Goal: Task Accomplishment & Management: Use online tool/utility

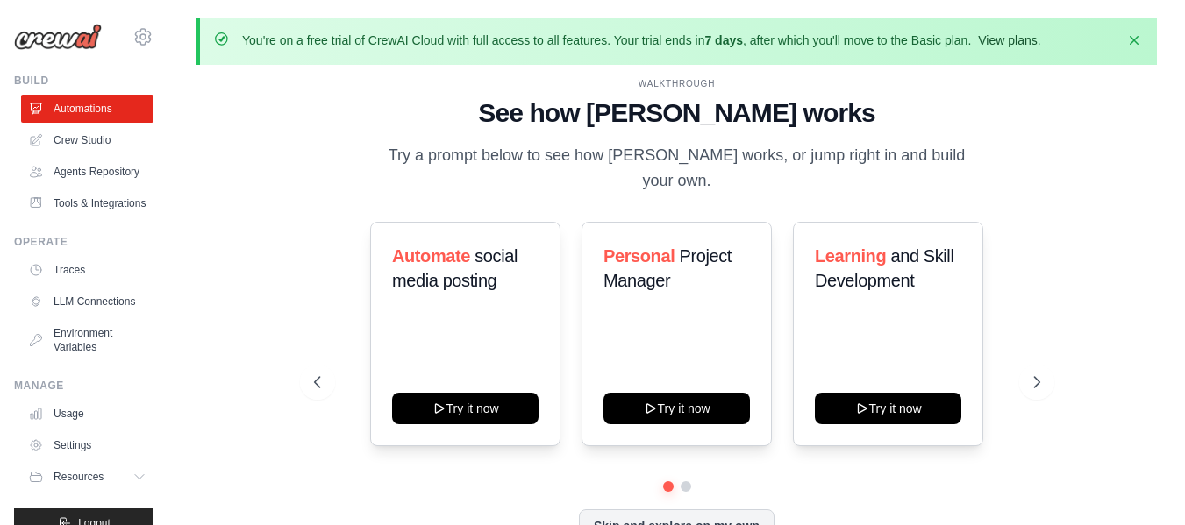
click at [1036, 33] on link "View plans" at bounding box center [1007, 40] width 59 height 14
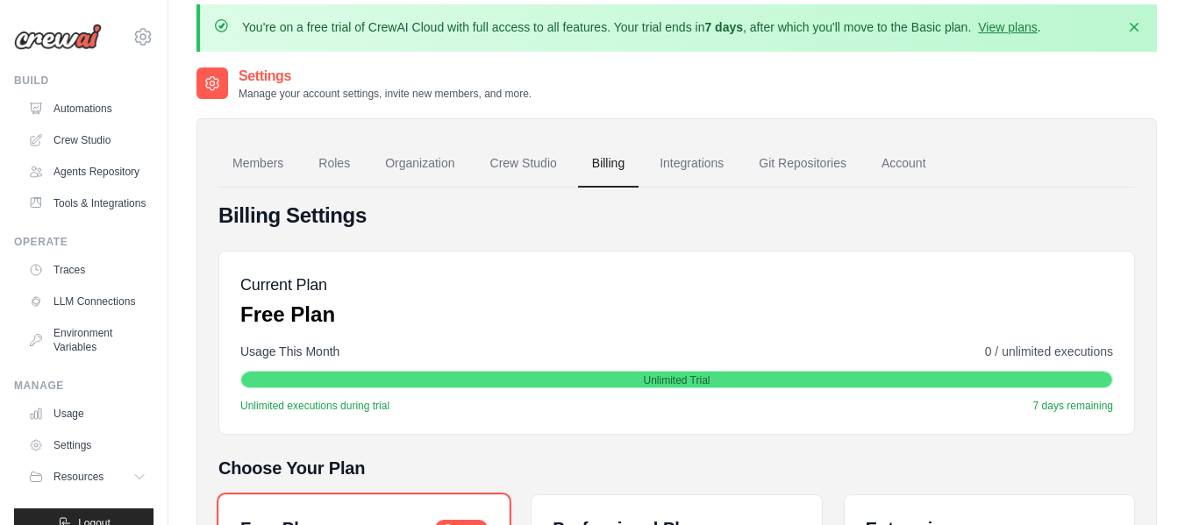
scroll to position [8, 0]
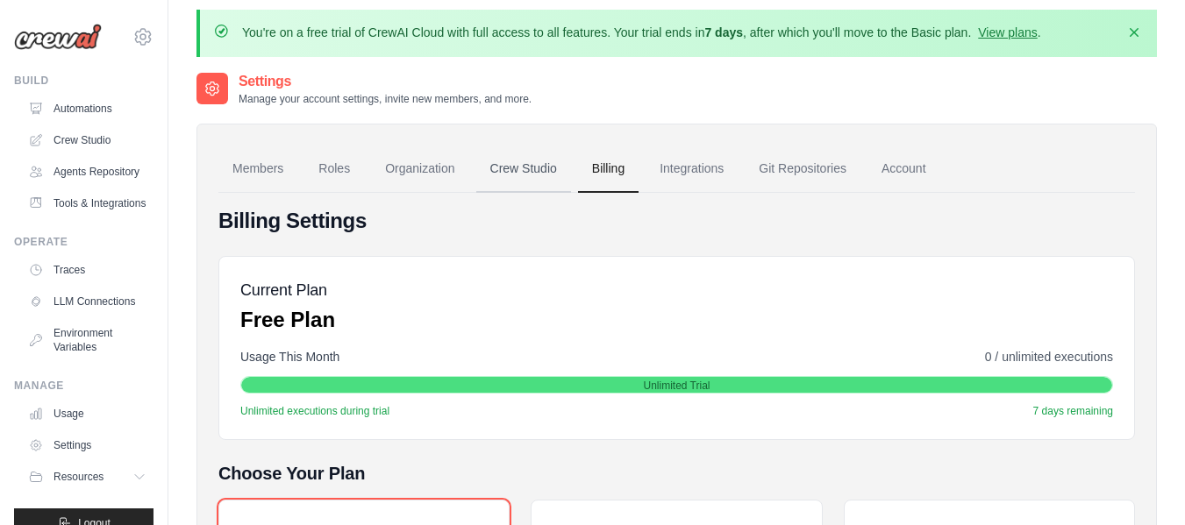
click at [502, 167] on link "Crew Studio" at bounding box center [523, 169] width 95 height 47
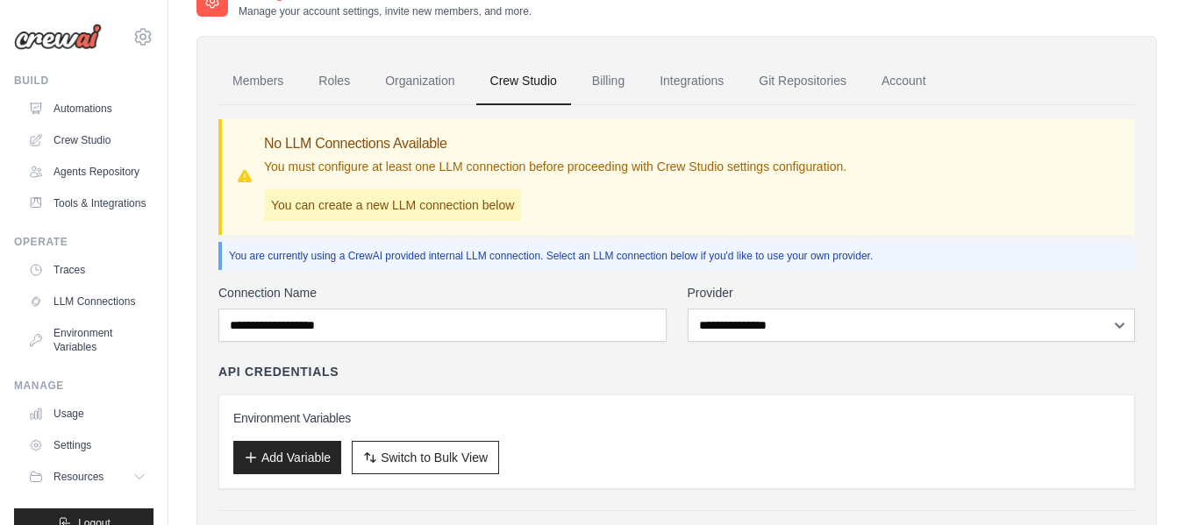
scroll to position [131, 0]
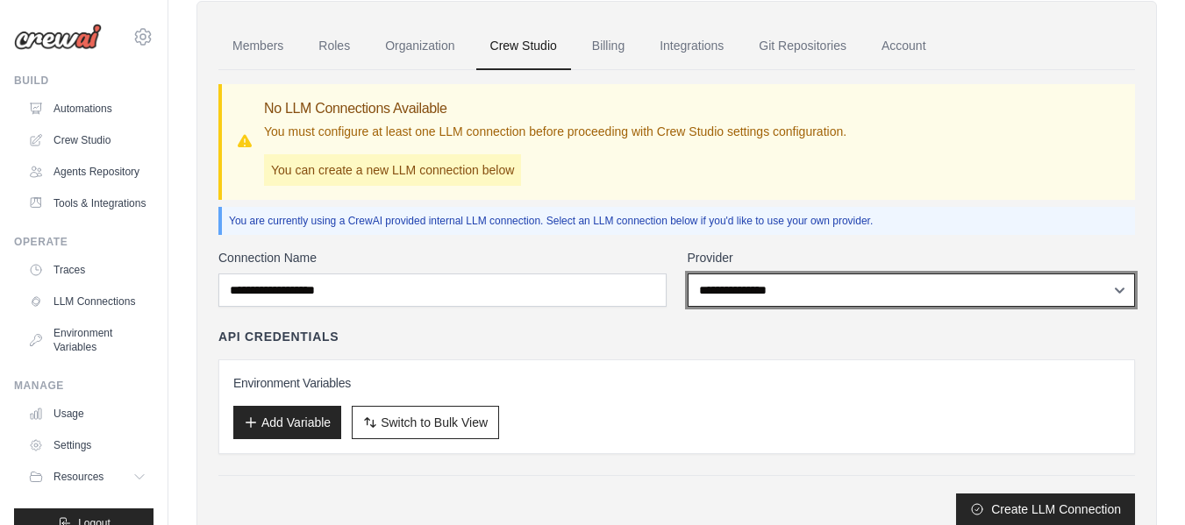
click at [716, 305] on select "**********" at bounding box center [911, 290] width 448 height 33
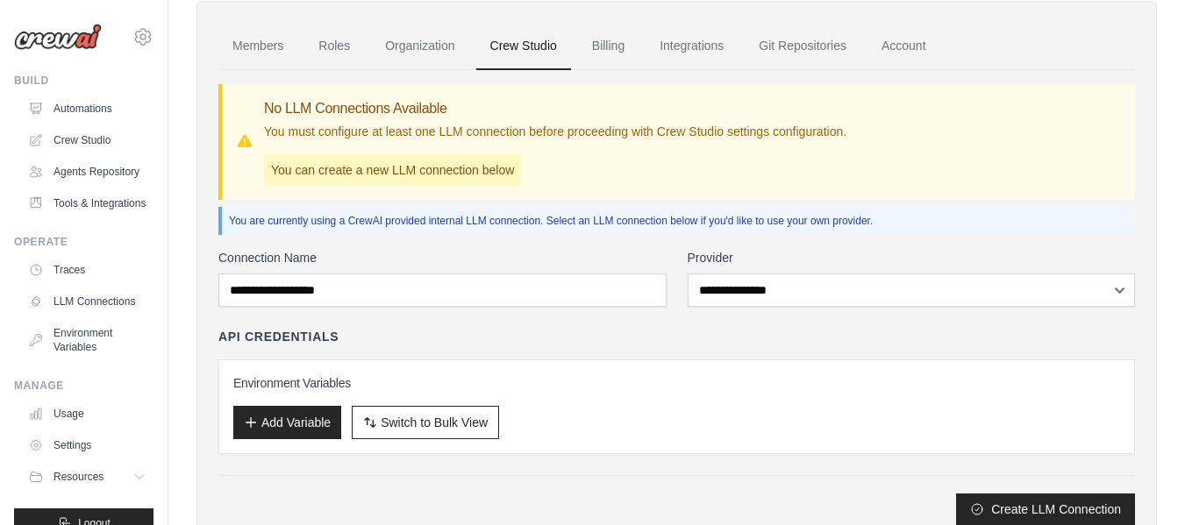
click at [574, 352] on div "API Credentials Environment Variables Add Variable Switch to Bulk View Switch t…" at bounding box center [676, 391] width 916 height 126
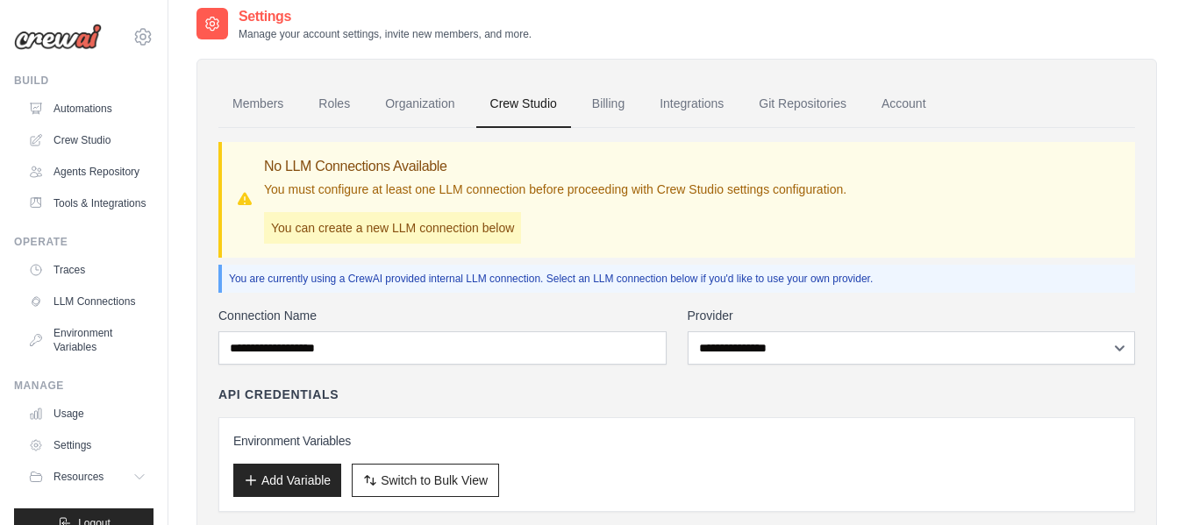
scroll to position [74, 0]
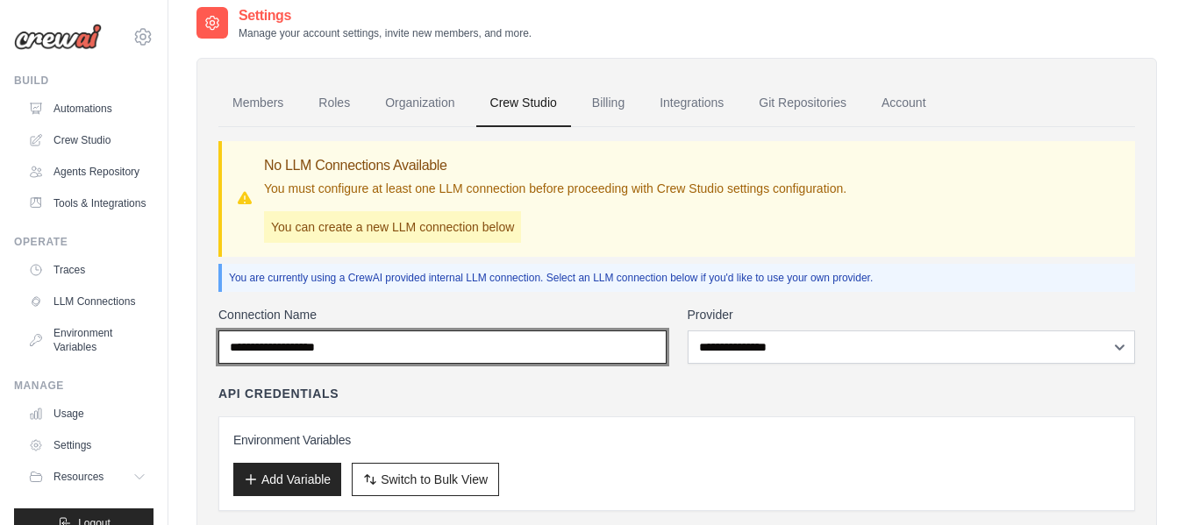
click at [506, 350] on input "Connection Name" at bounding box center [442, 347] width 448 height 33
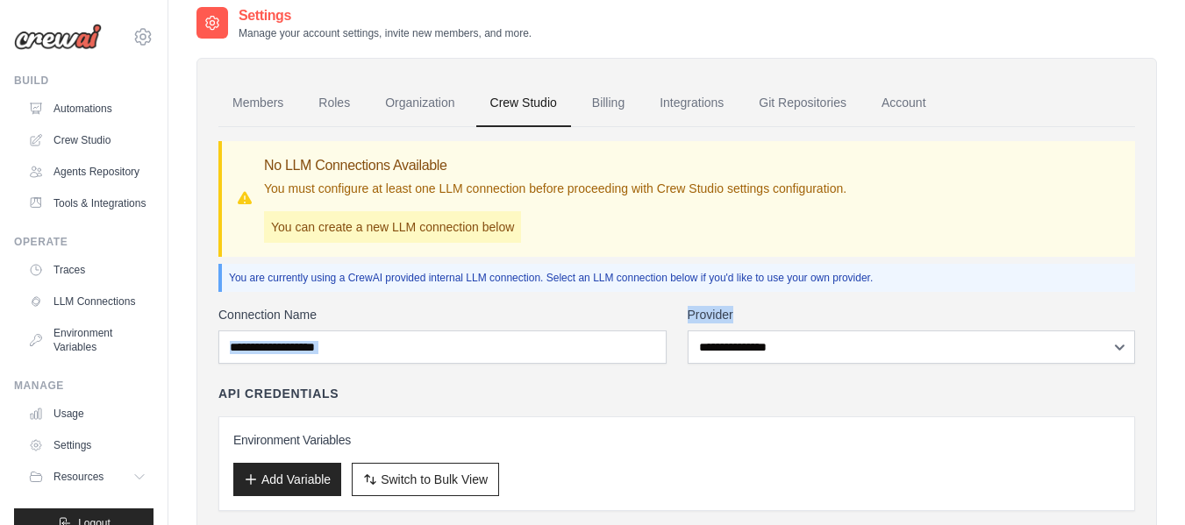
drag, startPoint x: 673, startPoint y: 354, endPoint x: 802, endPoint y: 348, distance: 129.9
click at [802, 348] on div "**********" at bounding box center [676, 335] width 916 height 58
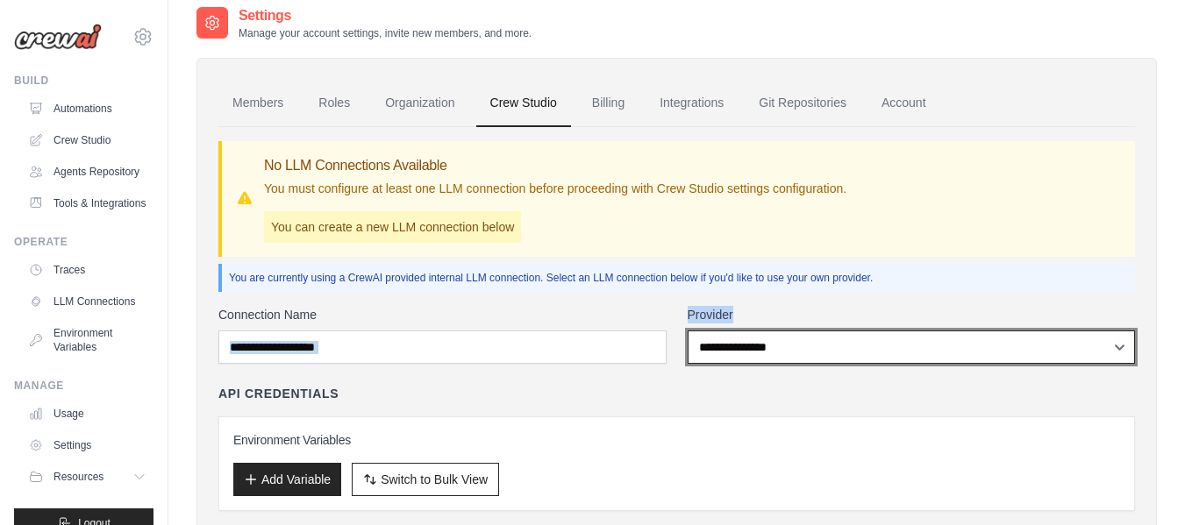
click at [802, 348] on select "**********" at bounding box center [911, 347] width 448 height 33
select select "******"
click at [687, 331] on select "**********" at bounding box center [911, 347] width 448 height 33
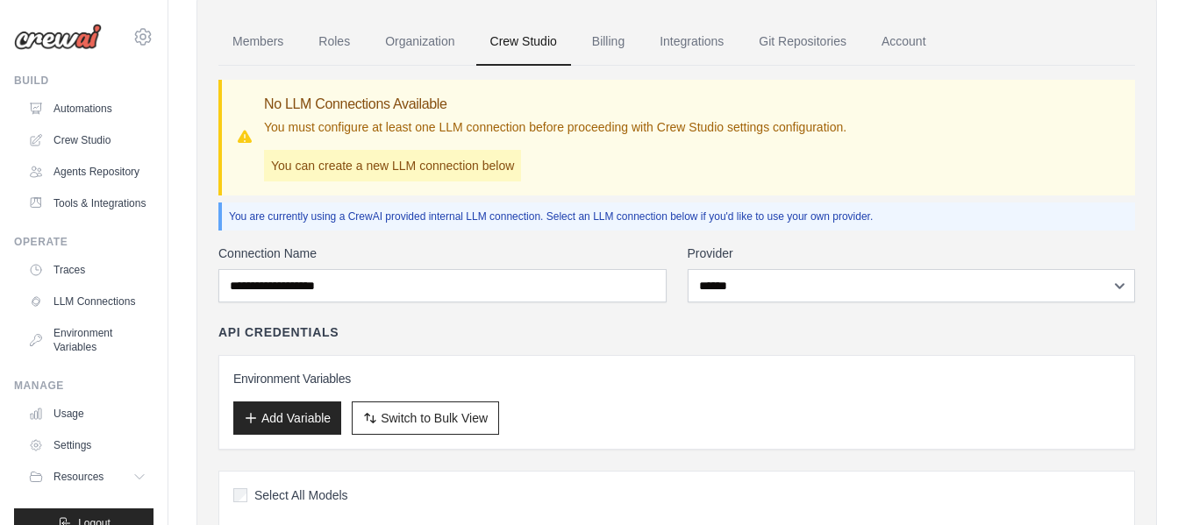
click at [512, 360] on div "Environment Variables Add Variable Switch to Bulk View Switch to Table View" at bounding box center [676, 402] width 916 height 95
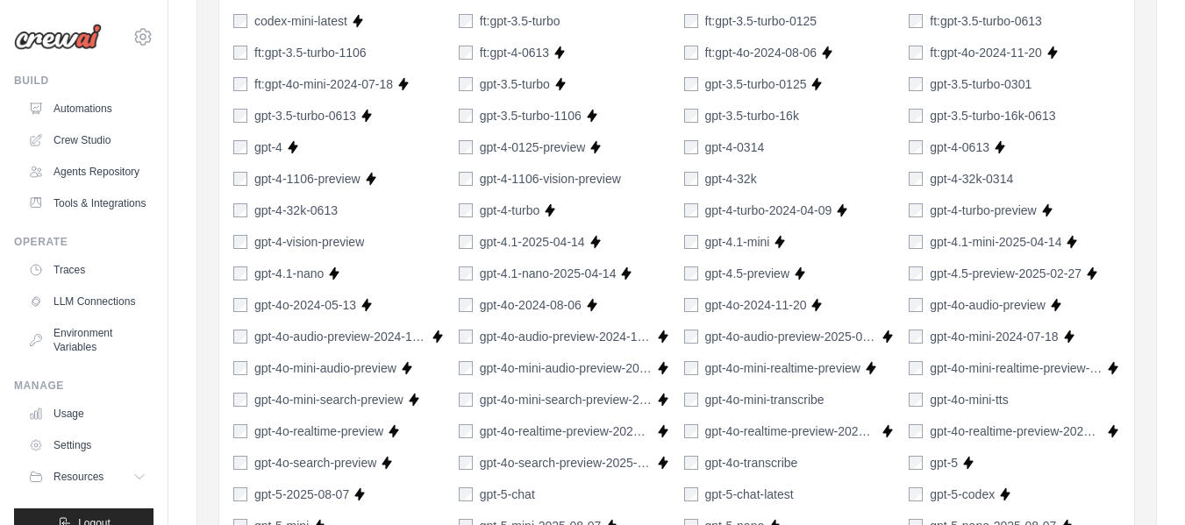
scroll to position [0, 0]
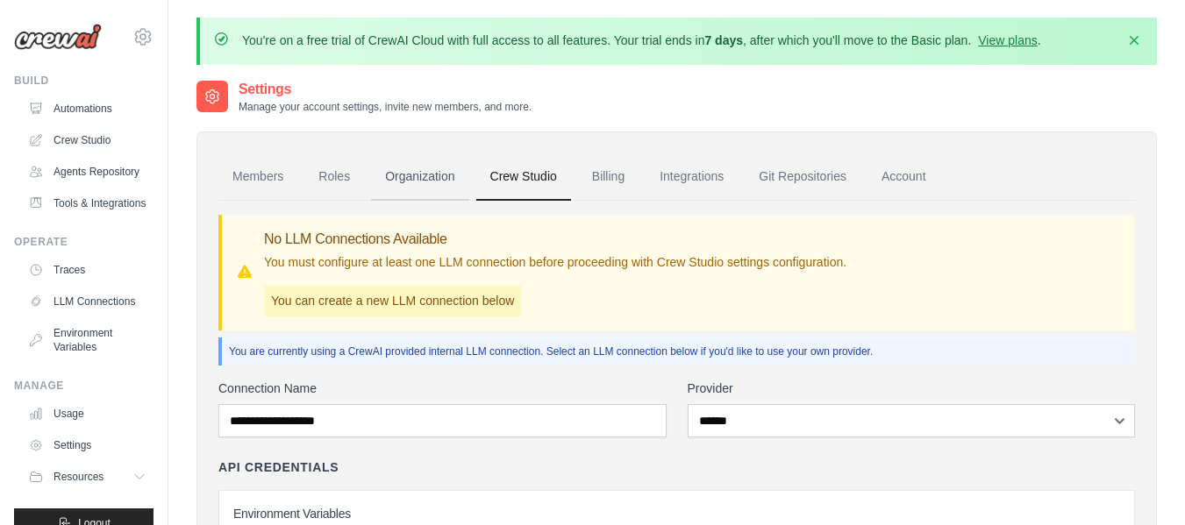
click at [410, 182] on link "Organization" at bounding box center [419, 176] width 97 height 47
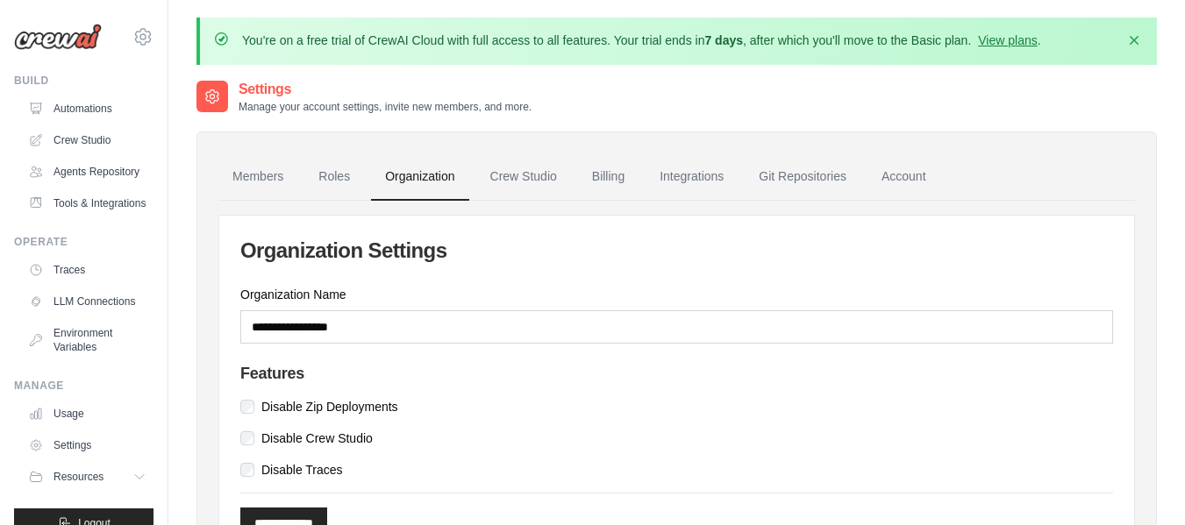
scroll to position [103, 0]
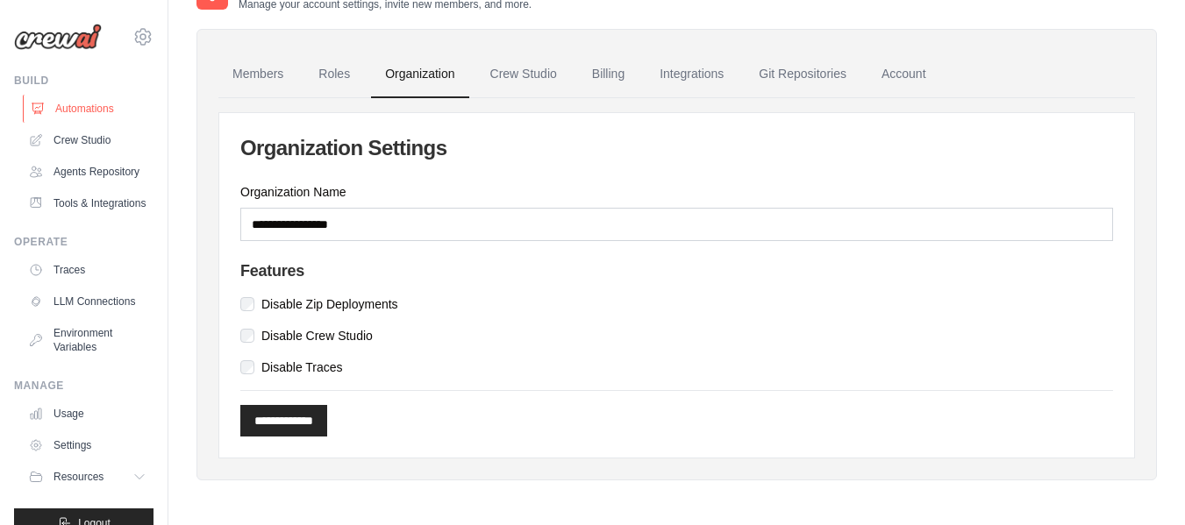
click at [86, 111] on link "Automations" at bounding box center [89, 109] width 132 height 28
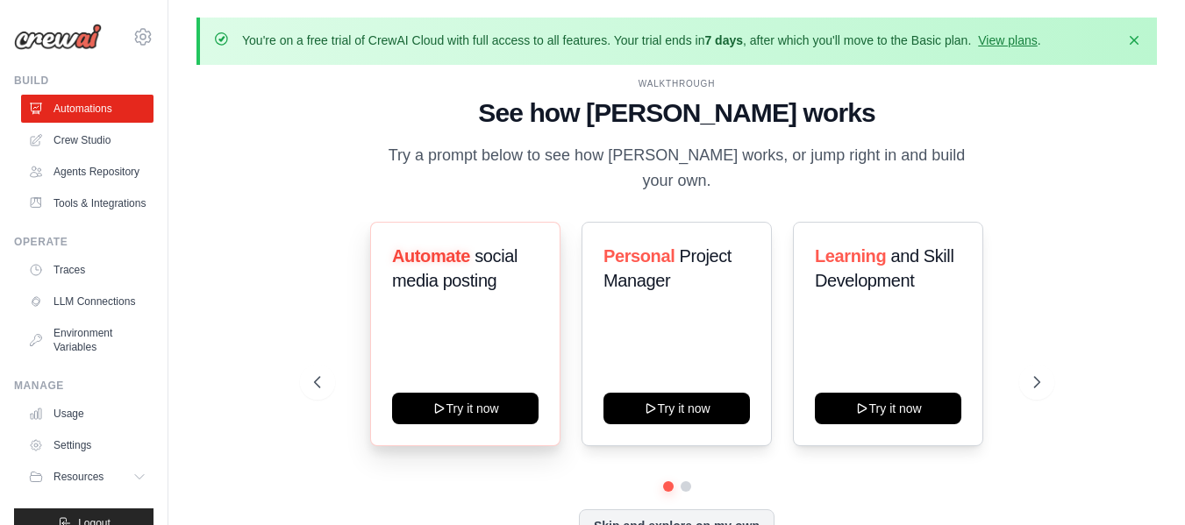
scroll to position [61, 0]
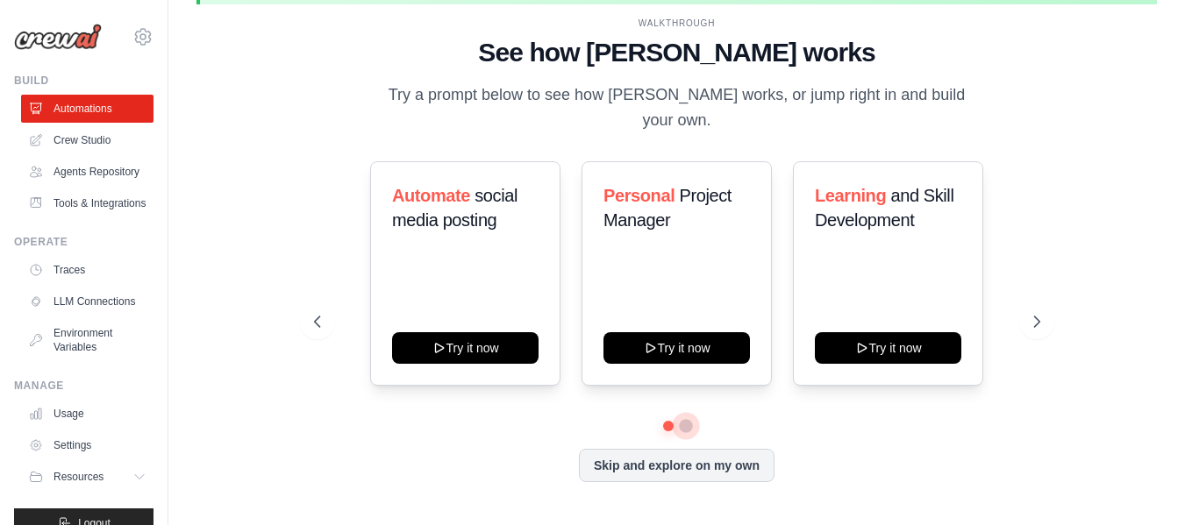
click at [686, 427] on button at bounding box center [686, 426] width 14 height 14
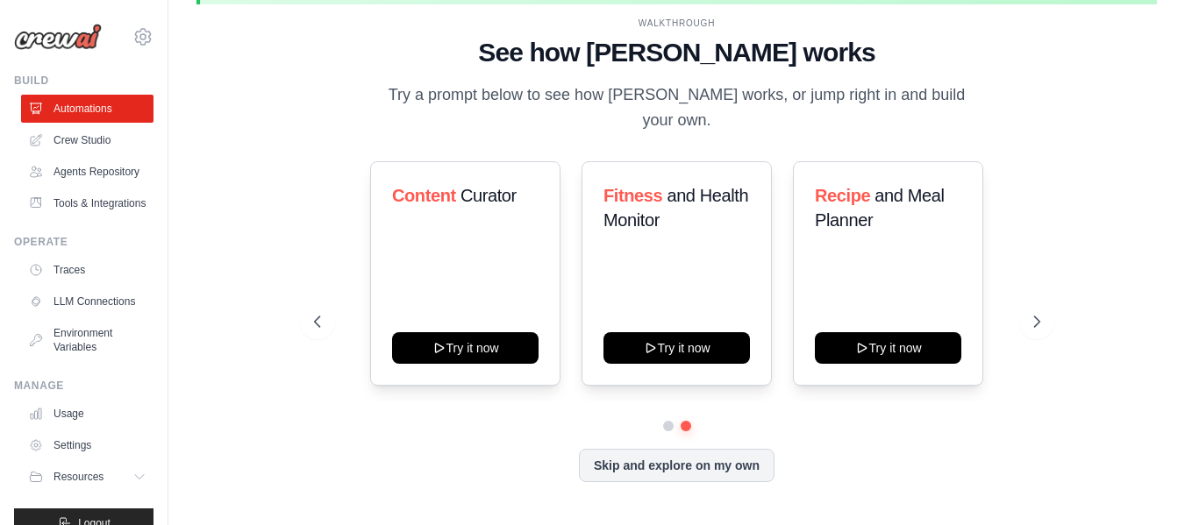
drag, startPoint x: 167, startPoint y: 346, endPoint x: 201, endPoint y: 353, distance: 34.1
click at [201, 353] on body "rajeshmondal9007@gmail.com Settings Build Automations" at bounding box center [592, 232] width 1185 height 587
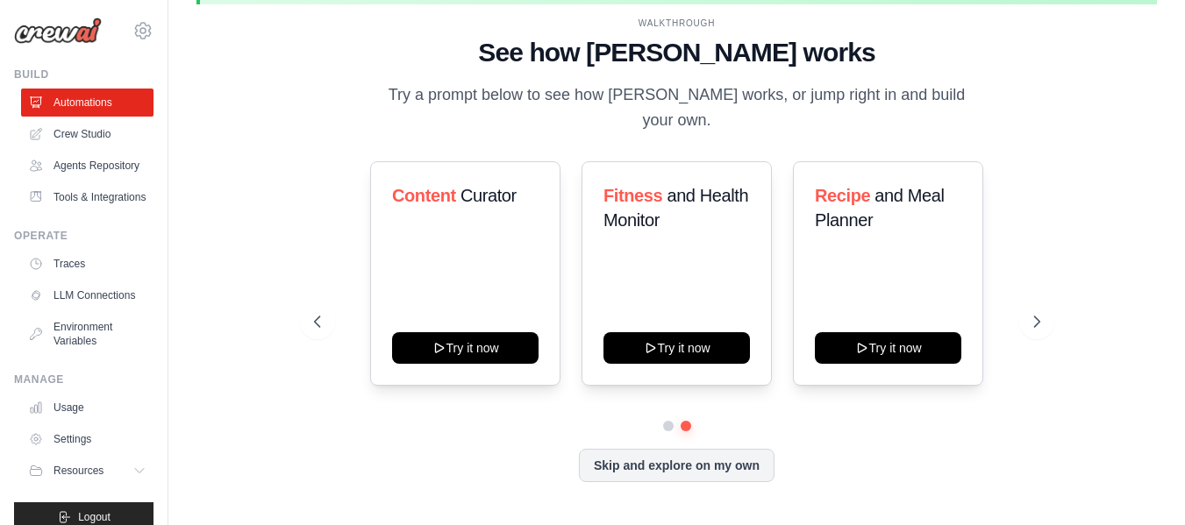
scroll to position [9, 0]
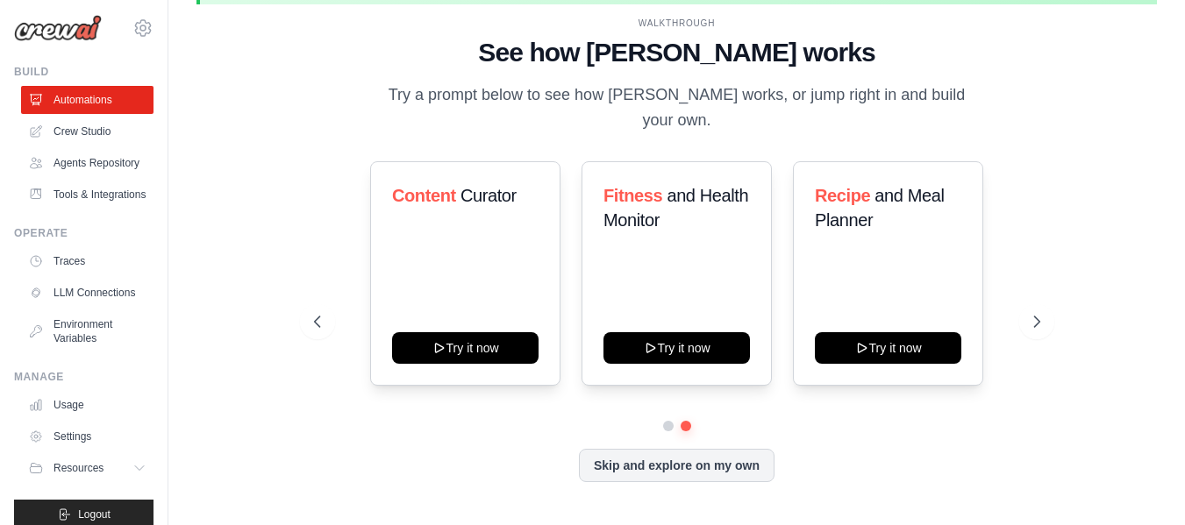
click at [182, 331] on div "You're on a free trial of CrewAI Cloud with full access to all features. Your t…" at bounding box center [676, 233] width 1016 height 552
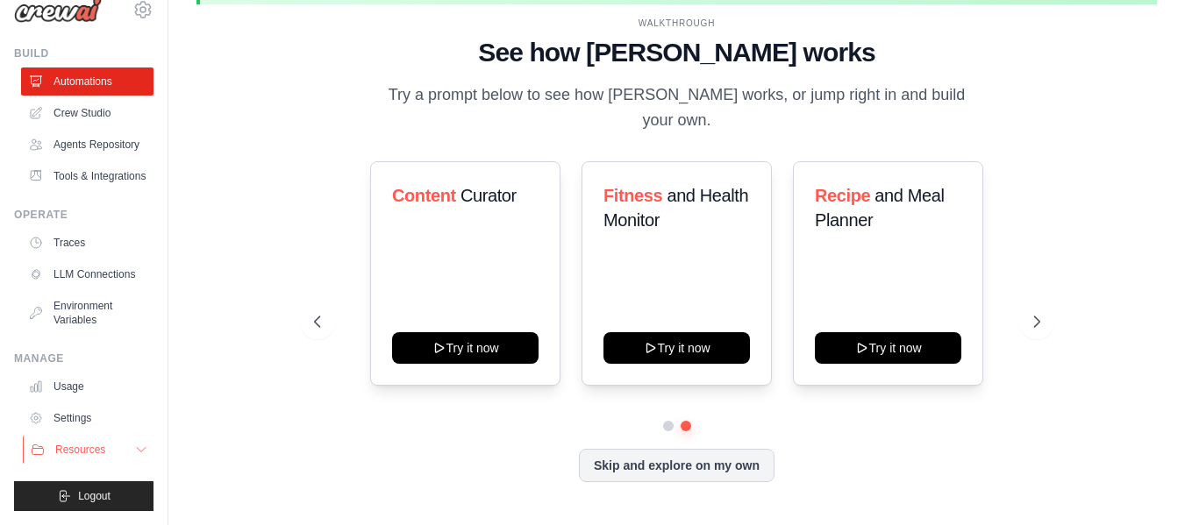
click at [134, 445] on icon at bounding box center [141, 450] width 14 height 14
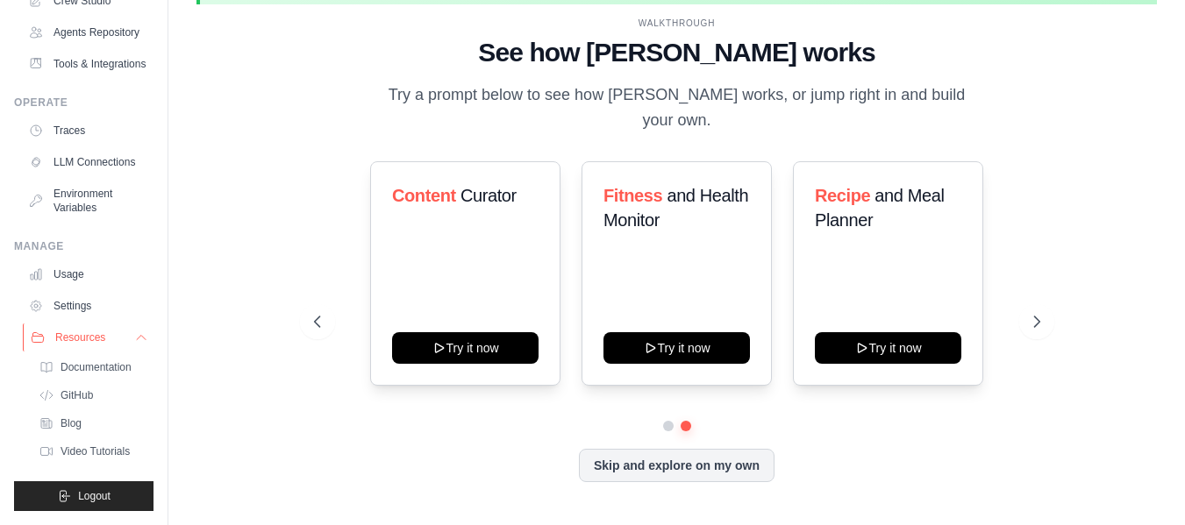
click at [101, 331] on span "Resources" at bounding box center [80, 338] width 50 height 14
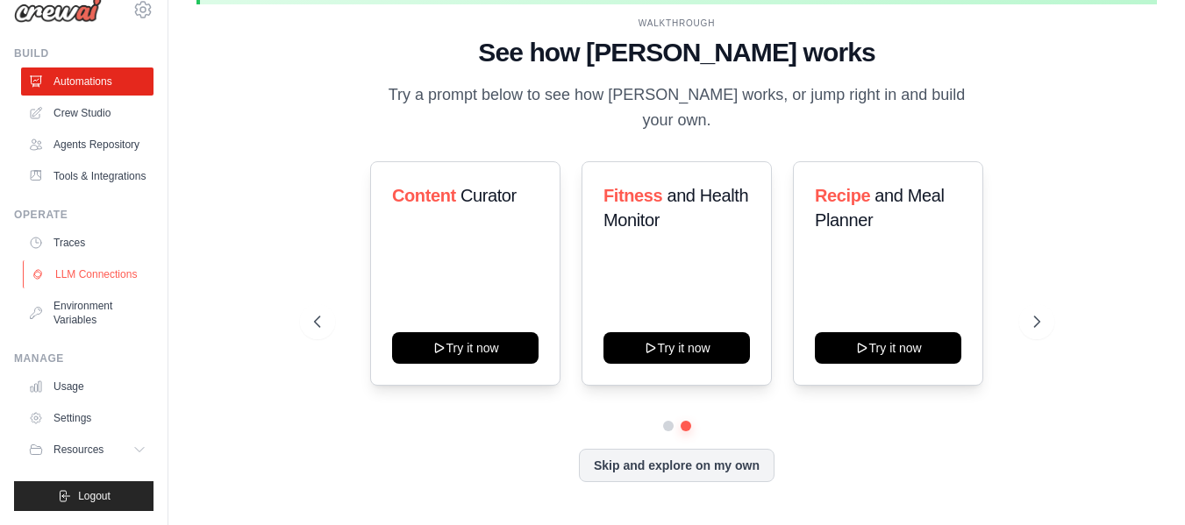
scroll to position [0, 0]
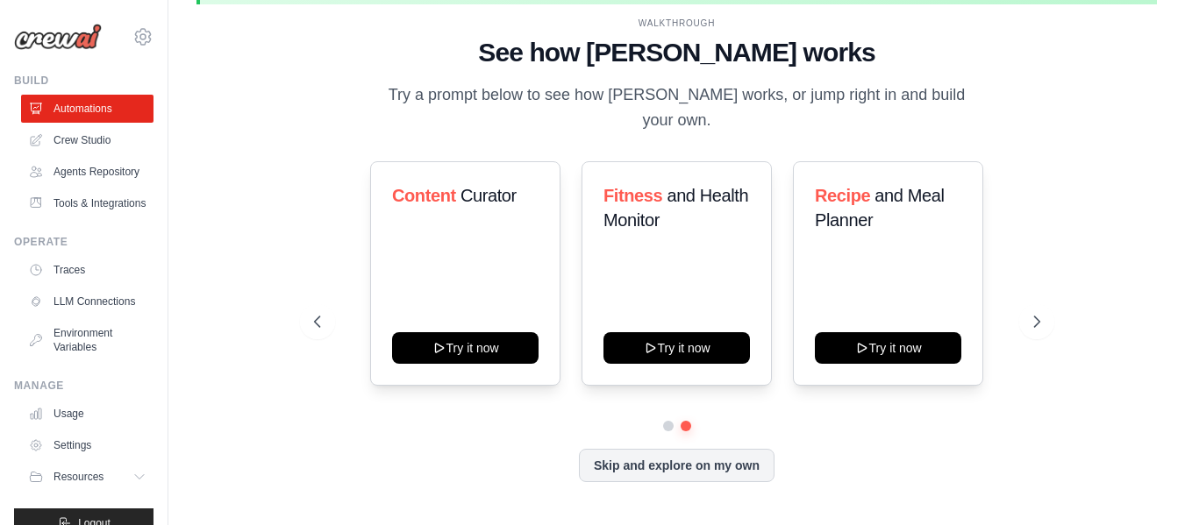
click at [231, 266] on div "WALKTHROUGH See how CrewAI works Try a prompt below to see how CrewAI works, or…" at bounding box center [676, 263] width 960 height 490
click at [1050, 320] on button at bounding box center [1036, 321] width 35 height 35
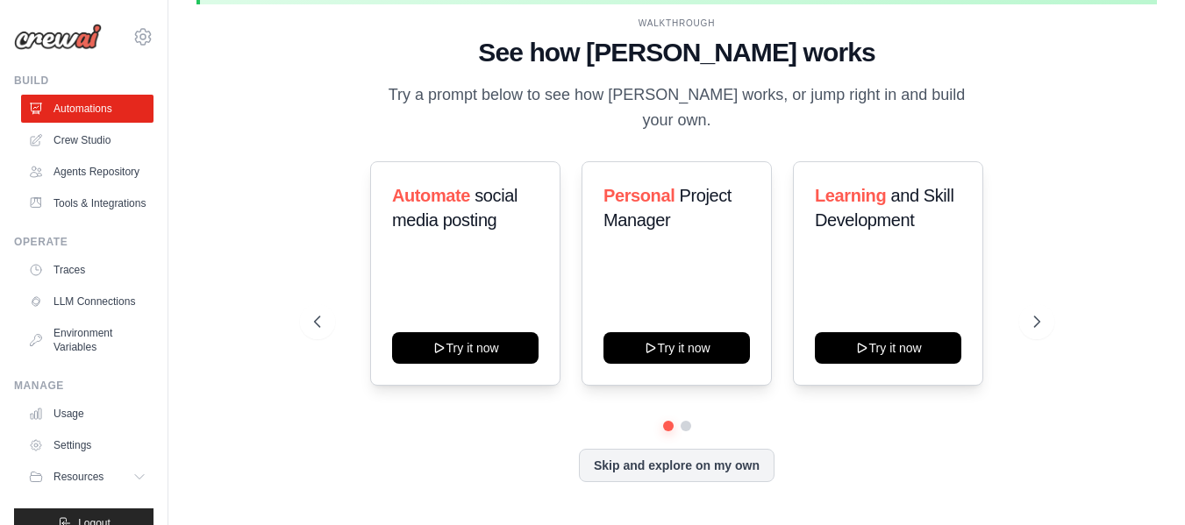
click at [612, 139] on div "WALKTHROUGH See how CrewAI works Try a prompt below to see how CrewAI works, or…" at bounding box center [677, 264] width 768 height 495
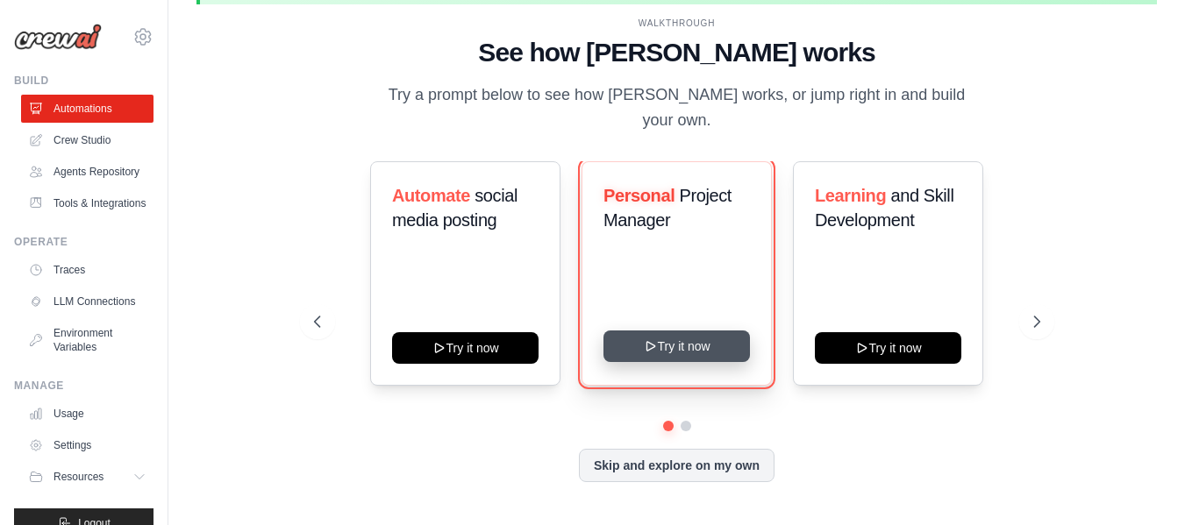
click at [677, 342] on button "Try it now" at bounding box center [676, 347] width 146 height 32
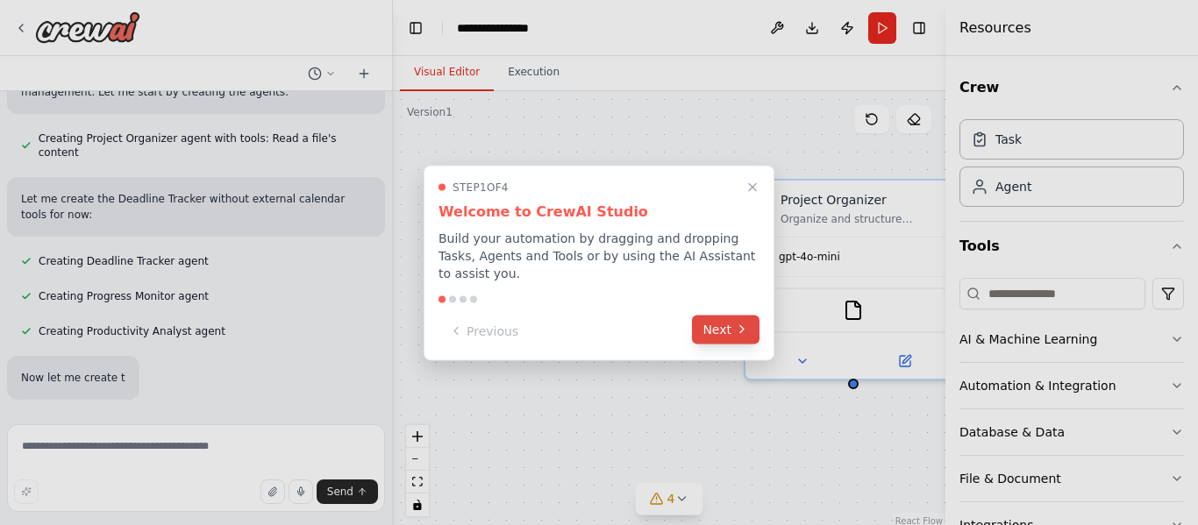
scroll to position [609, 0]
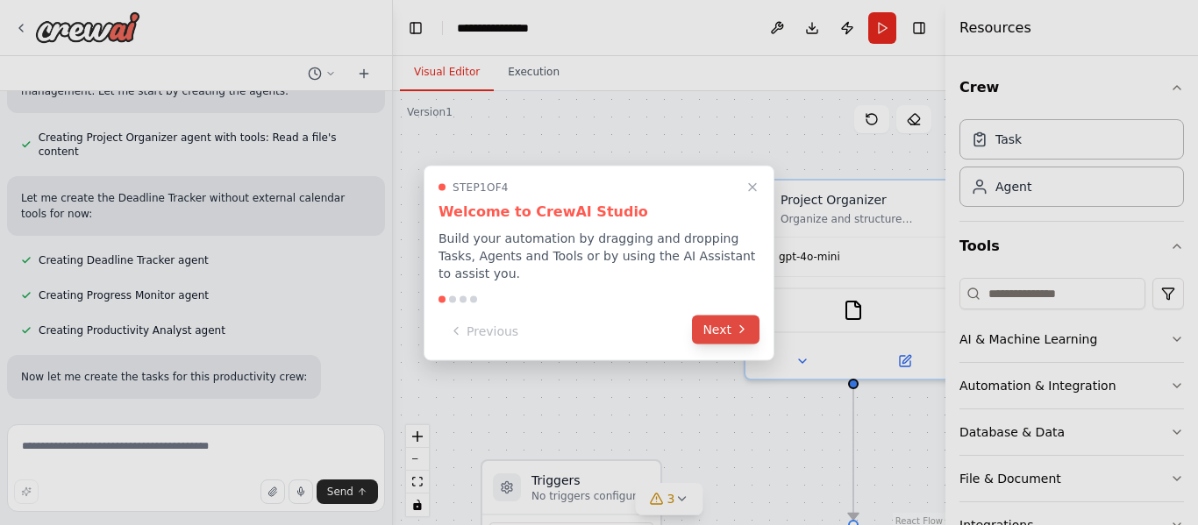
click at [712, 321] on button "Next" at bounding box center [726, 329] width 68 height 29
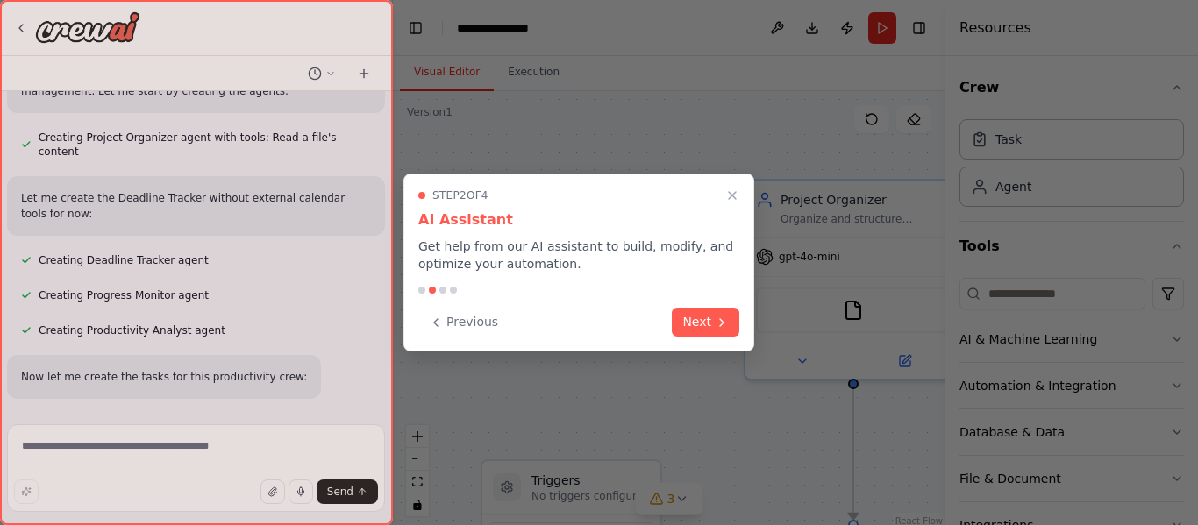
click at [712, 321] on button "Next" at bounding box center [706, 322] width 68 height 29
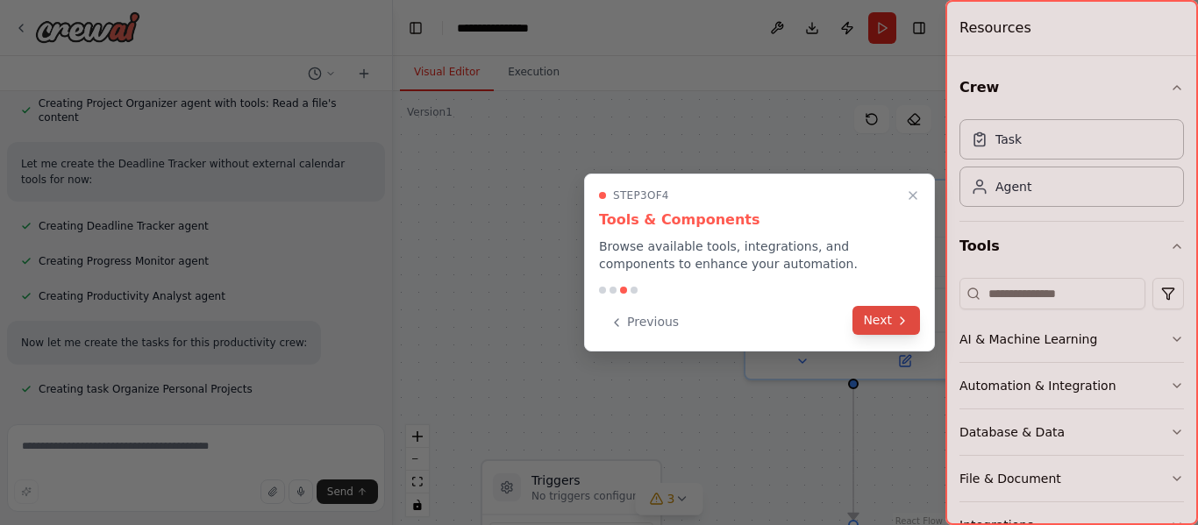
scroll to position [644, 0]
click at [890, 323] on button "Next" at bounding box center [886, 320] width 68 height 29
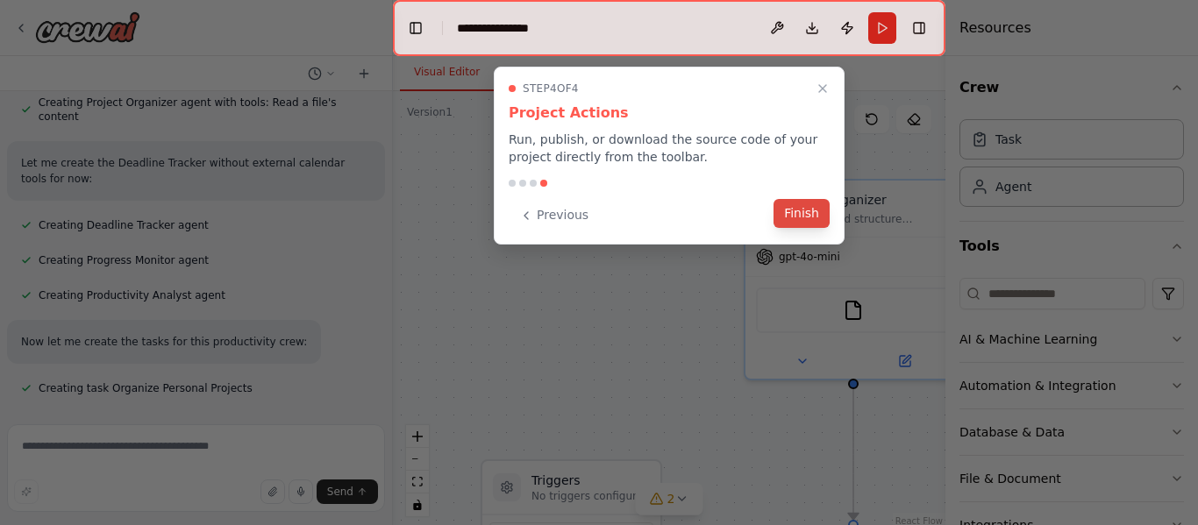
click at [820, 207] on button "Finish" at bounding box center [801, 213] width 56 height 29
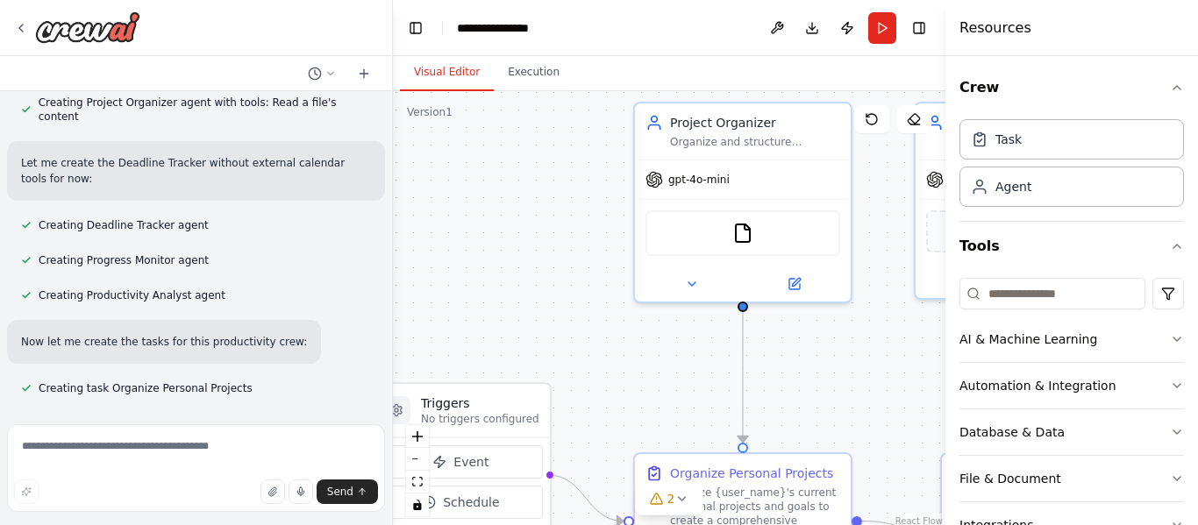
drag, startPoint x: 674, startPoint y: 295, endPoint x: 568, endPoint y: 203, distance: 139.9
click at [568, 203] on div ".deletable-edge-delete-btn { width: 20px; height: 20px; border: 0px solid #ffff…" at bounding box center [669, 310] width 552 height 438
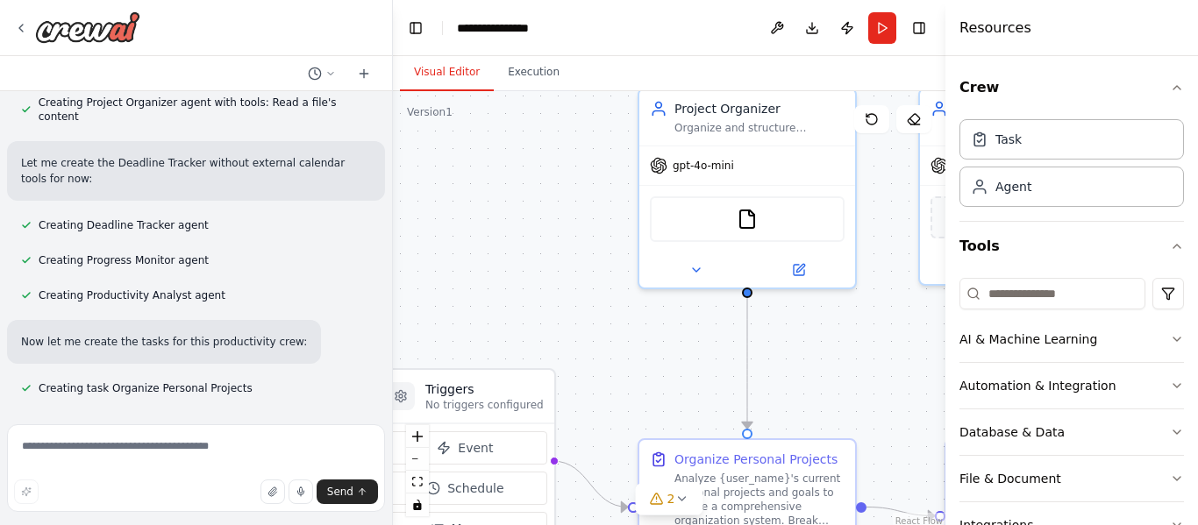
scroll to position [680, 0]
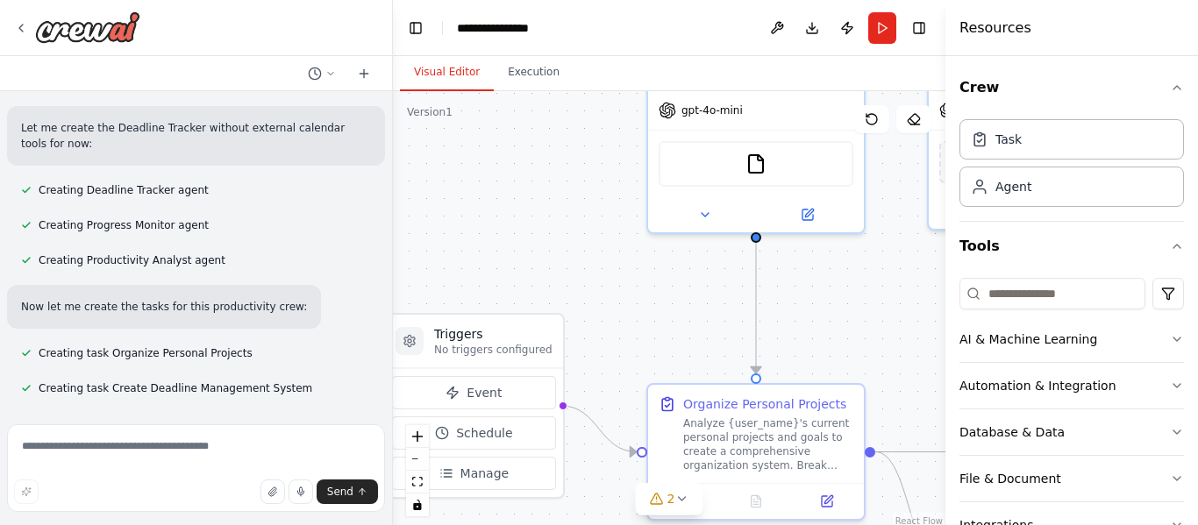
drag, startPoint x: 577, startPoint y: 305, endPoint x: 598, endPoint y: 226, distance: 81.7
click at [598, 226] on div ".deletable-edge-delete-btn { width: 20px; height: 20px; border: 0px solid #ffff…" at bounding box center [669, 310] width 552 height 438
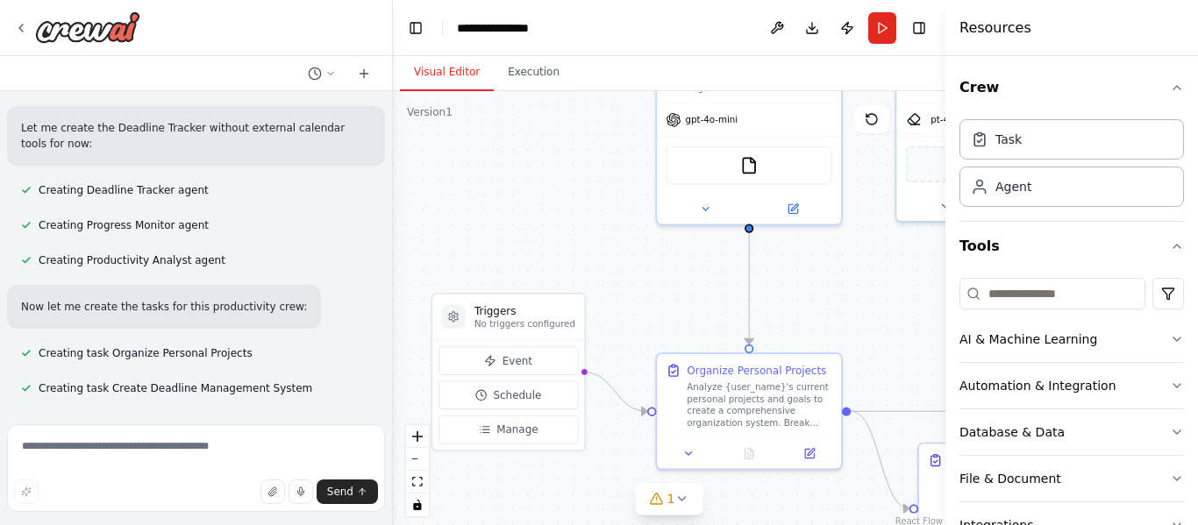
drag, startPoint x: 673, startPoint y: 297, endPoint x: 566, endPoint y: 188, distance: 153.2
click at [566, 188] on div ".deletable-edge-delete-btn { width: 20px; height: 20px; border: 0px solid #ffff…" at bounding box center [669, 310] width 552 height 438
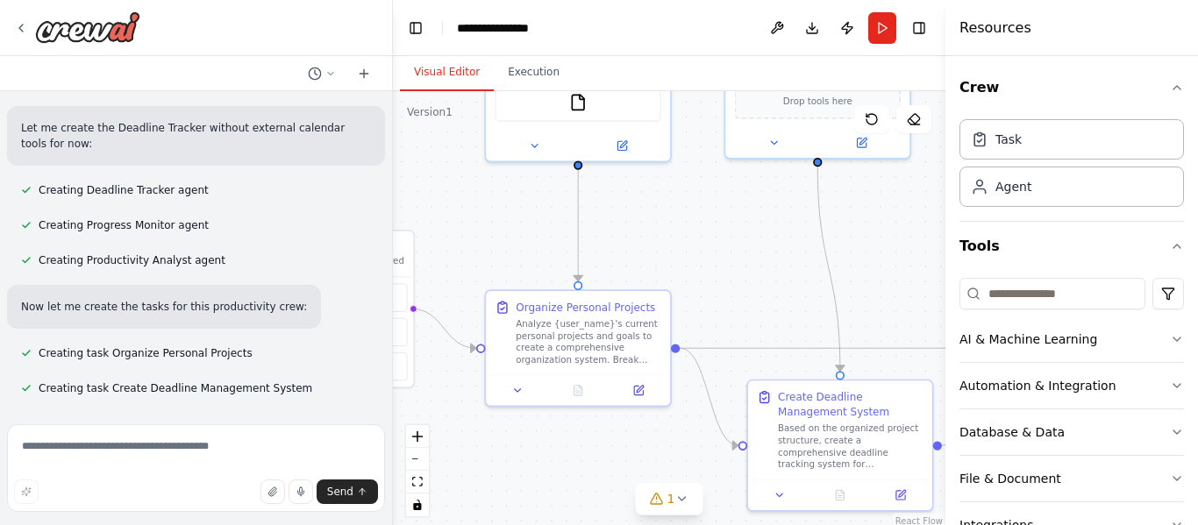
drag, startPoint x: 713, startPoint y: 224, endPoint x: 595, endPoint y: 321, distance: 153.3
click at [595, 321] on div ".deletable-edge-delete-btn { width: 20px; height: 20px; border: 0px solid #ffff…" at bounding box center [669, 310] width 552 height 438
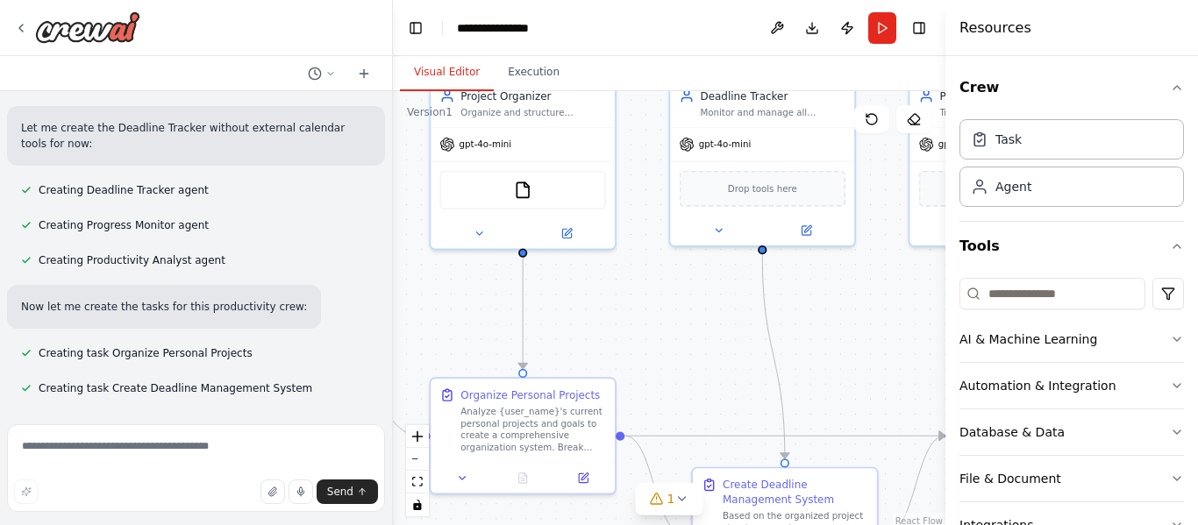
drag, startPoint x: 675, startPoint y: 291, endPoint x: 659, endPoint y: 406, distance: 115.9
click at [659, 406] on div ".deletable-edge-delete-btn { width: 20px; height: 20px; border: 0px solid #ffff…" at bounding box center [669, 310] width 552 height 438
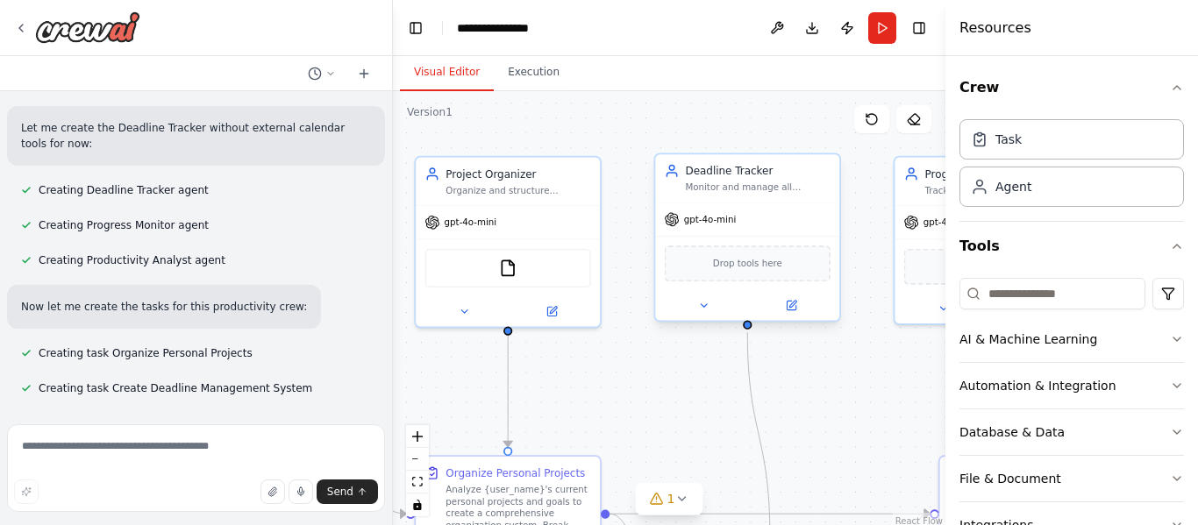
scroll to position [715, 0]
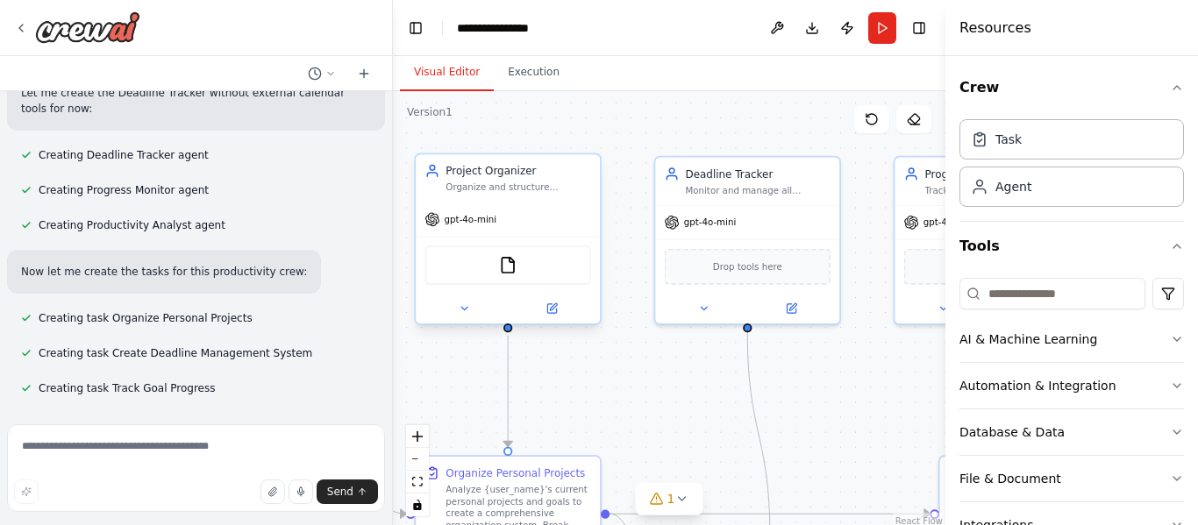
drag, startPoint x: 654, startPoint y: 289, endPoint x: 587, endPoint y: 232, distance: 88.4
click at [587, 232] on div "Triggers No triggers configured Event Schedule Manage Project Organizer Organiz…" at bounding box center [351, 269] width 472 height 374
drag, startPoint x: 668, startPoint y: 390, endPoint x: 526, endPoint y: 220, distance: 221.6
click at [526, 220] on div ".deletable-edge-delete-btn { width: 20px; height: 20px; border: 0px solid #ffff…" at bounding box center [669, 310] width 552 height 438
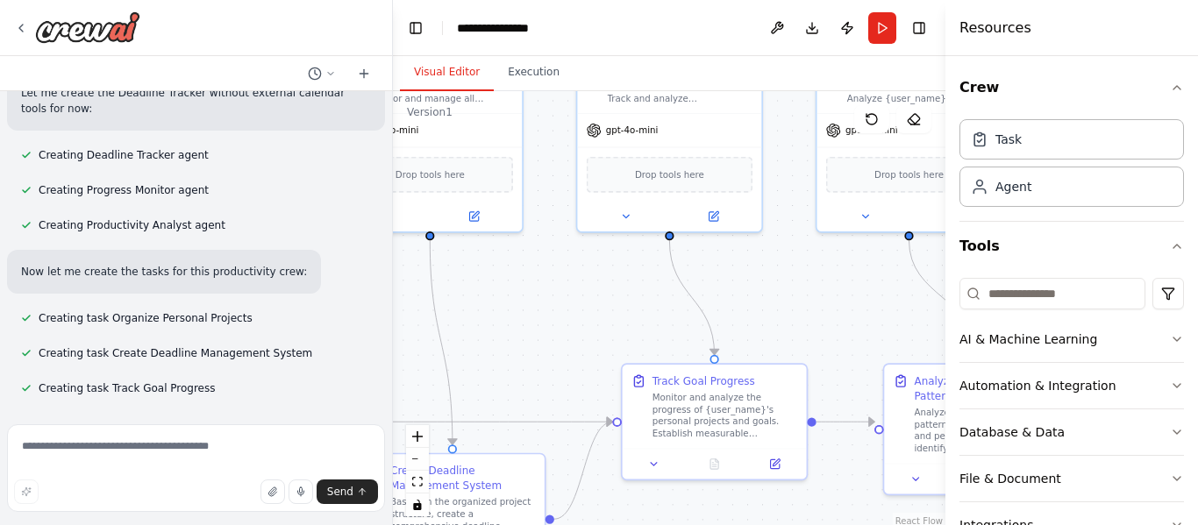
drag, startPoint x: 701, startPoint y: 237, endPoint x: 495, endPoint y: 333, distance: 226.7
click at [495, 333] on div ".deletable-edge-delete-btn { width: 20px; height: 20px; border: 0px solid #ffff…" at bounding box center [669, 310] width 552 height 438
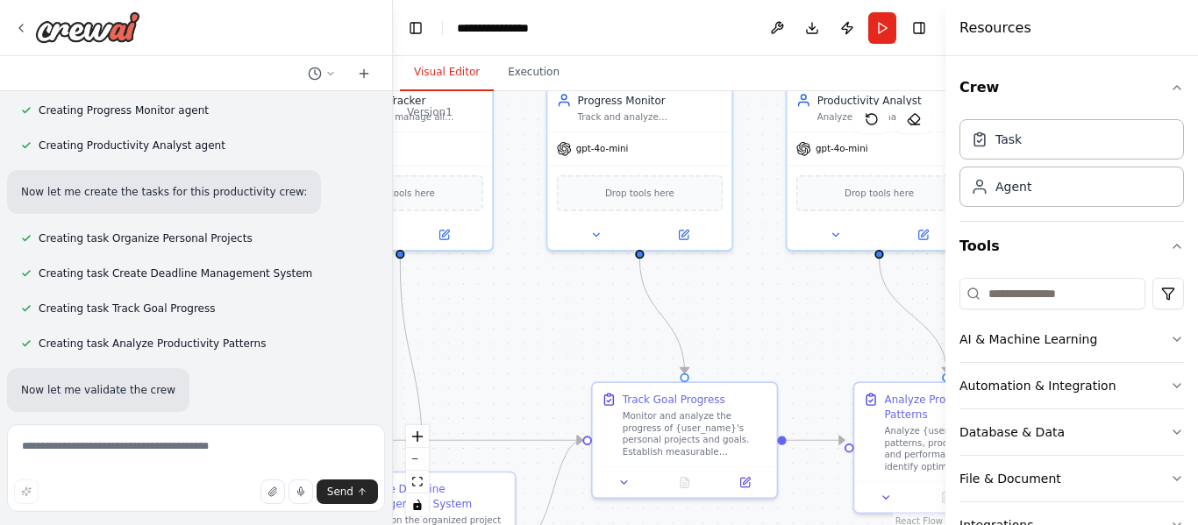
scroll to position [808, 0]
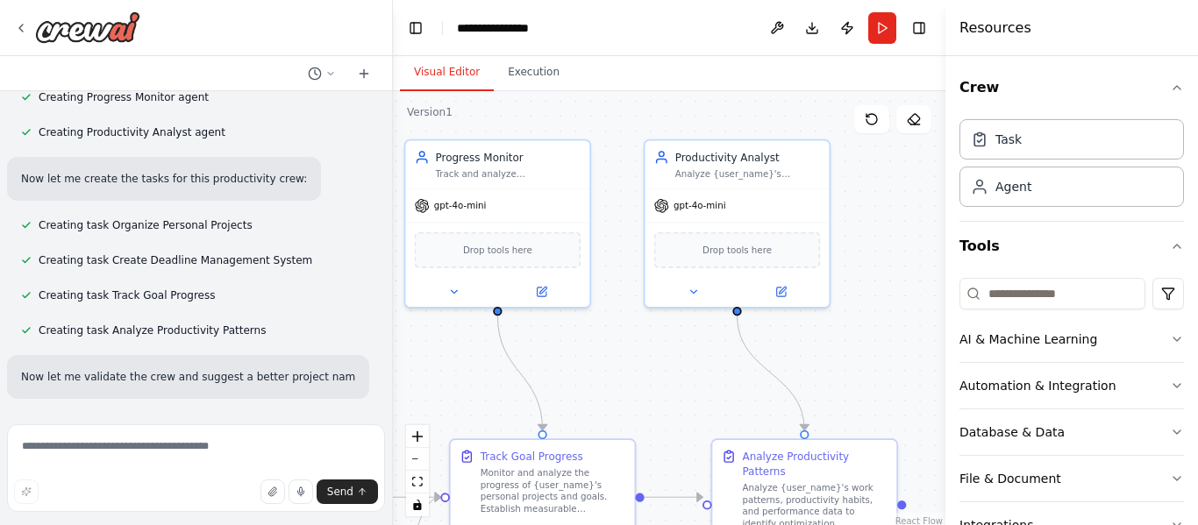
drag, startPoint x: 641, startPoint y: 335, endPoint x: 499, endPoint y: 392, distance: 153.1
click at [499, 392] on div ".deletable-edge-delete-btn { width: 20px; height: 20px; border: 0px solid #ffff…" at bounding box center [669, 310] width 552 height 438
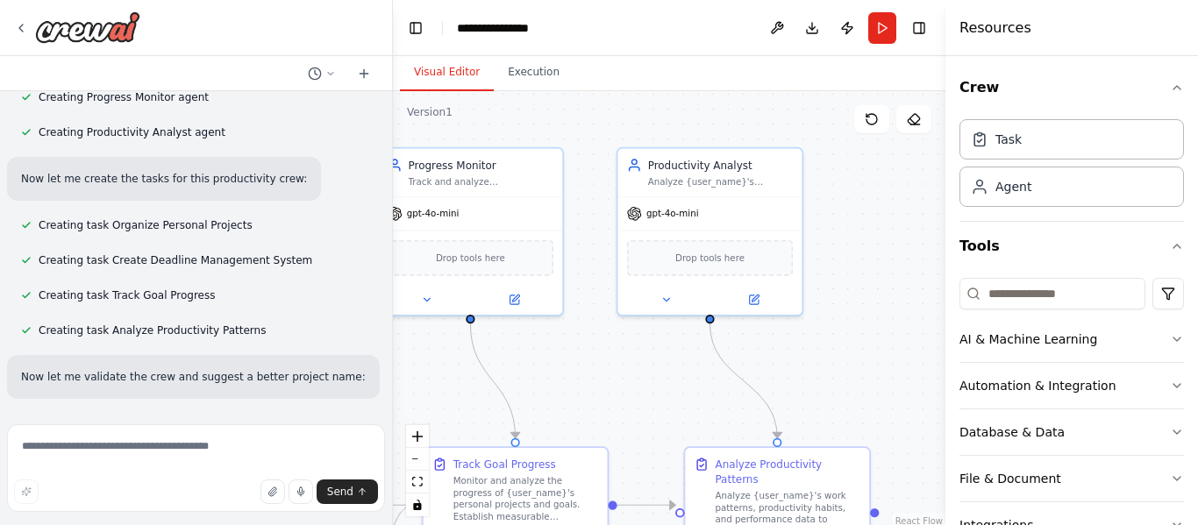
scroll to position [843, 0]
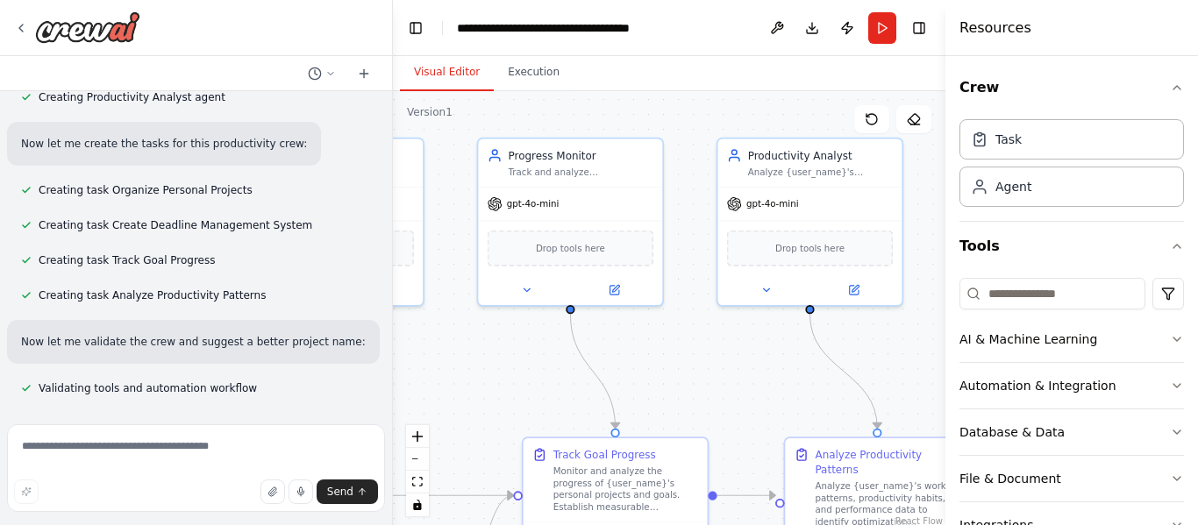
drag, startPoint x: 609, startPoint y: 364, endPoint x: 690, endPoint y: 362, distance: 81.6
click at [690, 362] on div ".deletable-edge-delete-btn { width: 20px; height: 20px; border: 0px solid #ffff…" at bounding box center [669, 310] width 552 height 438
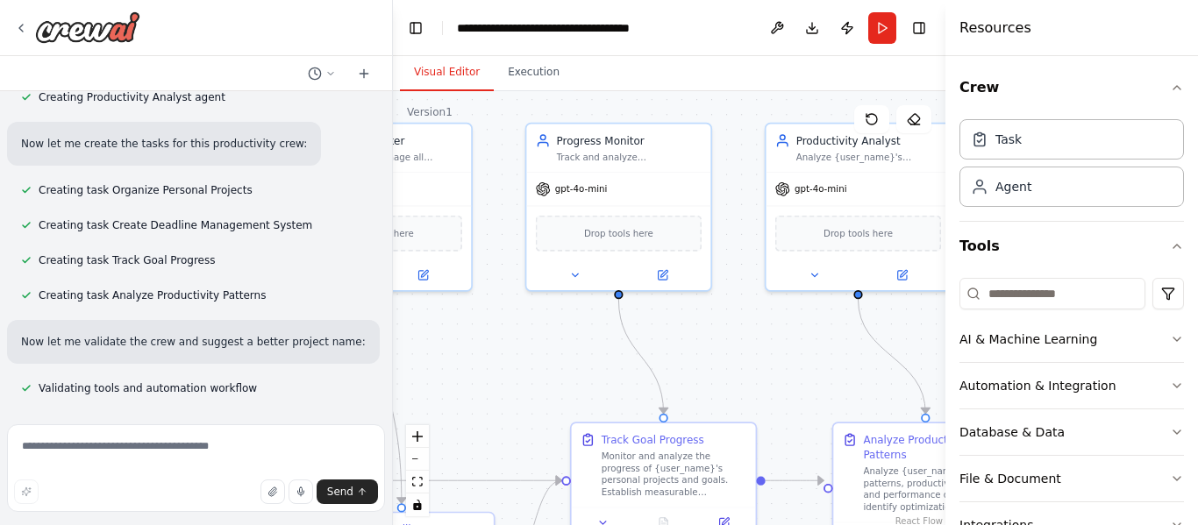
drag, startPoint x: 506, startPoint y: 389, endPoint x: 634, endPoint y: 335, distance: 139.1
click at [634, 335] on div ".deletable-edge-delete-btn { width: 20px; height: 20px; border: 0px solid #ffff…" at bounding box center [669, 310] width 552 height 438
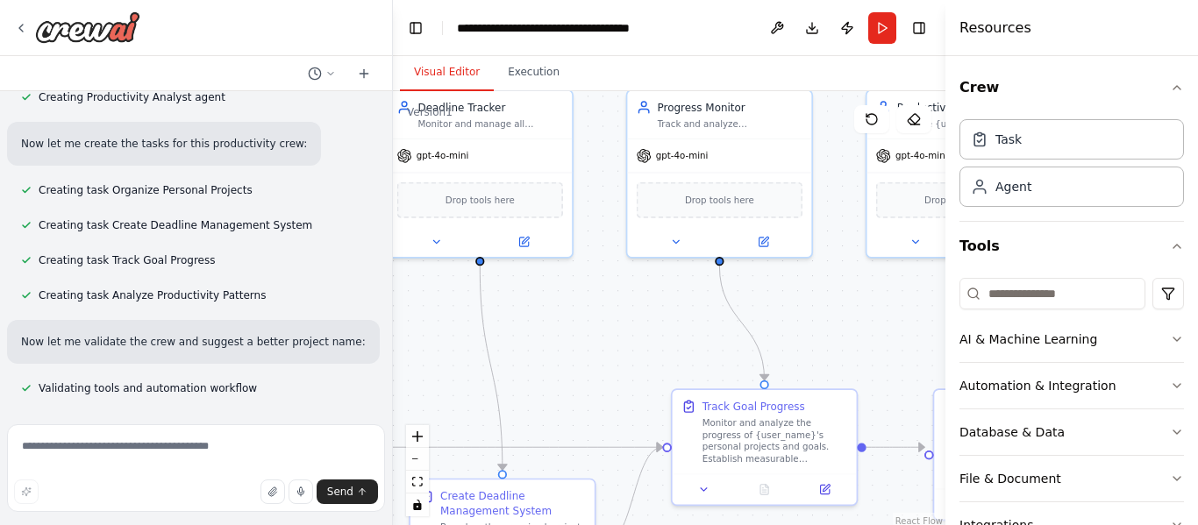
drag, startPoint x: 634, startPoint y: 315, endPoint x: 764, endPoint y: 352, distance: 135.1
click at [764, 352] on div ".deletable-edge-delete-btn { width: 20px; height: 20px; border: 0px solid #ffff…" at bounding box center [669, 310] width 552 height 438
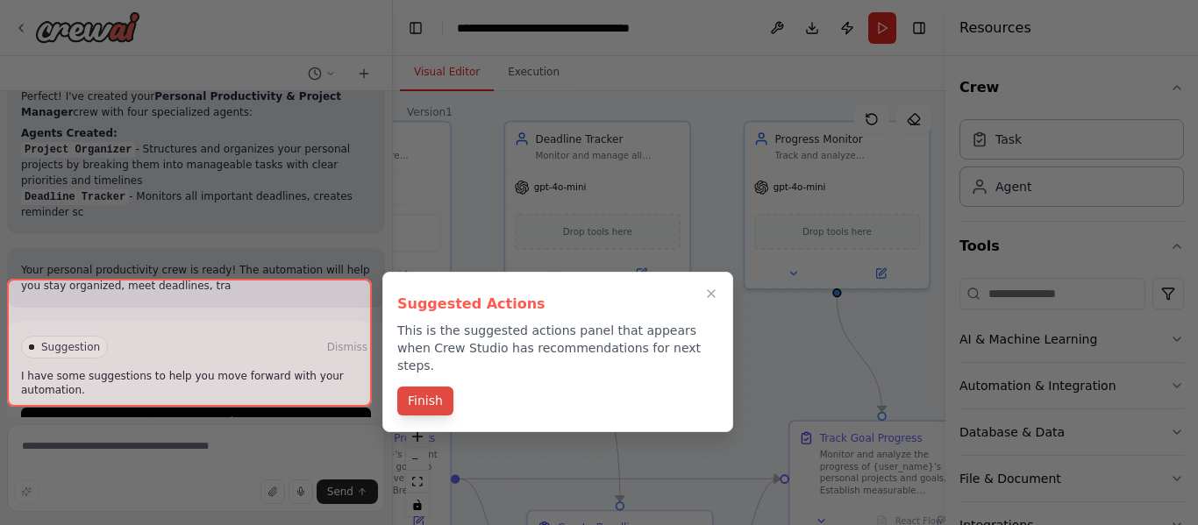
click at [438, 387] on button "Finish" at bounding box center [425, 401] width 56 height 29
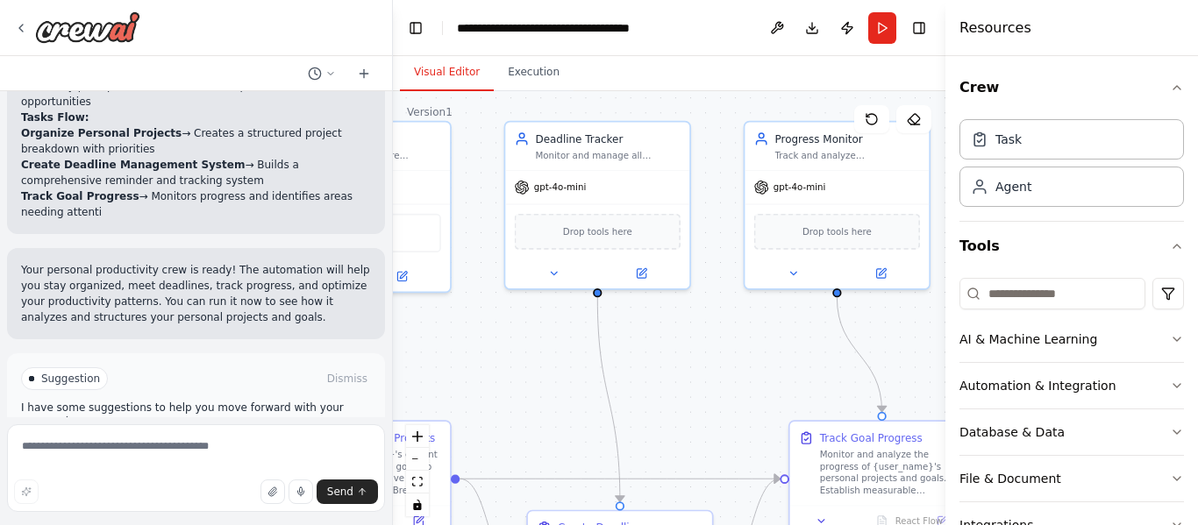
scroll to position [1469, 0]
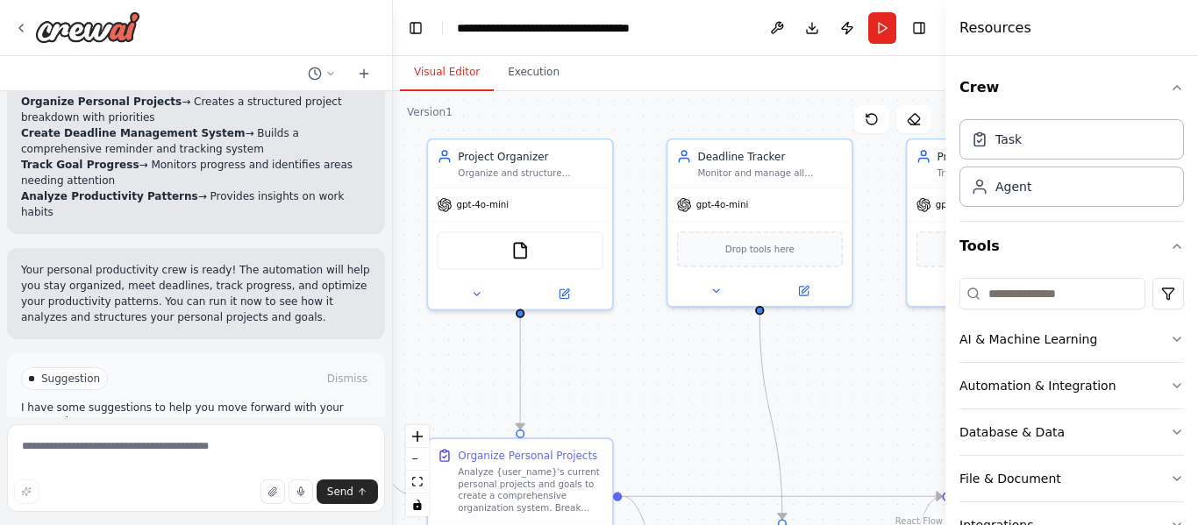
drag, startPoint x: 480, startPoint y: 314, endPoint x: 703, endPoint y: 330, distance: 224.2
click at [703, 330] on div ".deletable-edge-delete-btn { width: 20px; height: 20px; border: 0px solid #ffff…" at bounding box center [669, 310] width 552 height 438
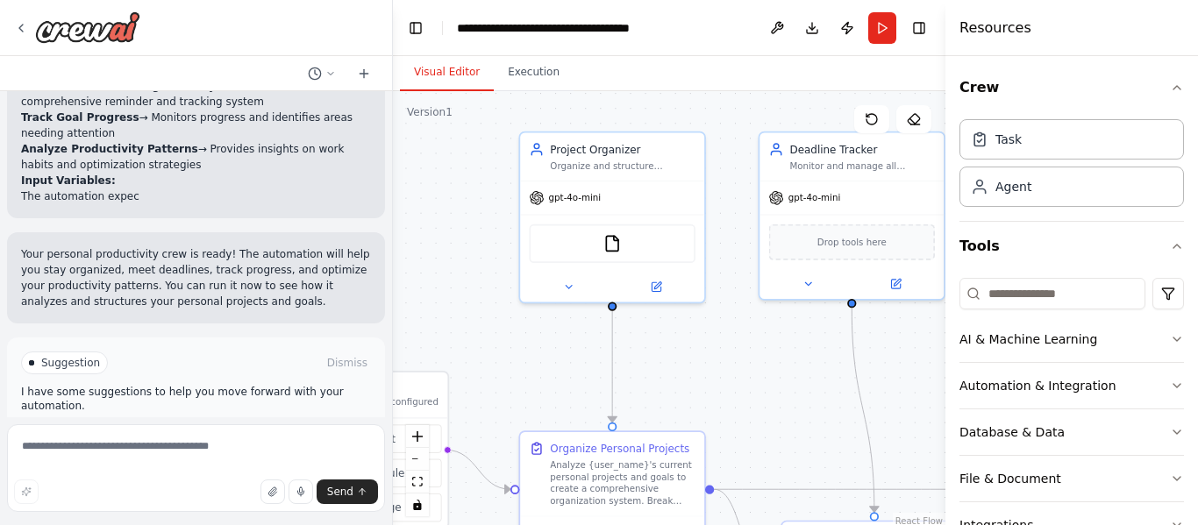
drag, startPoint x: 665, startPoint y: 338, endPoint x: 810, endPoint y: 290, distance: 153.1
click at [810, 290] on div ".deletable-edge-delete-btn { width: 20px; height: 20px; border: 0px solid #ffff…" at bounding box center [669, 310] width 552 height 438
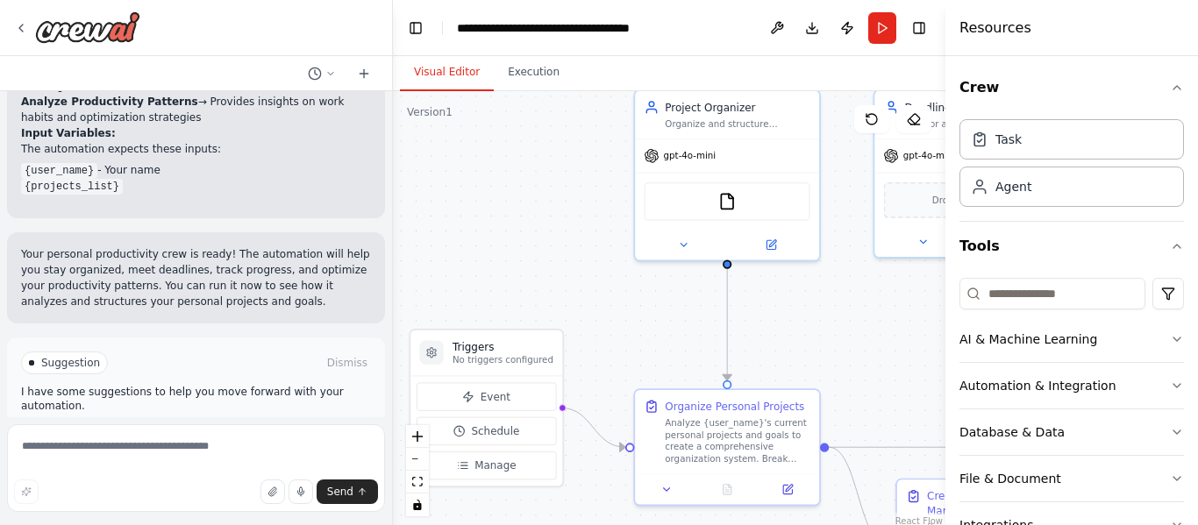
drag, startPoint x: 833, startPoint y: 324, endPoint x: 866, endPoint y: 289, distance: 47.7
click at [866, 289] on div ".deletable-edge-delete-btn { width: 20px; height: 20px; border: 0px solid #ffff…" at bounding box center [669, 310] width 552 height 438
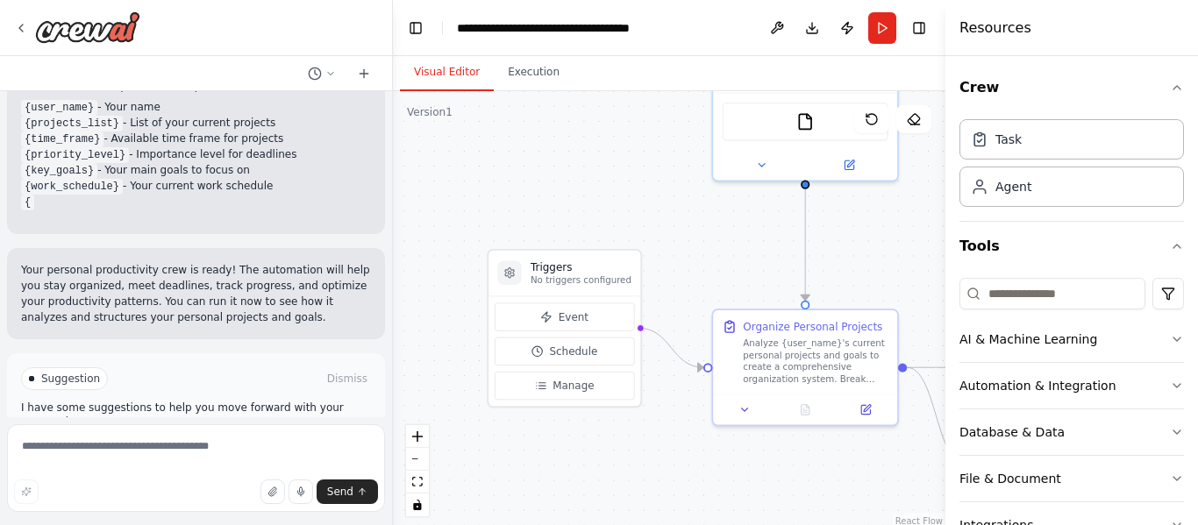
scroll to position [1642, 0]
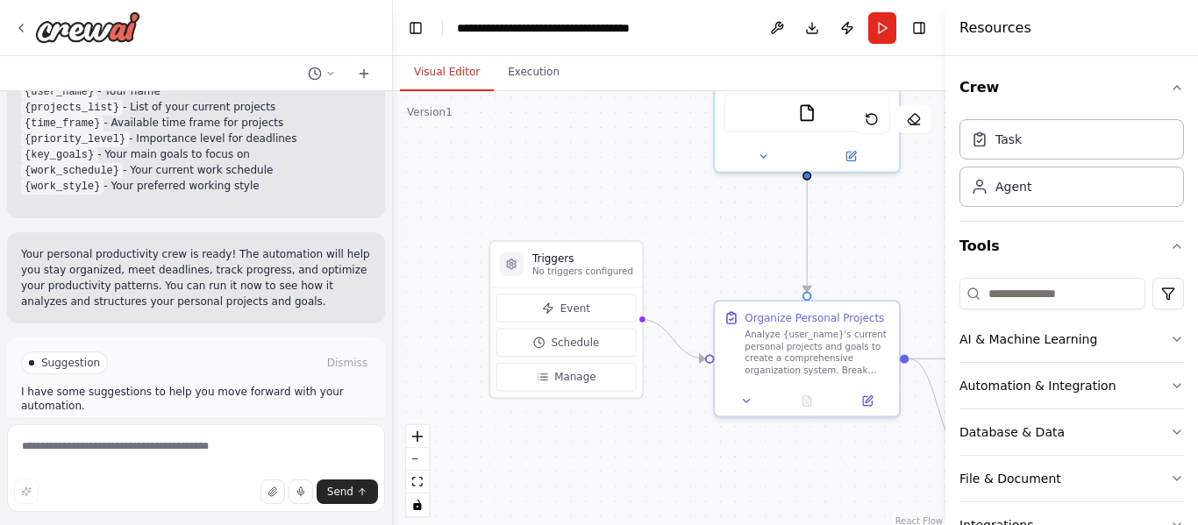
drag, startPoint x: 643, startPoint y: 345, endPoint x: 708, endPoint y: 260, distance: 106.3
click at [708, 260] on div ".deletable-edge-delete-btn { width: 20px; height: 20px; border: 0px solid #ffff…" at bounding box center [669, 310] width 552 height 438
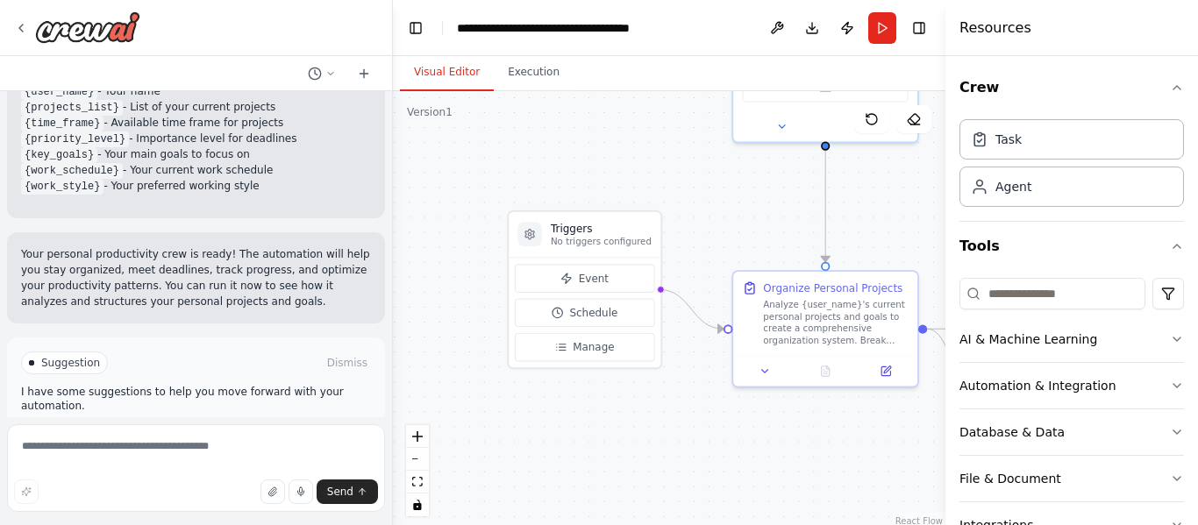
drag, startPoint x: 727, startPoint y: 193, endPoint x: 547, endPoint y: 288, distance: 203.6
click at [547, 288] on div ".deletable-edge-delete-btn { width: 20px; height: 20px; border: 0px solid #ffff…" at bounding box center [669, 310] width 552 height 438
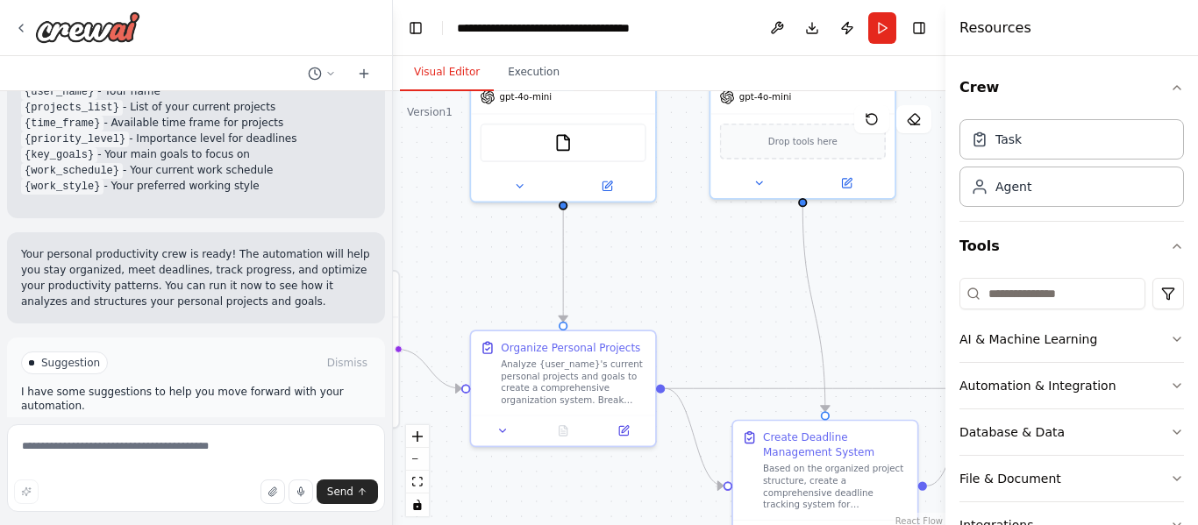
drag, startPoint x: 750, startPoint y: 309, endPoint x: 644, endPoint y: 264, distance: 114.3
click at [644, 264] on div ".deletable-edge-delete-btn { width: 20px; height: 20px; border: 0px solid #ffff…" at bounding box center [669, 310] width 552 height 438
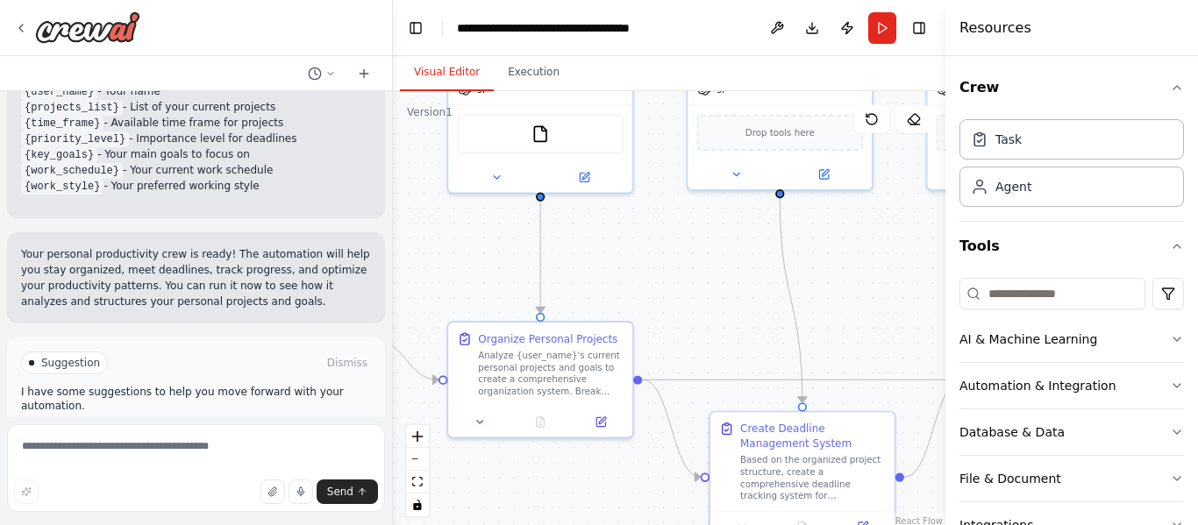
drag, startPoint x: 752, startPoint y: 292, endPoint x: 628, endPoint y: 254, distance: 130.1
click at [628, 254] on div ".deletable-edge-delete-btn { width: 20px; height: 20px; border: 0px solid #ffff…" at bounding box center [669, 310] width 552 height 438
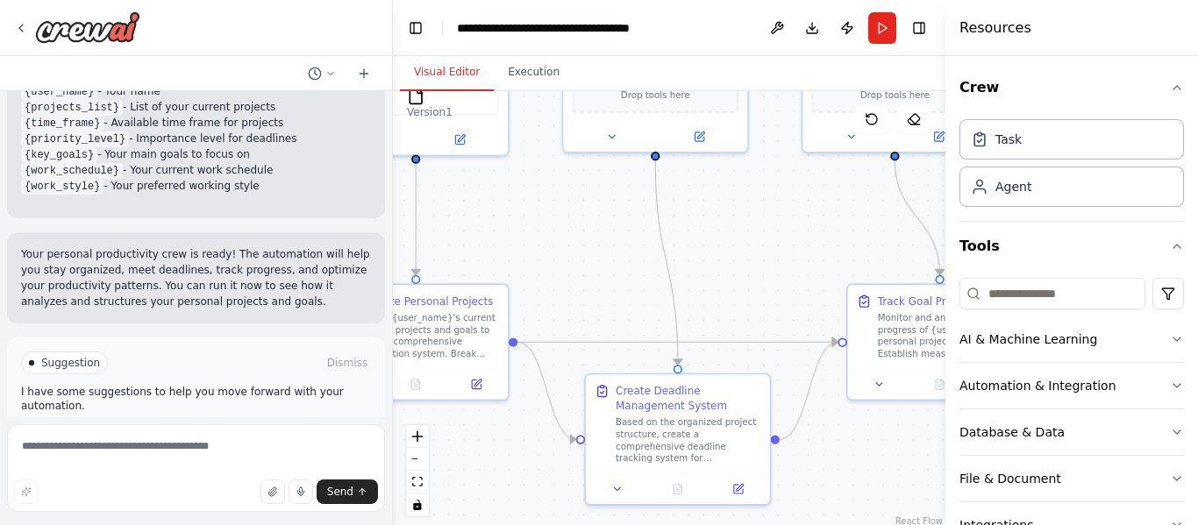
click at [191, 431] on span "Run Automation" at bounding box center [203, 438] width 85 height 14
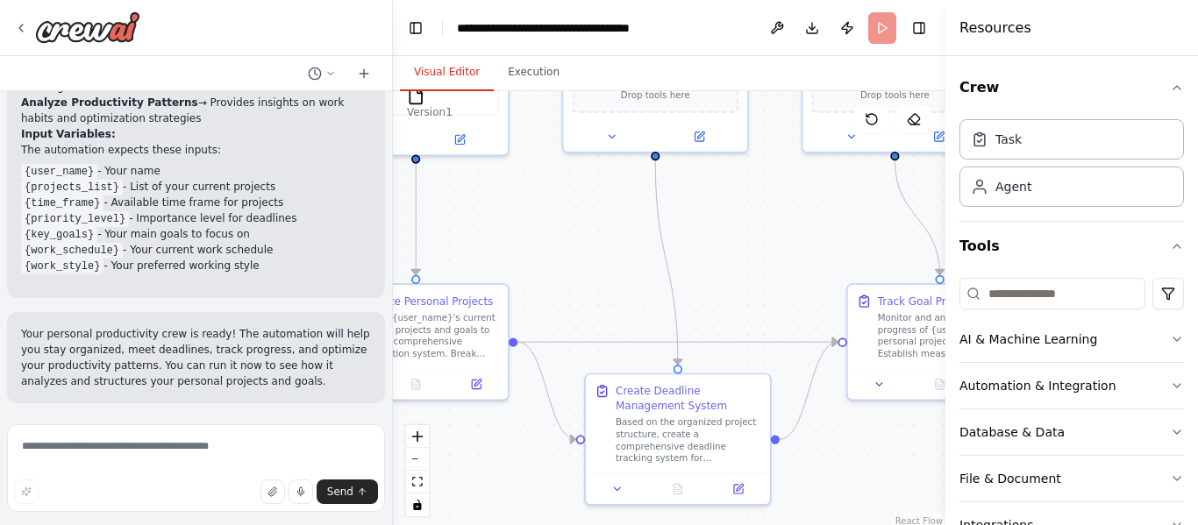
scroll to position [1500, 0]
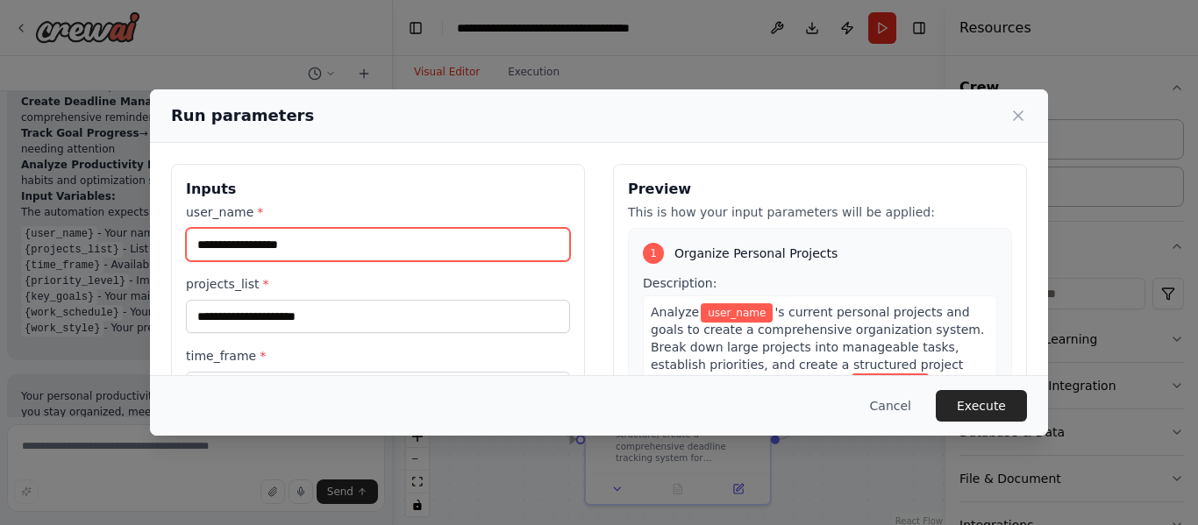
click at [290, 233] on input "user_name *" at bounding box center [378, 244] width 384 height 33
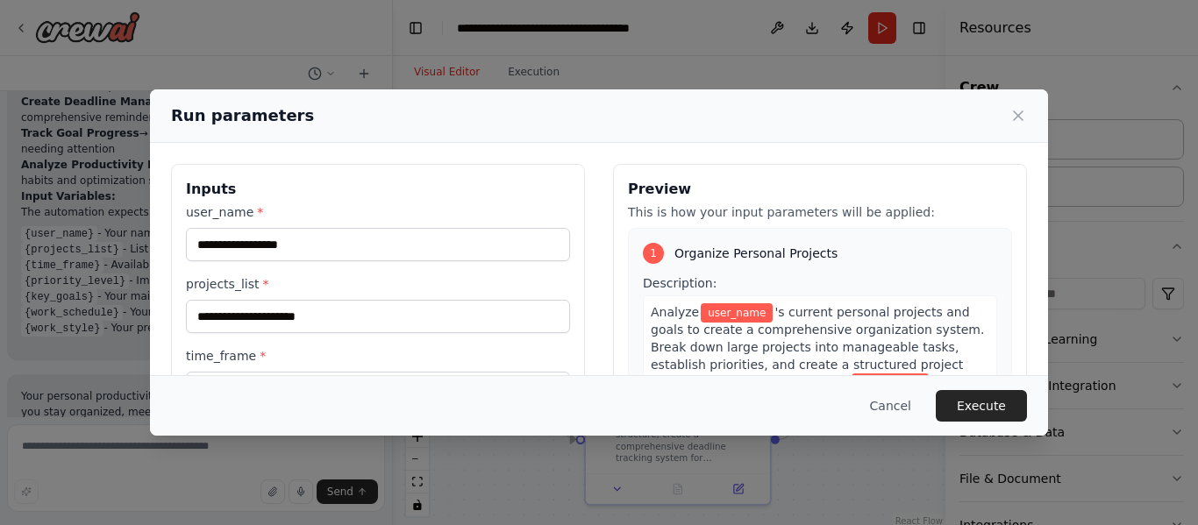
click at [366, 199] on h3 "Inputs" at bounding box center [378, 189] width 384 height 21
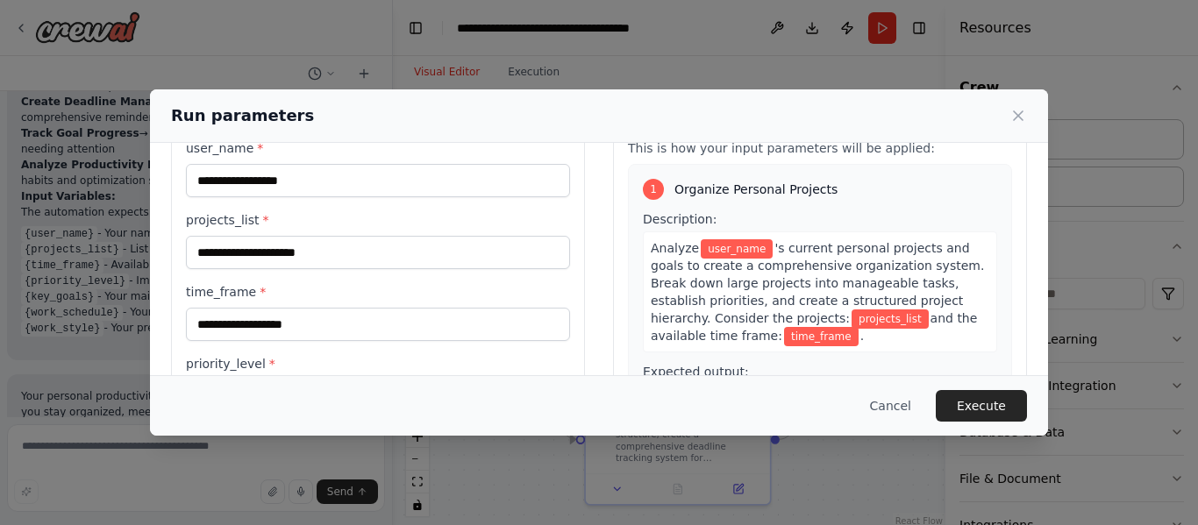
scroll to position [65, 0]
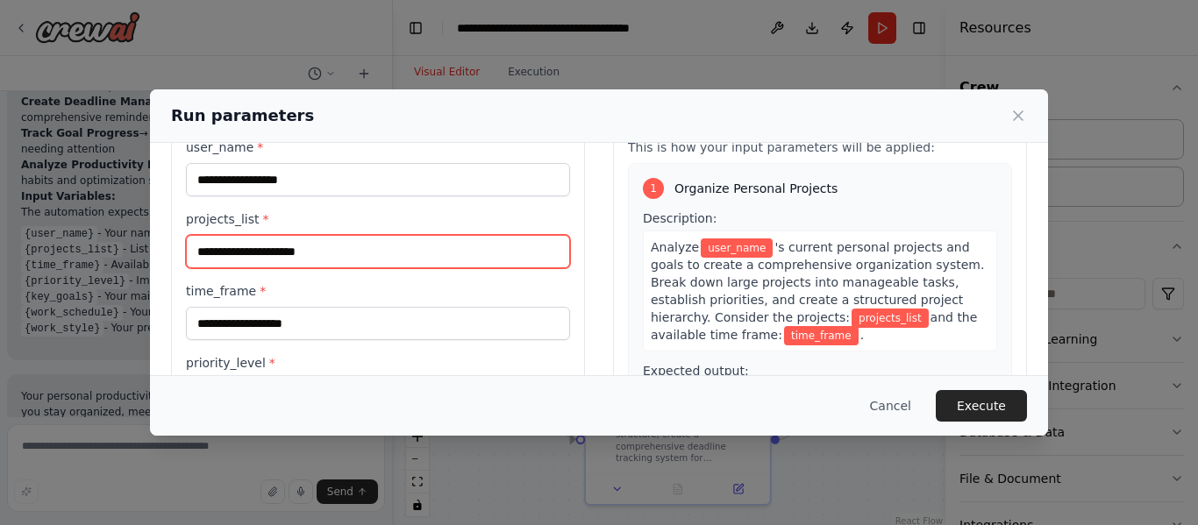
click at [274, 266] on input "projects_list *" at bounding box center [378, 251] width 384 height 33
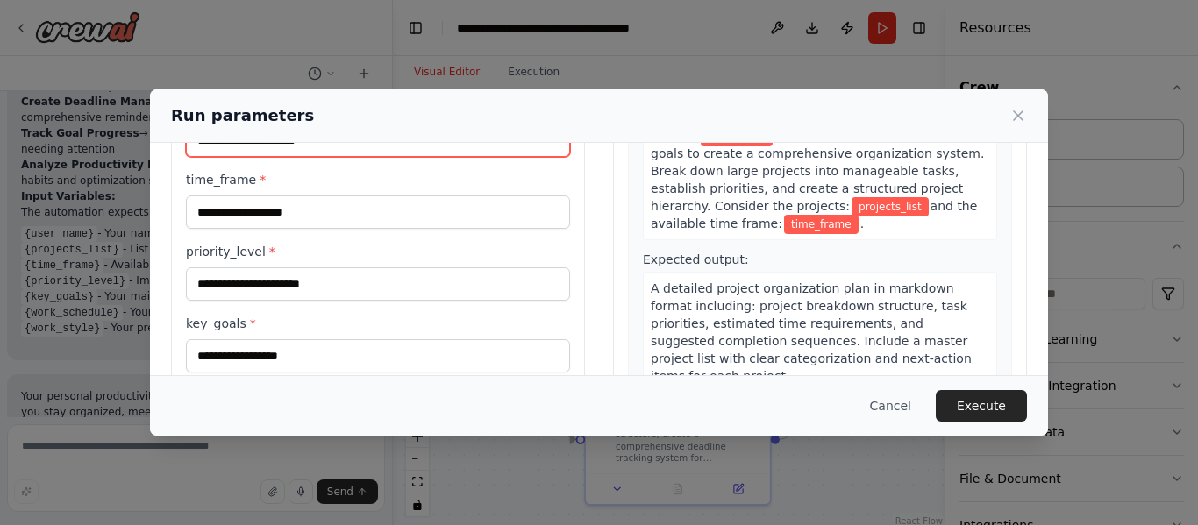
scroll to position [182, 0]
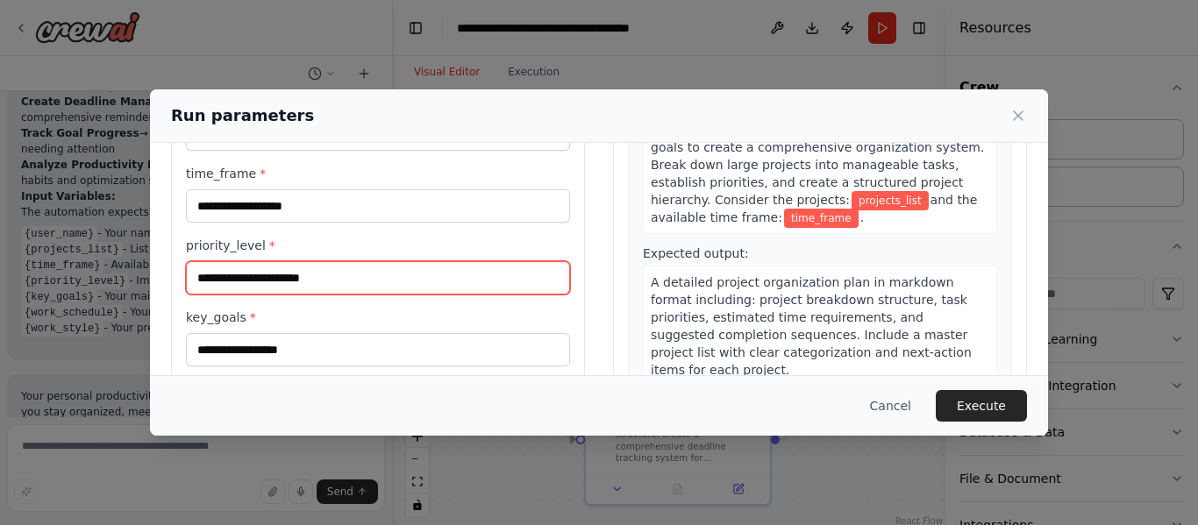
click at [316, 288] on input "priority_level *" at bounding box center [378, 277] width 384 height 33
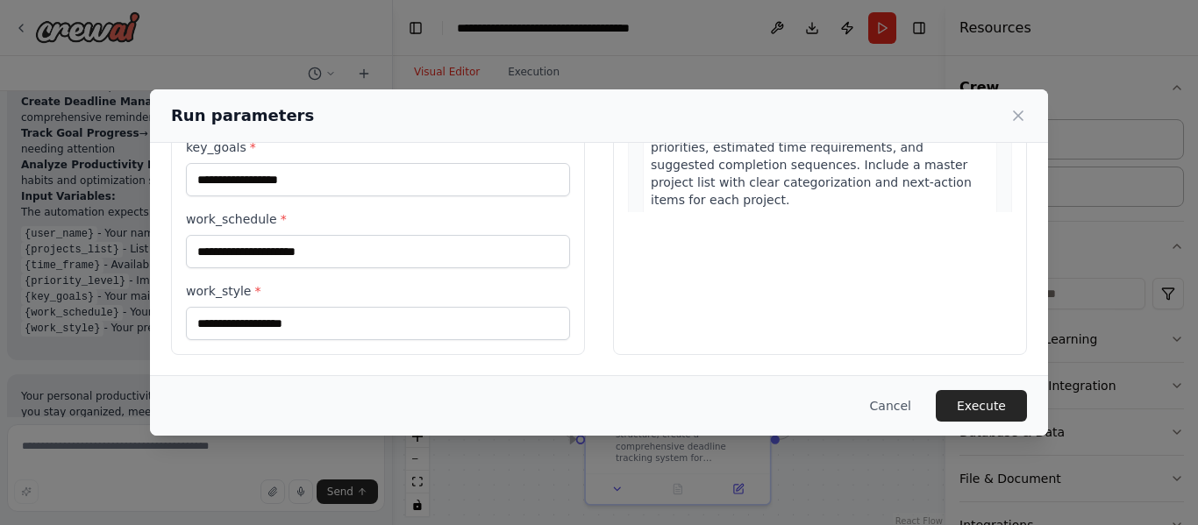
scroll to position [353, 0]
click at [883, 402] on button "Cancel" at bounding box center [890, 406] width 69 height 32
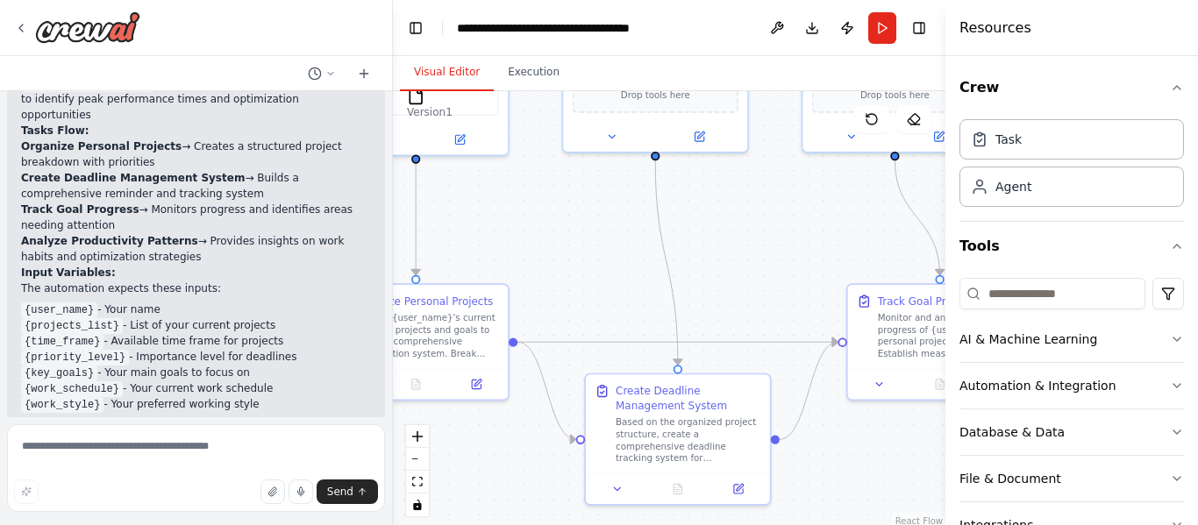
scroll to position [1500, 0]
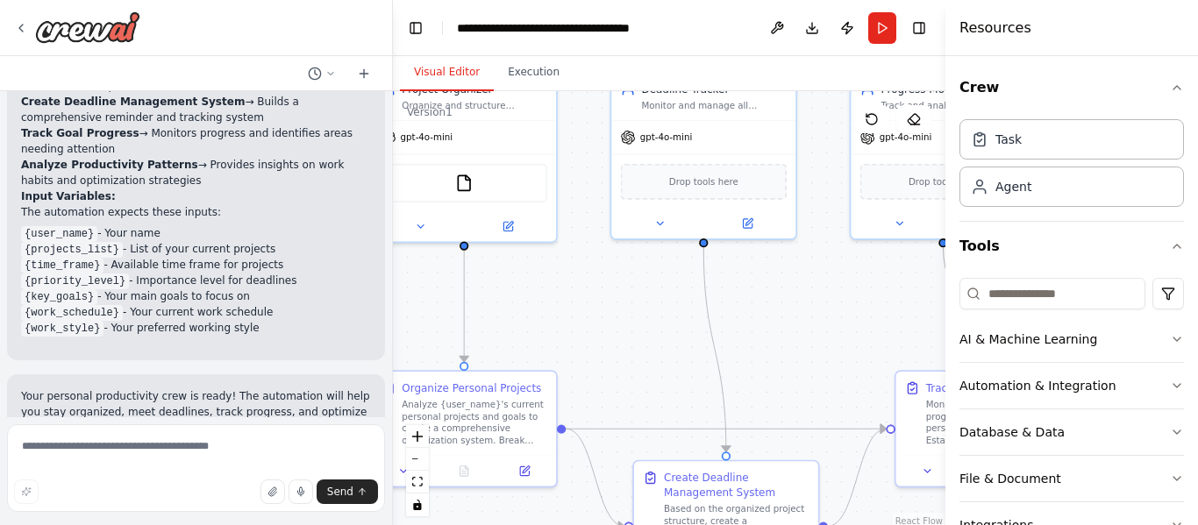
drag, startPoint x: 572, startPoint y: 171, endPoint x: 620, endPoint y: 265, distance: 105.5
click at [620, 265] on div ".deletable-edge-delete-btn { width: 20px; height: 20px; border: 0px solid #ffff…" at bounding box center [669, 310] width 552 height 438
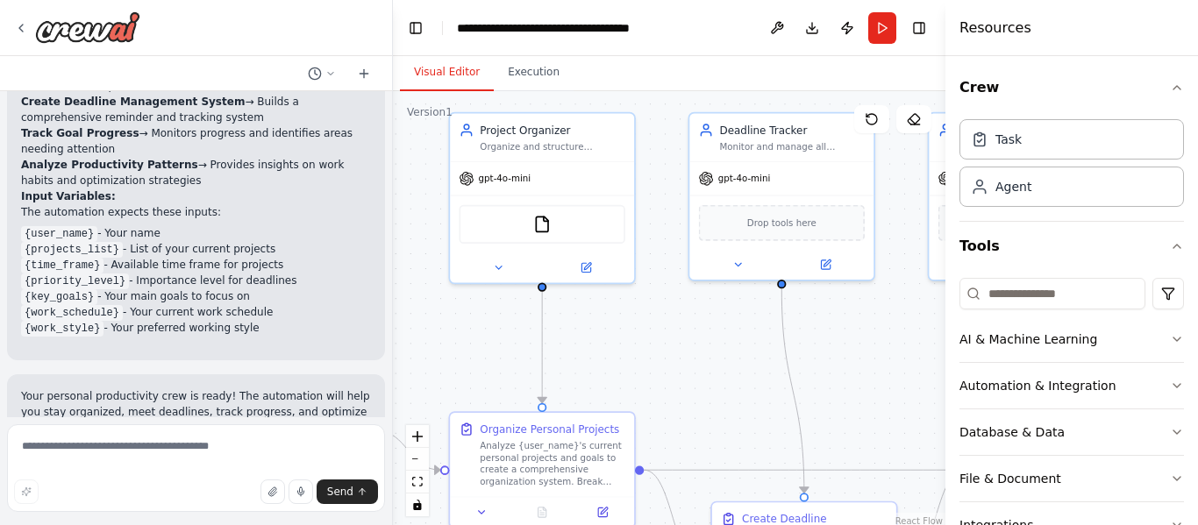
drag, startPoint x: 631, startPoint y: 330, endPoint x: 712, endPoint y: 364, distance: 87.6
click at [712, 364] on div ".deletable-edge-delete-btn { width: 20px; height: 20px; border: 0px solid #ffff…" at bounding box center [669, 310] width 552 height 438
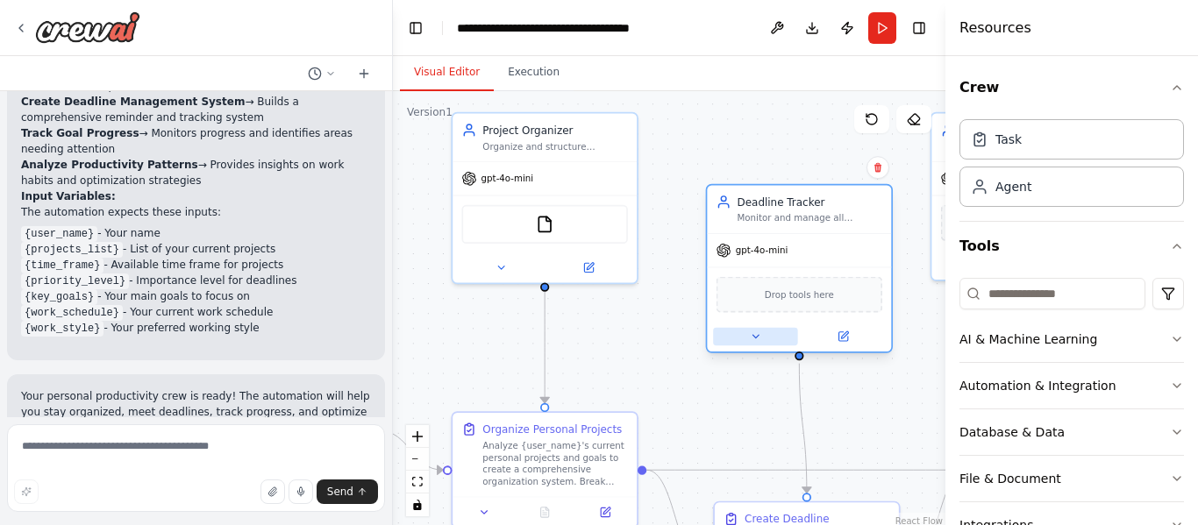
drag, startPoint x: 708, startPoint y: 237, endPoint x: 733, endPoint y: 384, distance: 149.3
click at [733, 352] on div "gpt-4o-mini Drop tools here" at bounding box center [799, 292] width 184 height 118
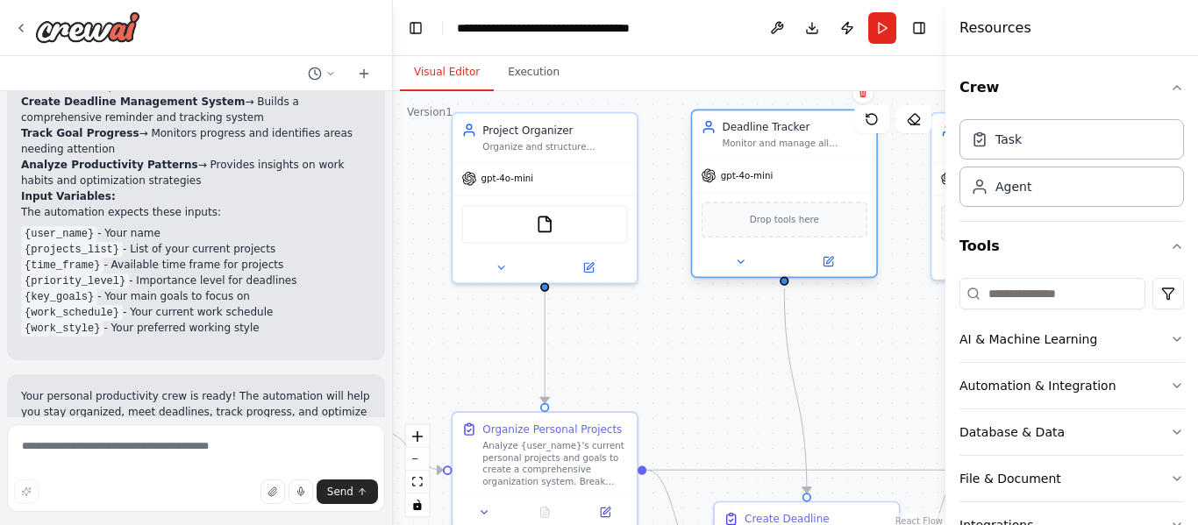
drag, startPoint x: 761, startPoint y: 248, endPoint x: 740, endPoint y: 126, distance: 123.7
click at [740, 126] on div "Deadline Tracker" at bounding box center [795, 126] width 146 height 15
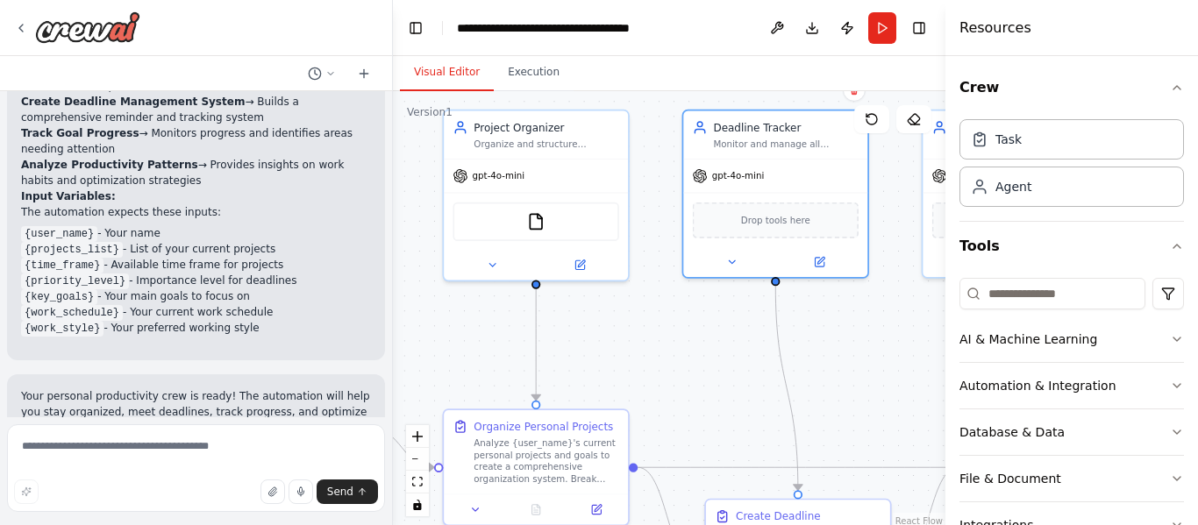
drag, startPoint x: 678, startPoint y: 365, endPoint x: 643, endPoint y: 349, distance: 38.5
click at [643, 349] on div ".deletable-edge-delete-btn { width: 20px; height: 20px; border: 0px solid #ffff…" at bounding box center [669, 310] width 552 height 438
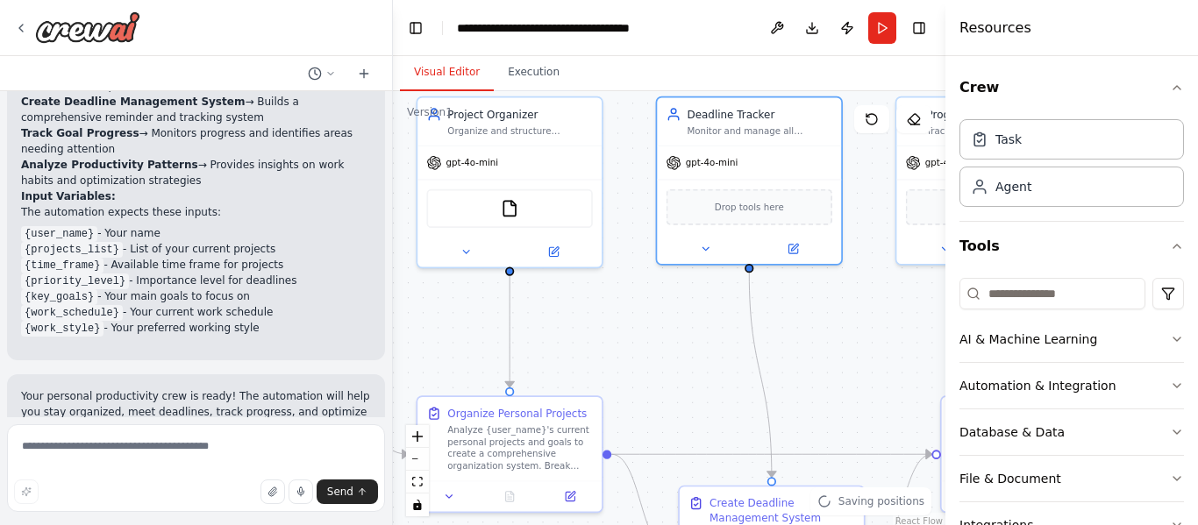
drag, startPoint x: 678, startPoint y: 366, endPoint x: 629, endPoint y: 344, distance: 53.8
click at [629, 344] on div ".deletable-edge-delete-btn { width: 20px; height: 20px; border: 0px solid #ffff…" at bounding box center [669, 310] width 552 height 438
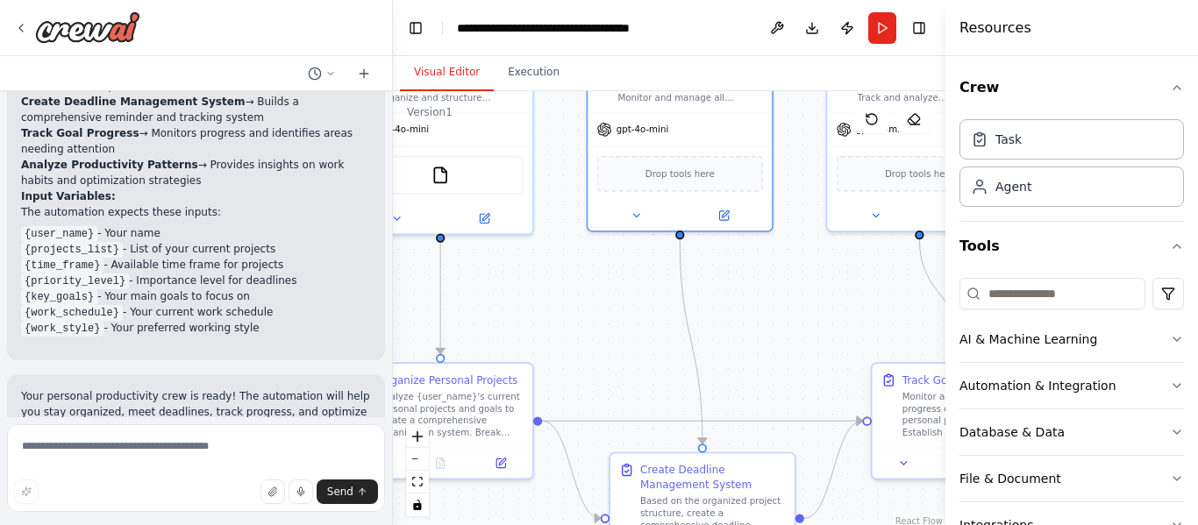
drag, startPoint x: 648, startPoint y: 356, endPoint x: 565, endPoint y: 309, distance: 95.8
click at [565, 309] on div ".deletable-edge-delete-btn { width: 20px; height: 20px; border: 0px solid #ffff…" at bounding box center [669, 310] width 552 height 438
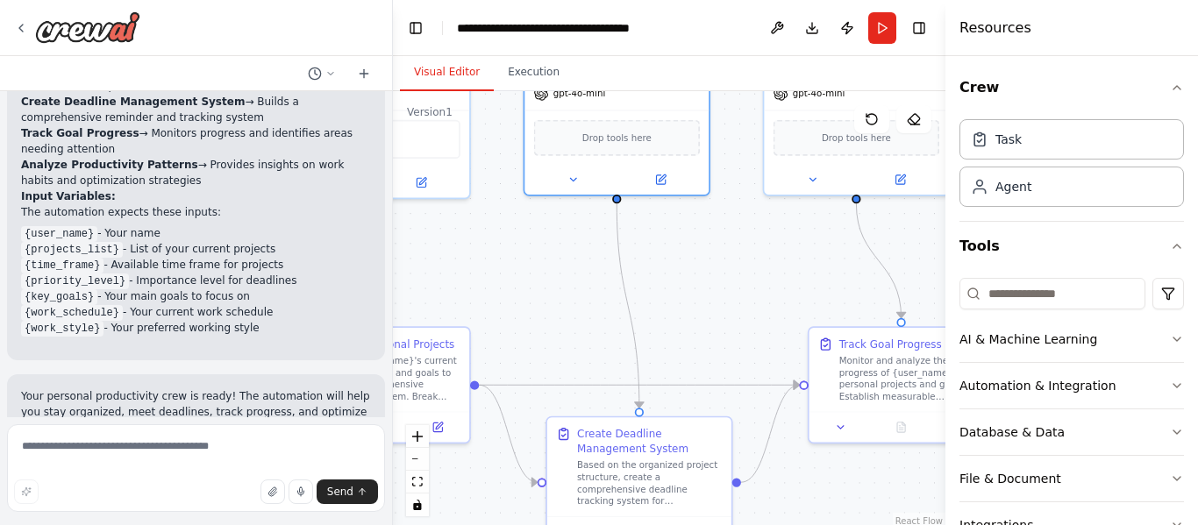
drag, startPoint x: 565, startPoint y: 309, endPoint x: 424, endPoint y: 350, distance: 146.2
click at [424, 350] on div ".deletable-edge-delete-btn { width: 20px; height: 20px; border: 0px solid #ffff…" at bounding box center [669, 310] width 552 height 438
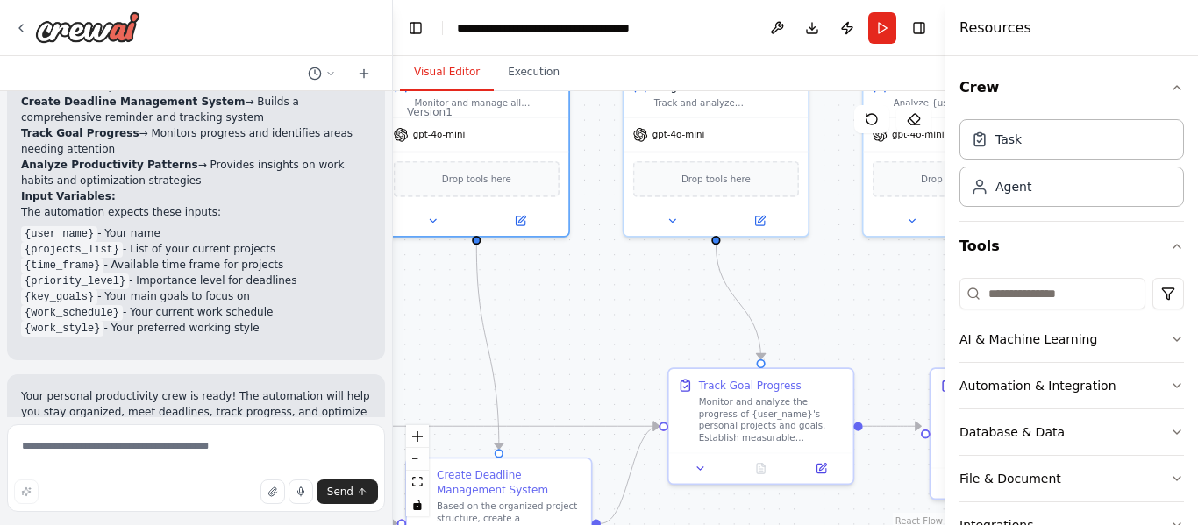
drag, startPoint x: 569, startPoint y: 330, endPoint x: 534, endPoint y: 325, distance: 35.3
click at [534, 325] on div ".deletable-edge-delete-btn { width: 20px; height: 20px; border: 0px solid #ffff…" at bounding box center [669, 310] width 552 height 438
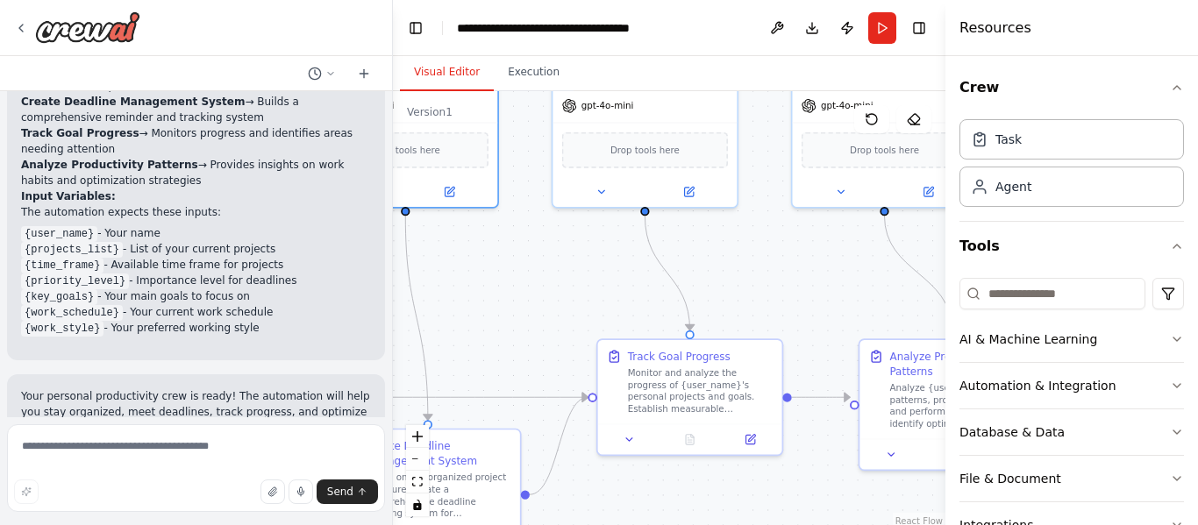
drag, startPoint x: 660, startPoint y: 337, endPoint x: 580, endPoint y: 281, distance: 97.6
click at [580, 281] on div ".deletable-edge-delete-btn { width: 20px; height: 20px; border: 0px solid #ffff…" at bounding box center [669, 310] width 552 height 438
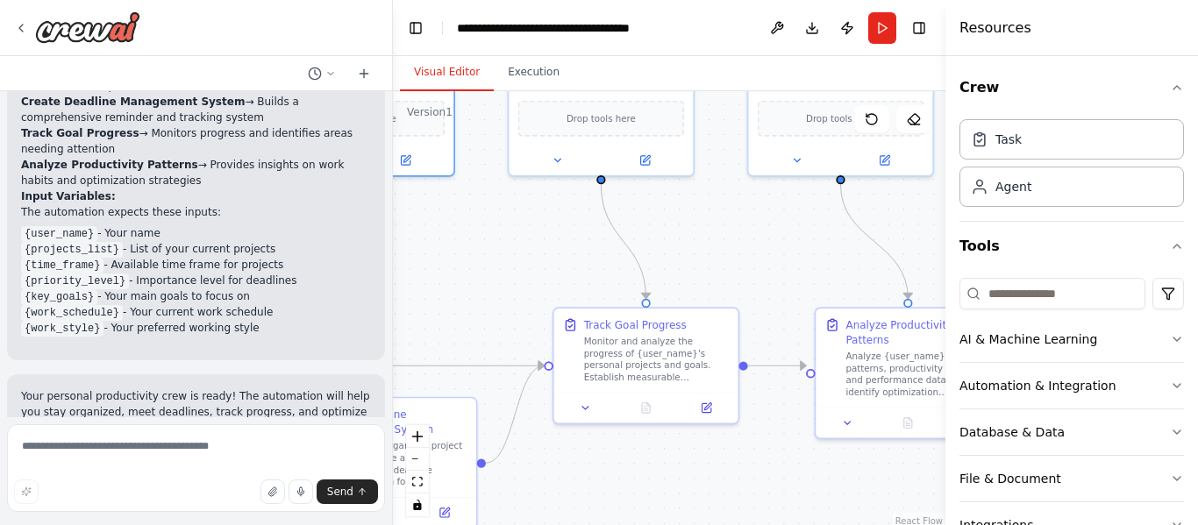
drag, startPoint x: 510, startPoint y: 297, endPoint x: 609, endPoint y: 254, distance: 107.2
click at [609, 254] on div ".deletable-edge-delete-btn { width: 20px; height: 20px; border: 0px solid #ffff…" at bounding box center [669, 310] width 552 height 438
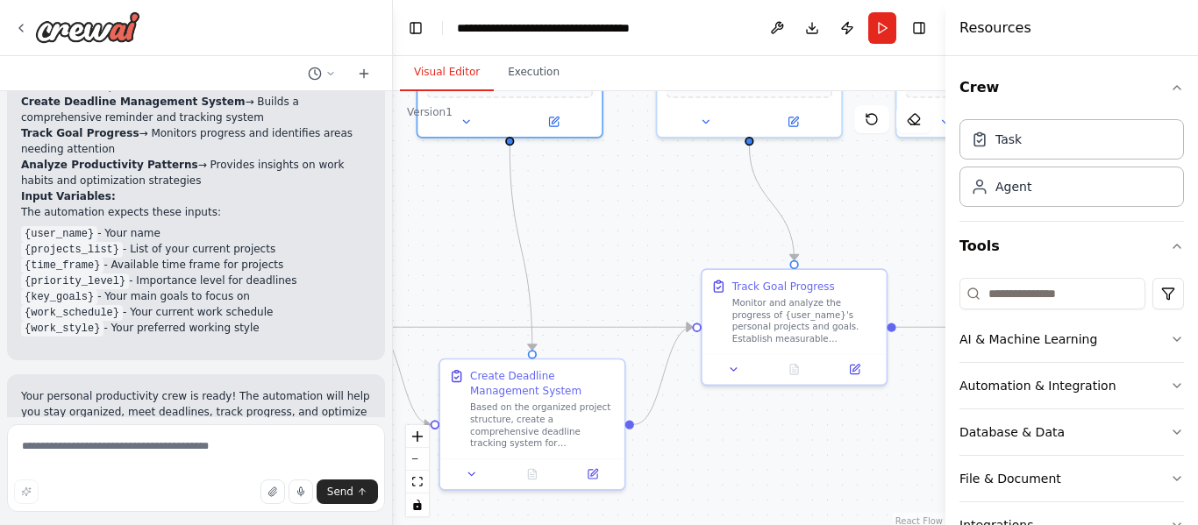
drag, startPoint x: 600, startPoint y: 255, endPoint x: 713, endPoint y: 253, distance: 113.1
click at [713, 253] on div ".deletable-edge-delete-btn { width: 20px; height: 20px; border: 0px solid #ffff…" at bounding box center [669, 310] width 552 height 438
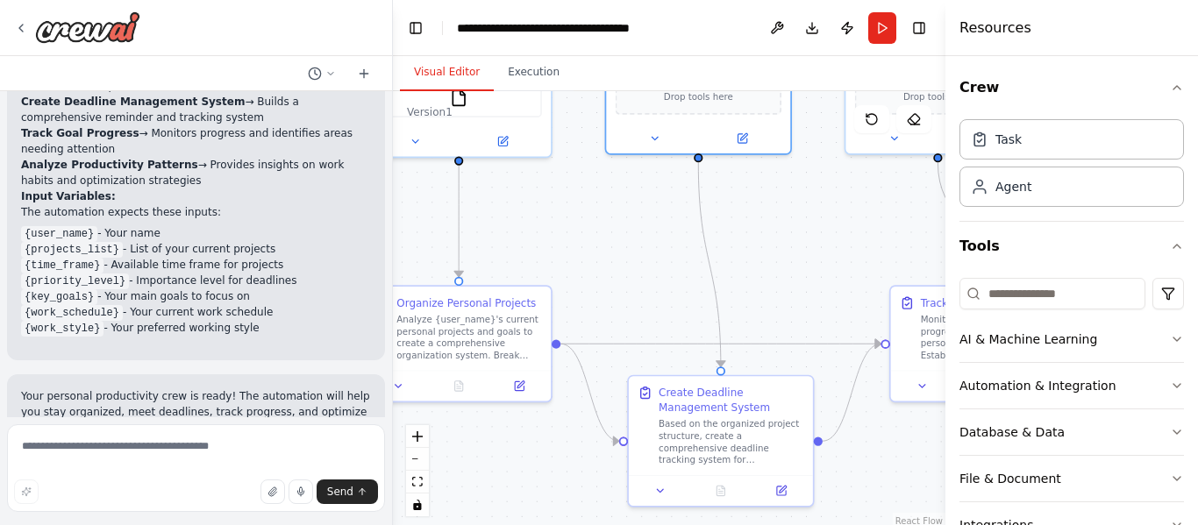
drag, startPoint x: 714, startPoint y: 234, endPoint x: 847, endPoint y: 260, distance: 135.7
click at [847, 260] on div ".deletable-edge-delete-btn { width: 20px; height: 20px; border: 0px solid #ffff…" at bounding box center [669, 310] width 552 height 438
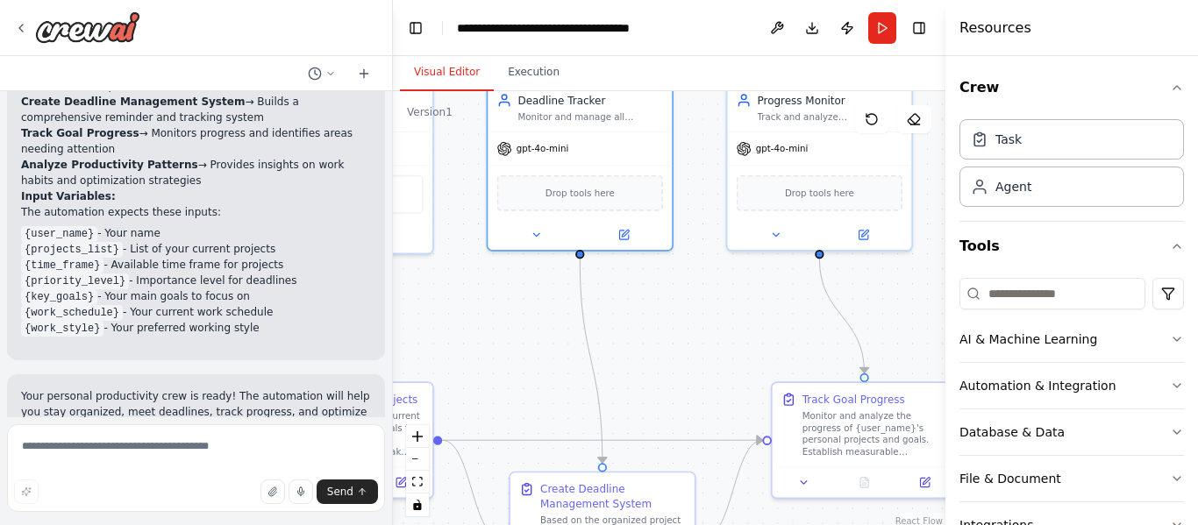
drag, startPoint x: 832, startPoint y: 244, endPoint x: 680, endPoint y: 355, distance: 188.2
click at [680, 355] on div ".deletable-edge-delete-btn { width: 20px; height: 20px; border: 0px solid #ffff…" at bounding box center [669, 310] width 552 height 438
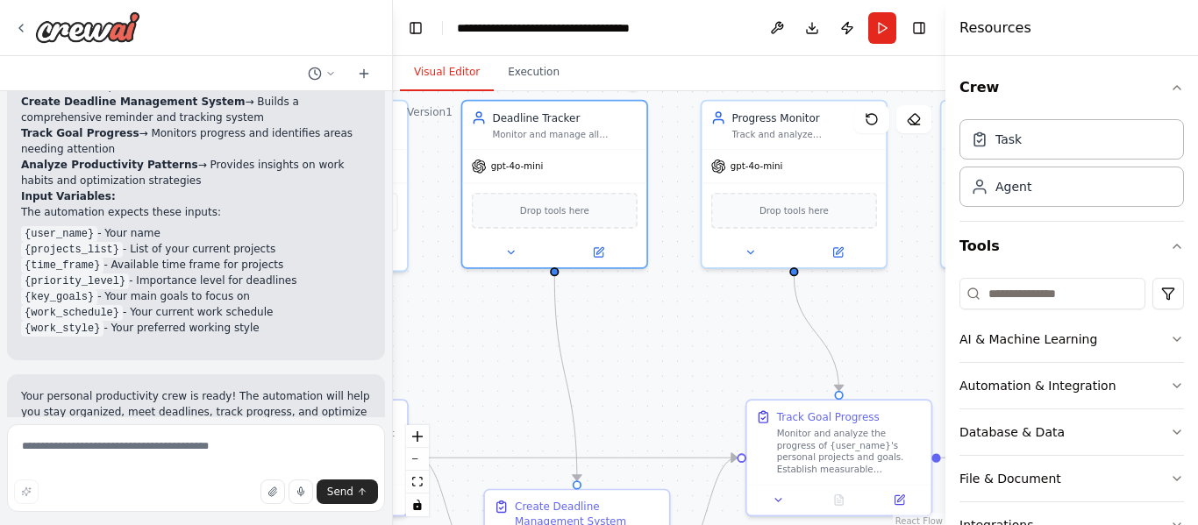
drag, startPoint x: 886, startPoint y: 314, endPoint x: 725, endPoint y: 296, distance: 162.3
click at [725, 296] on div ".deletable-edge-delete-btn { width: 20px; height: 20px; border: 0px solid #ffff…" at bounding box center [669, 310] width 552 height 438
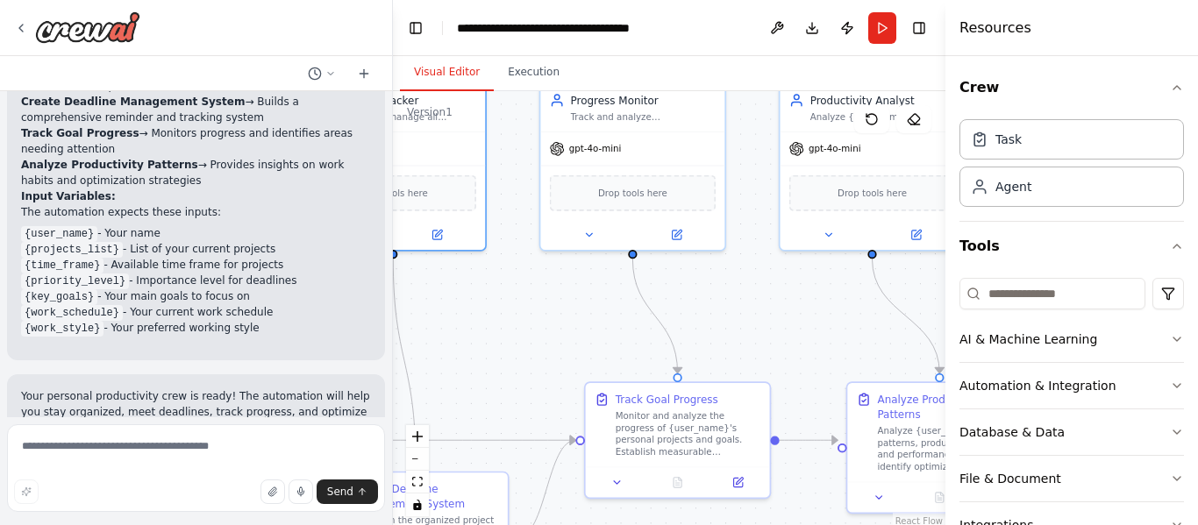
drag, startPoint x: 793, startPoint y: 309, endPoint x: 691, endPoint y: 308, distance: 101.7
click at [691, 308] on div ".deletable-edge-delete-btn { width: 20px; height: 20px; border: 0px solid #ffff…" at bounding box center [669, 310] width 552 height 438
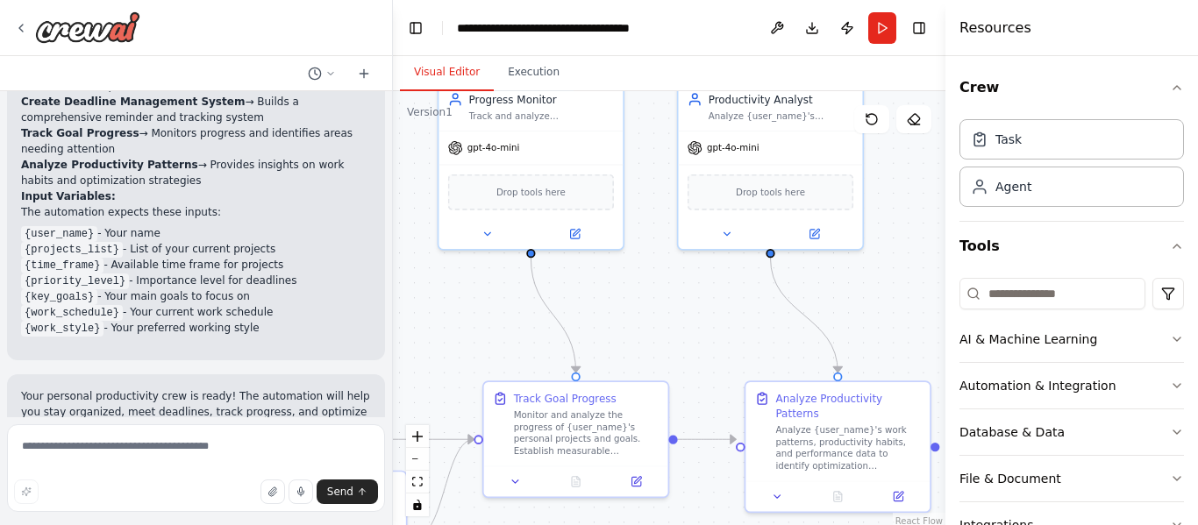
drag, startPoint x: 867, startPoint y: 291, endPoint x: 787, endPoint y: 295, distance: 80.7
click at [787, 295] on div ".deletable-edge-delete-btn { width: 20px; height: 20px; border: 0px solid #ffff…" at bounding box center [669, 310] width 552 height 438
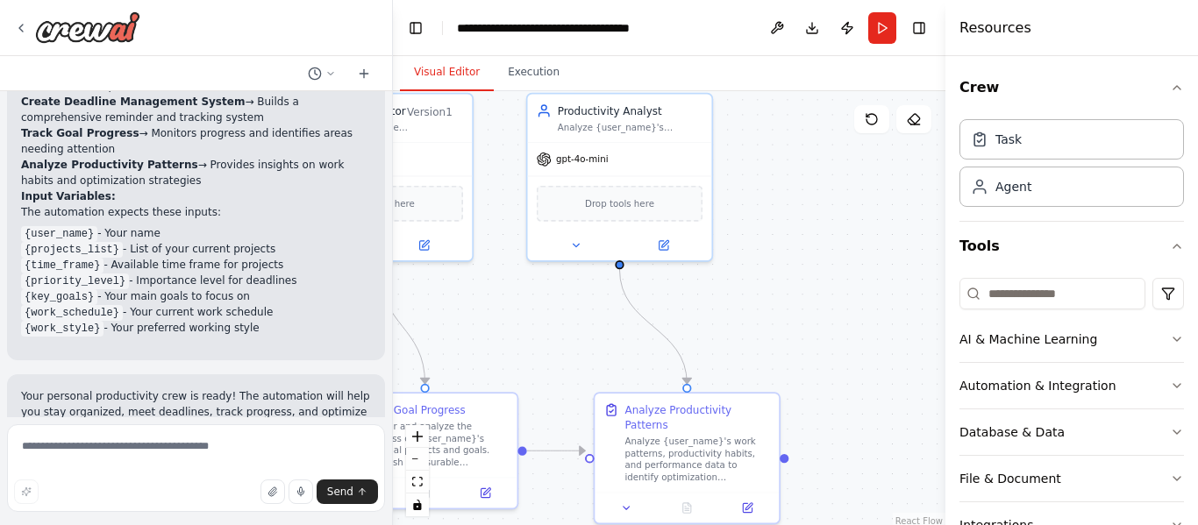
drag, startPoint x: 833, startPoint y: 312, endPoint x: 741, endPoint y: 324, distance: 92.8
click at [741, 324] on div ".deletable-edge-delete-btn { width: 20px; height: 20px; border: 0px solid #ffff…" at bounding box center [669, 310] width 552 height 438
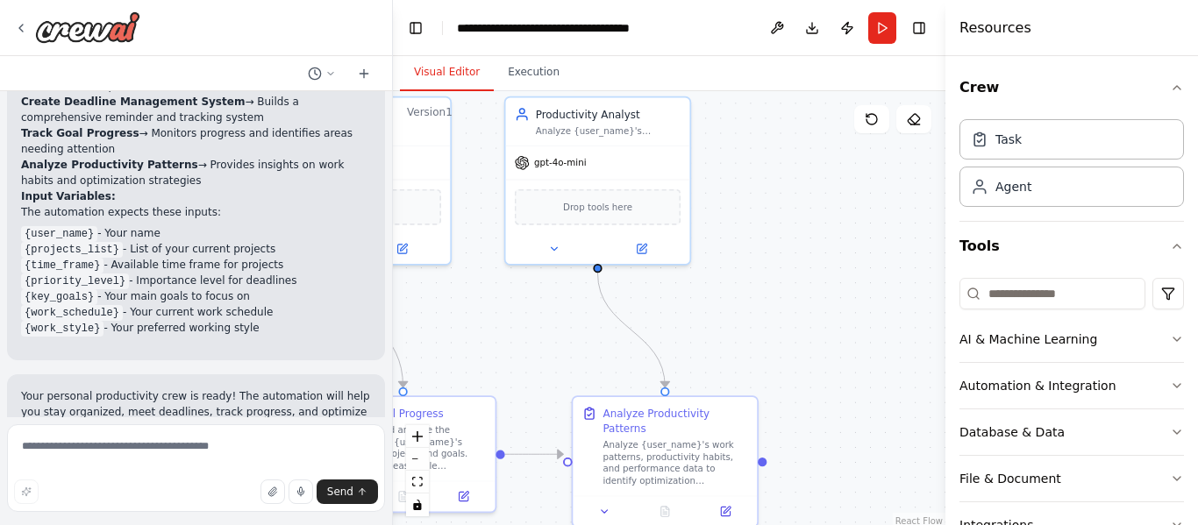
drag, startPoint x: 801, startPoint y: 309, endPoint x: 680, endPoint y: 342, distance: 124.7
click at [680, 342] on div ".deletable-edge-delete-btn { width: 20px; height: 20px; border: 0px solid #ffff…" at bounding box center [669, 310] width 552 height 438
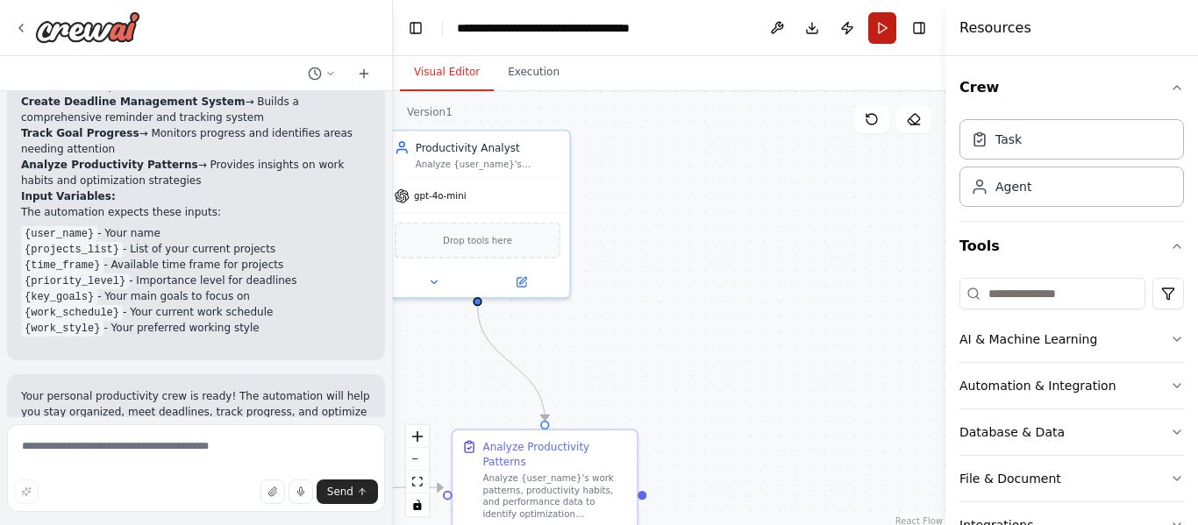
click at [881, 29] on button "Run" at bounding box center [882, 28] width 28 height 32
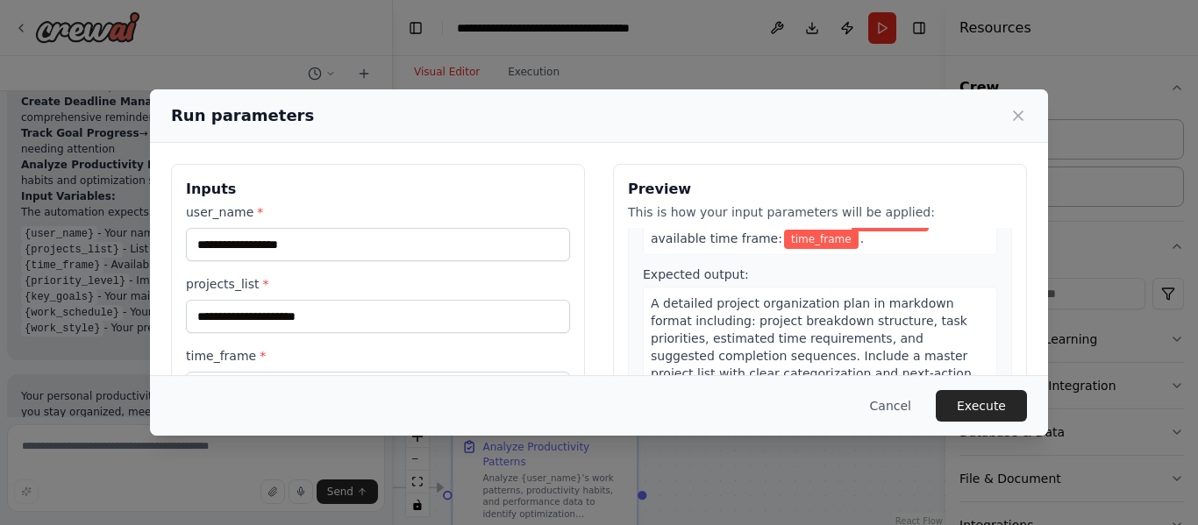
scroll to position [168, 0]
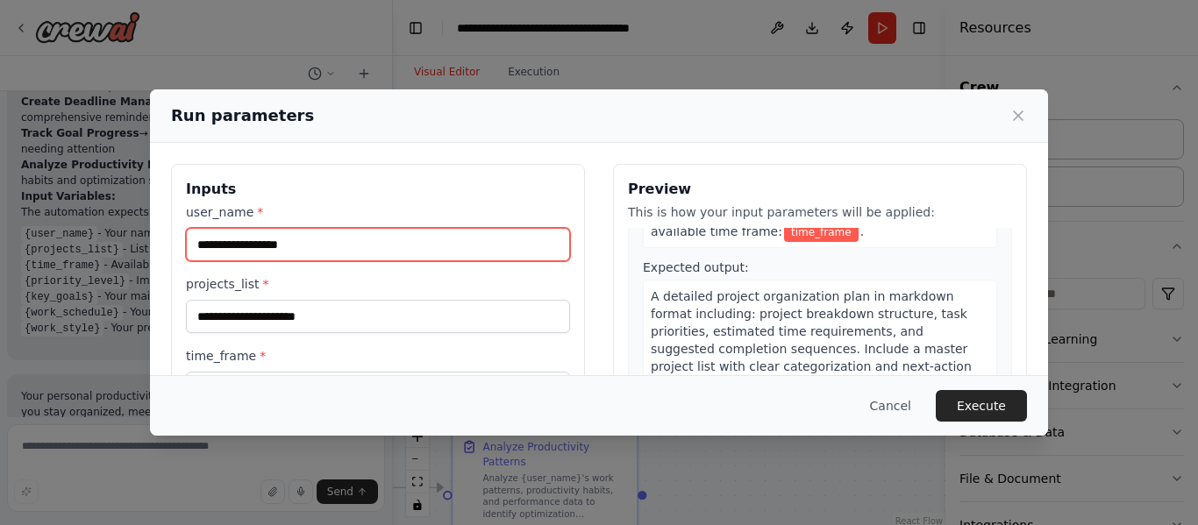
click at [383, 237] on input "user_name *" at bounding box center [378, 244] width 384 height 33
type input "**********"
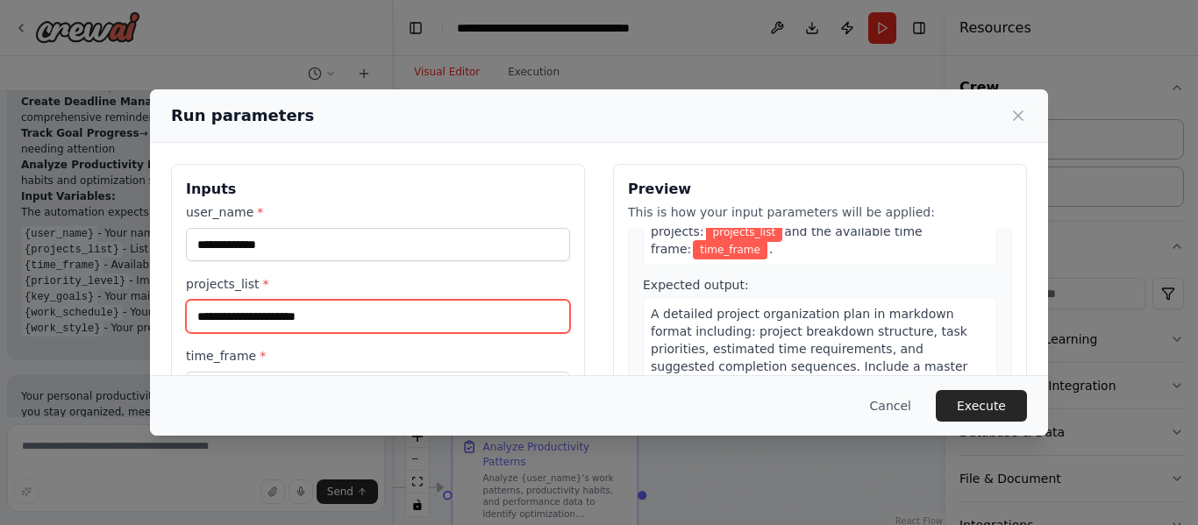
click at [321, 316] on input "projects_list *" at bounding box center [378, 316] width 384 height 33
type input "*"
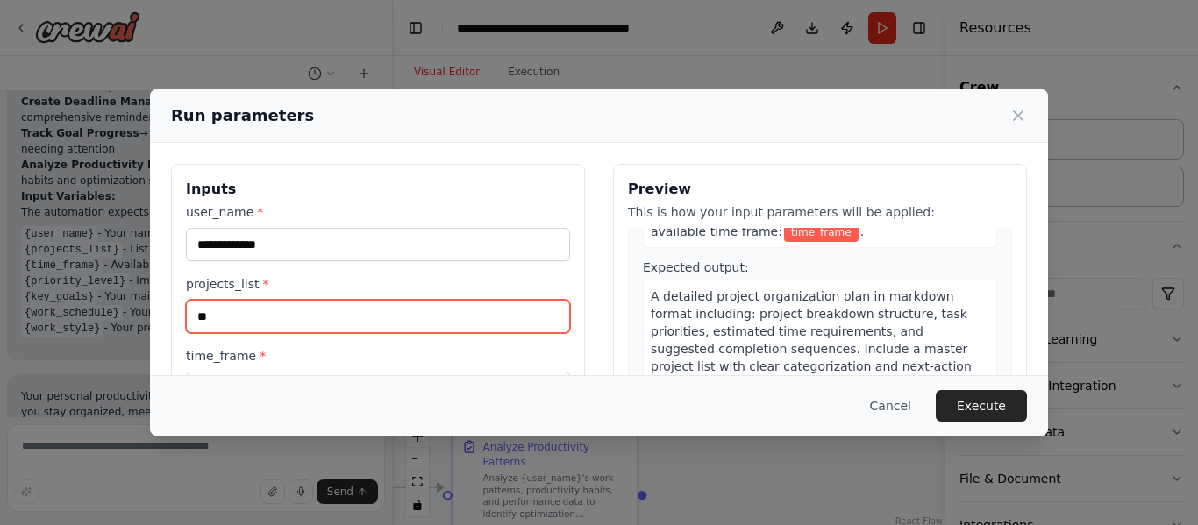
type input "*"
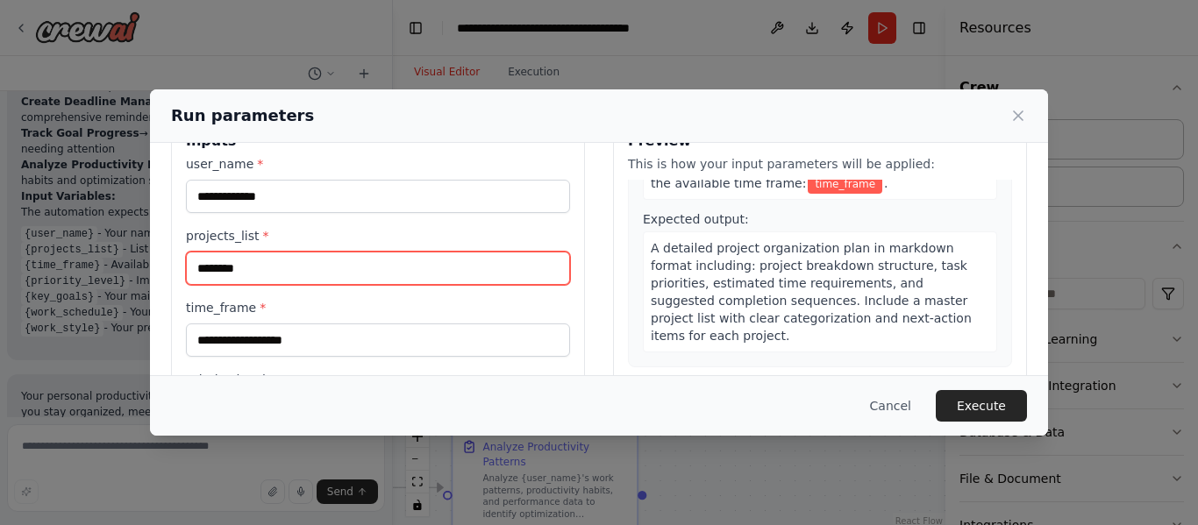
scroll to position [62, 0]
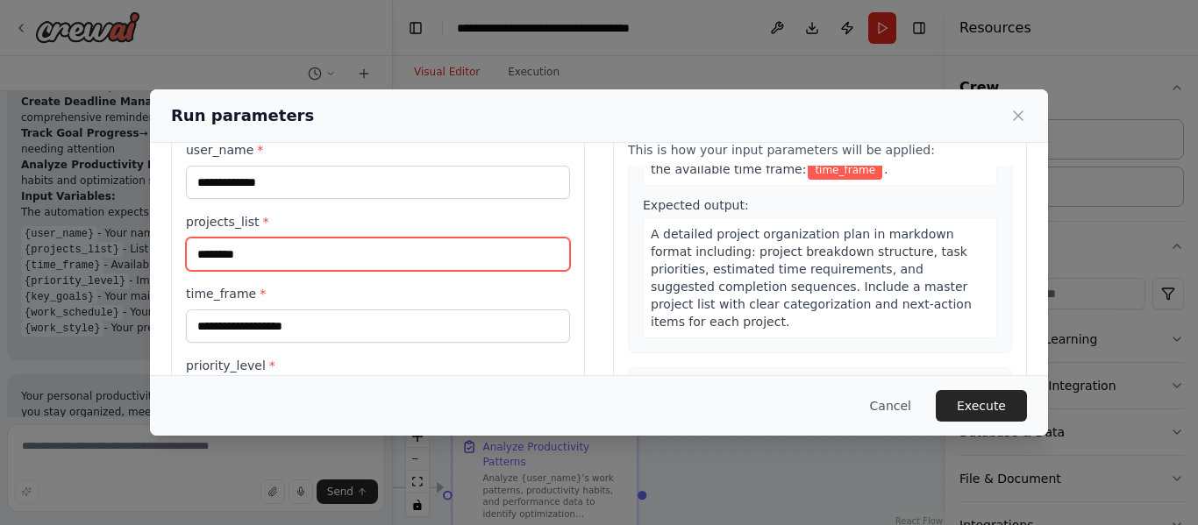
type input "********"
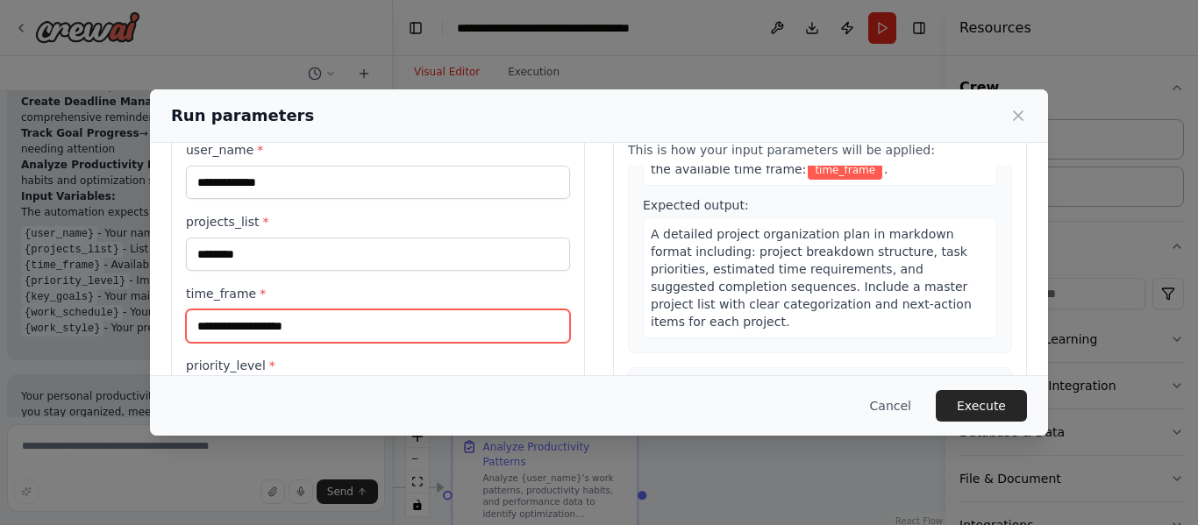
click at [307, 319] on input "time_frame *" at bounding box center [378, 326] width 384 height 33
type input "*"
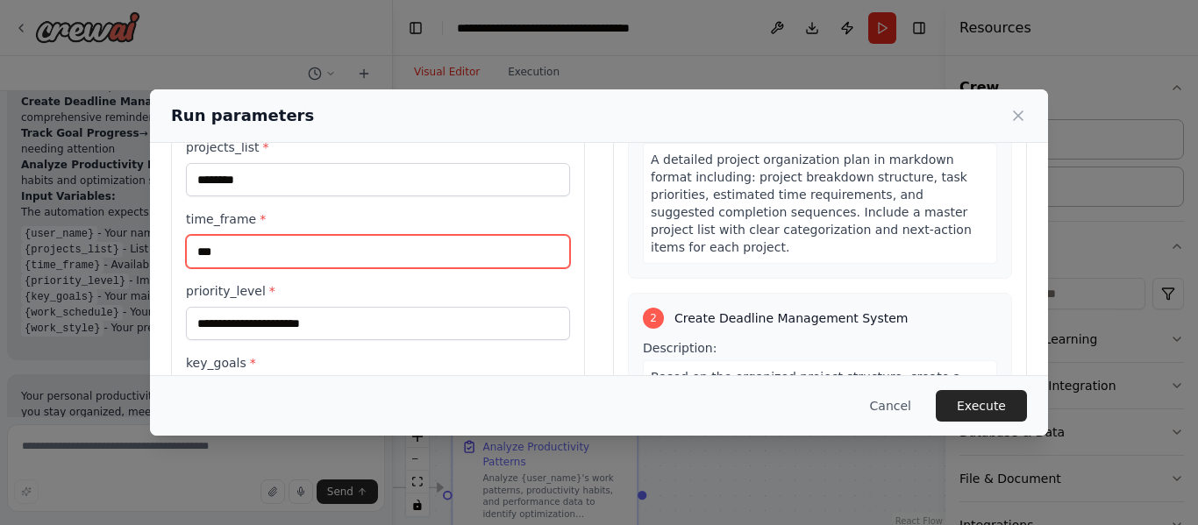
scroll to position [149, 0]
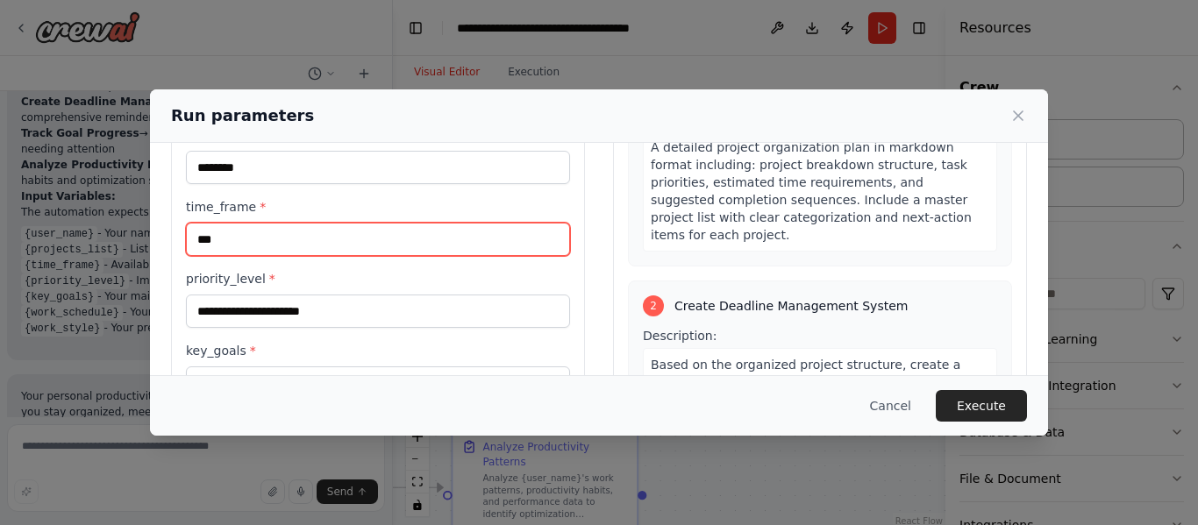
type input "***"
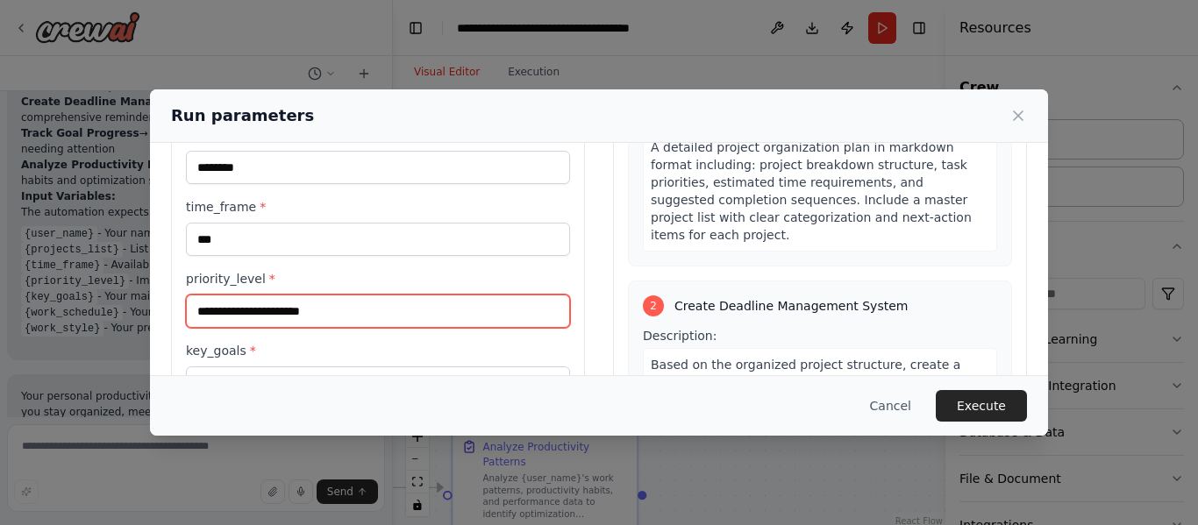
click at [317, 303] on input "priority_level *" at bounding box center [378, 311] width 384 height 33
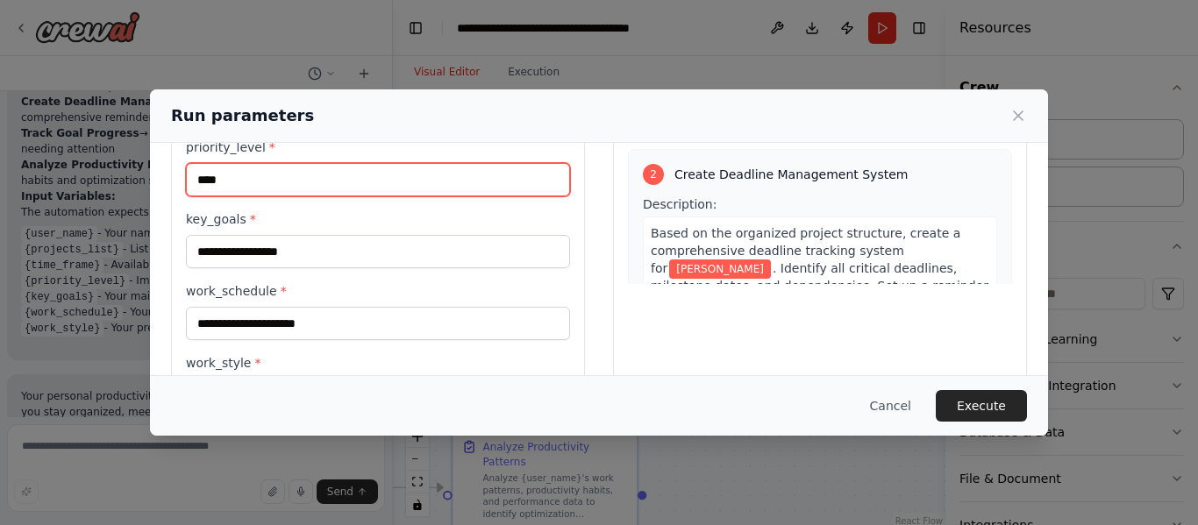
type input "****"
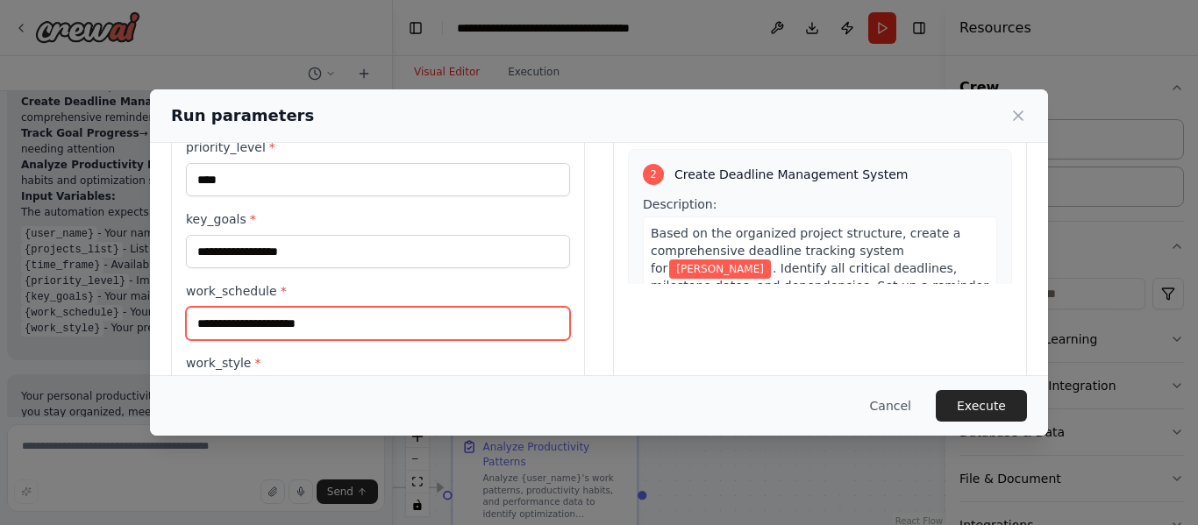
click at [285, 311] on input "work_schedule *" at bounding box center [378, 323] width 384 height 33
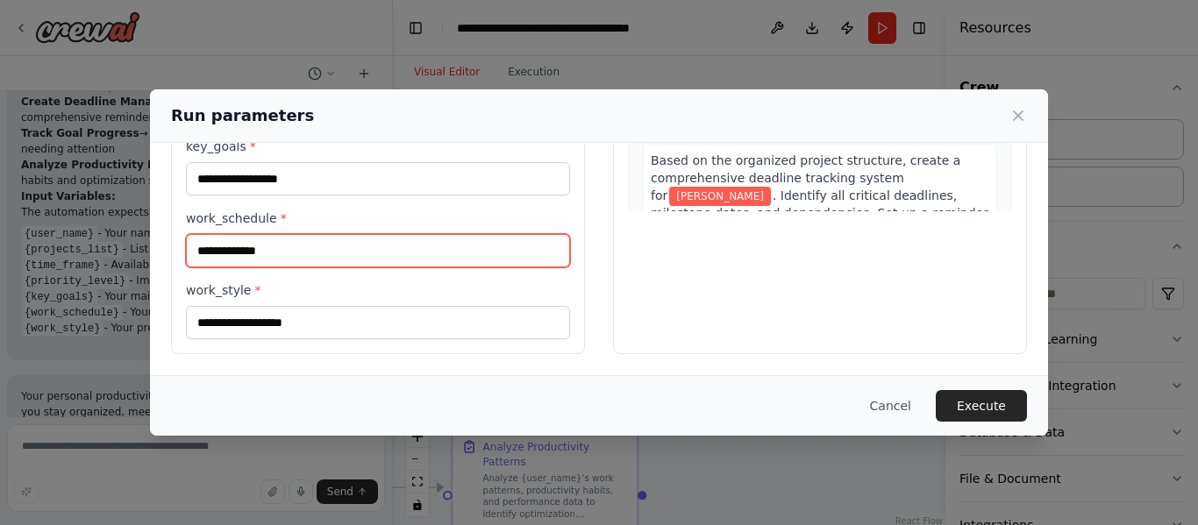
type input "**********"
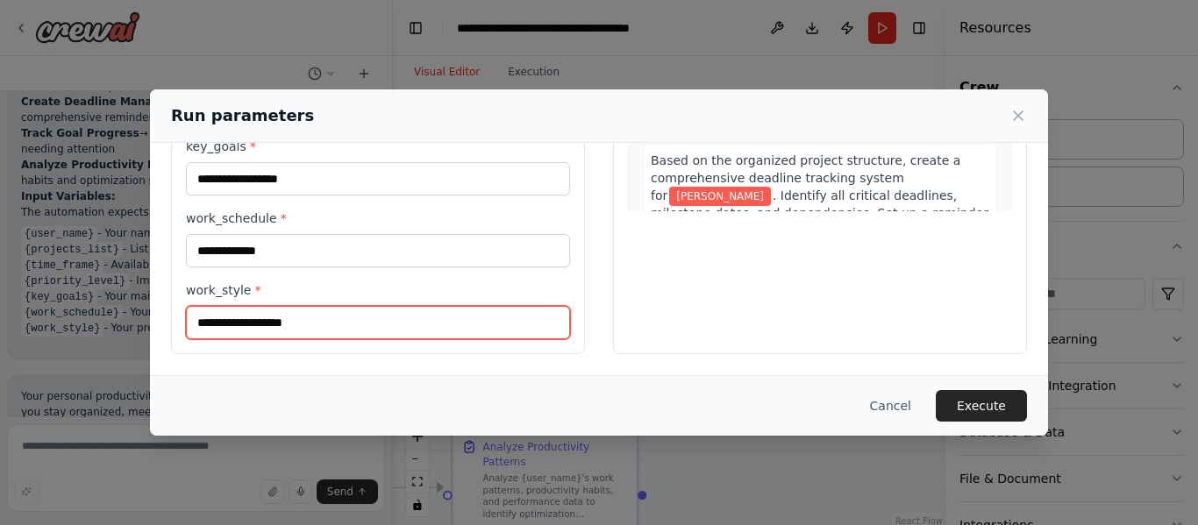
click at [317, 317] on input "work_style *" at bounding box center [378, 322] width 384 height 33
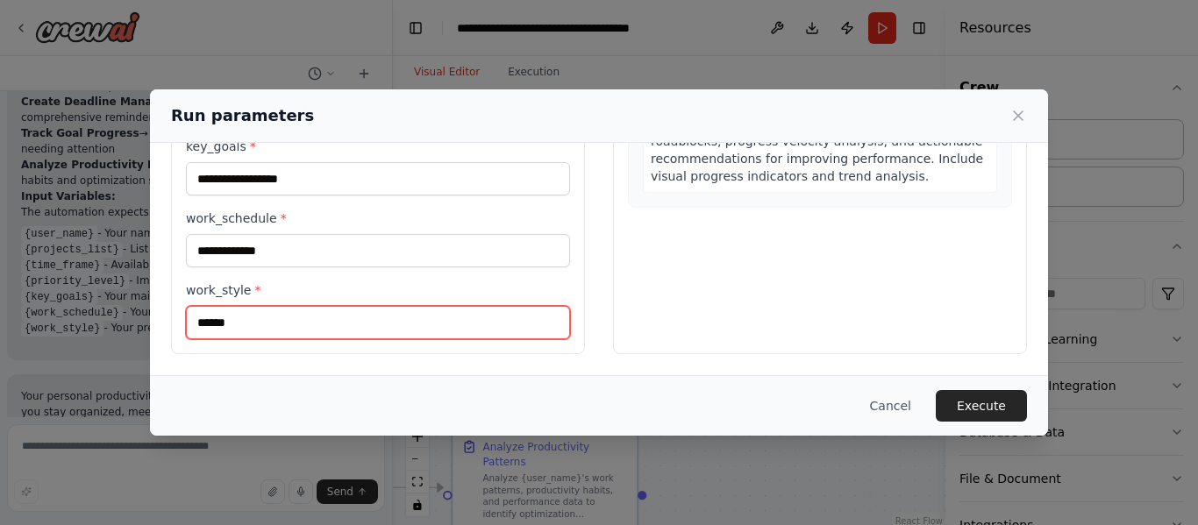
scroll to position [1112, 0]
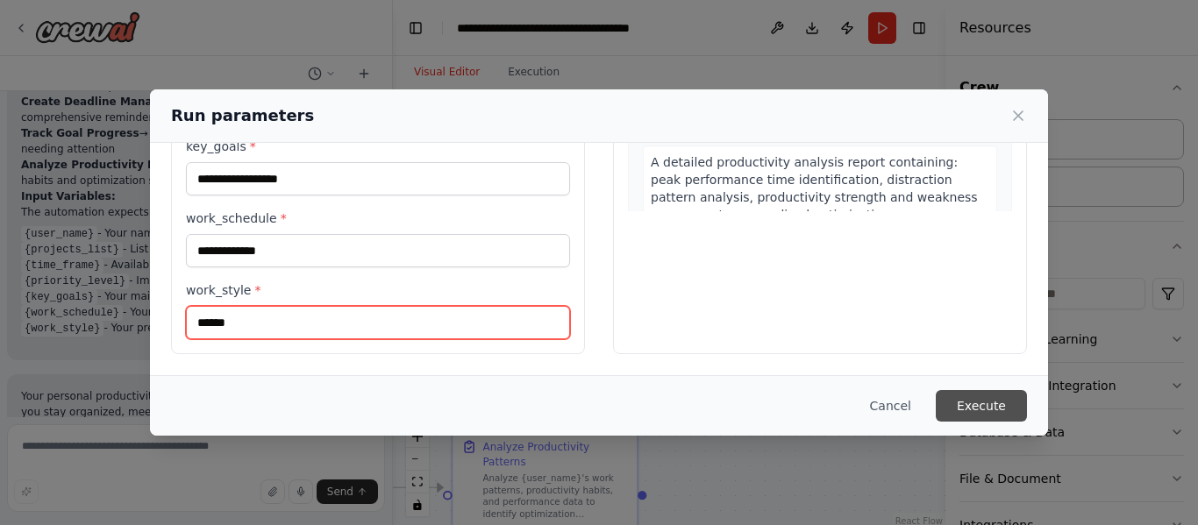
type input "******"
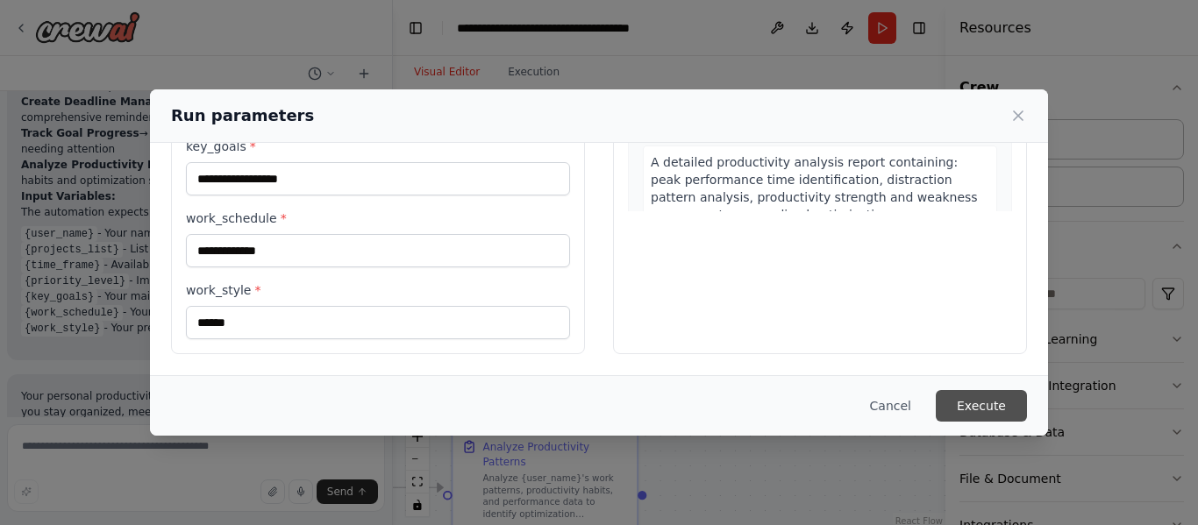
click at [968, 407] on button "Execute" at bounding box center [981, 406] width 91 height 32
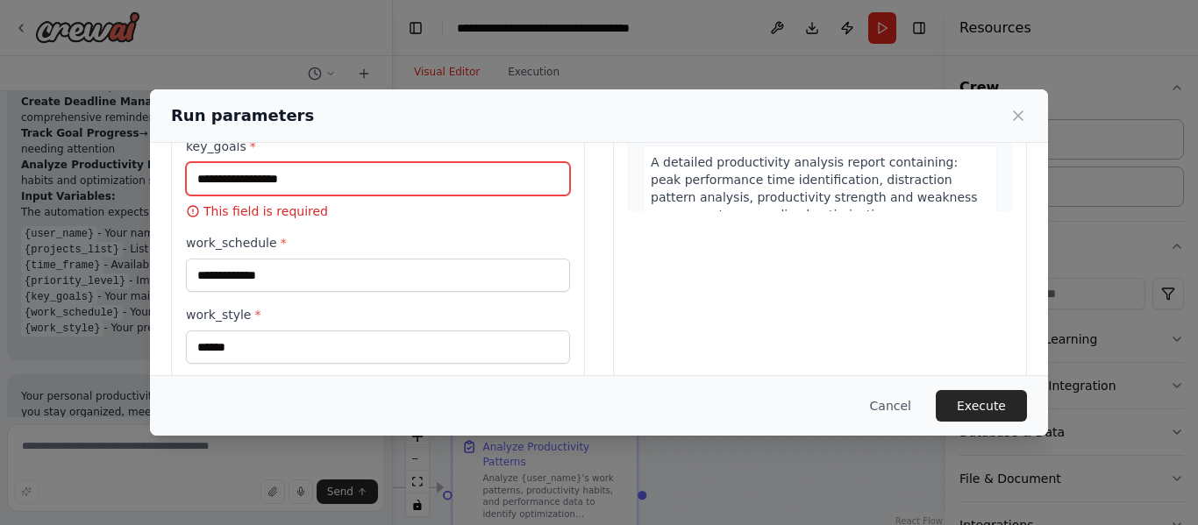
click at [338, 175] on input "key_goals *" at bounding box center [378, 178] width 384 height 33
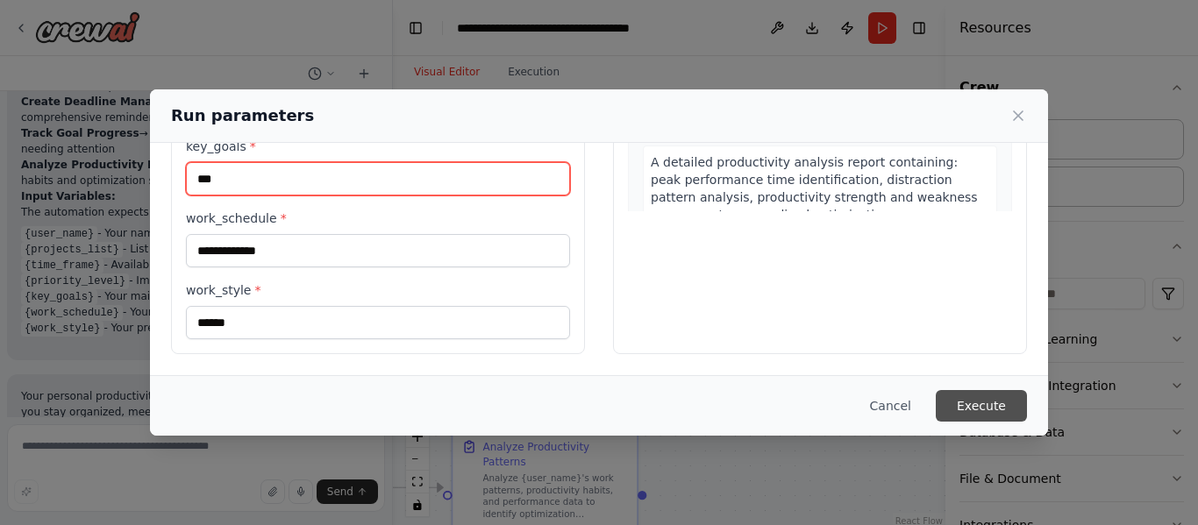
type input "***"
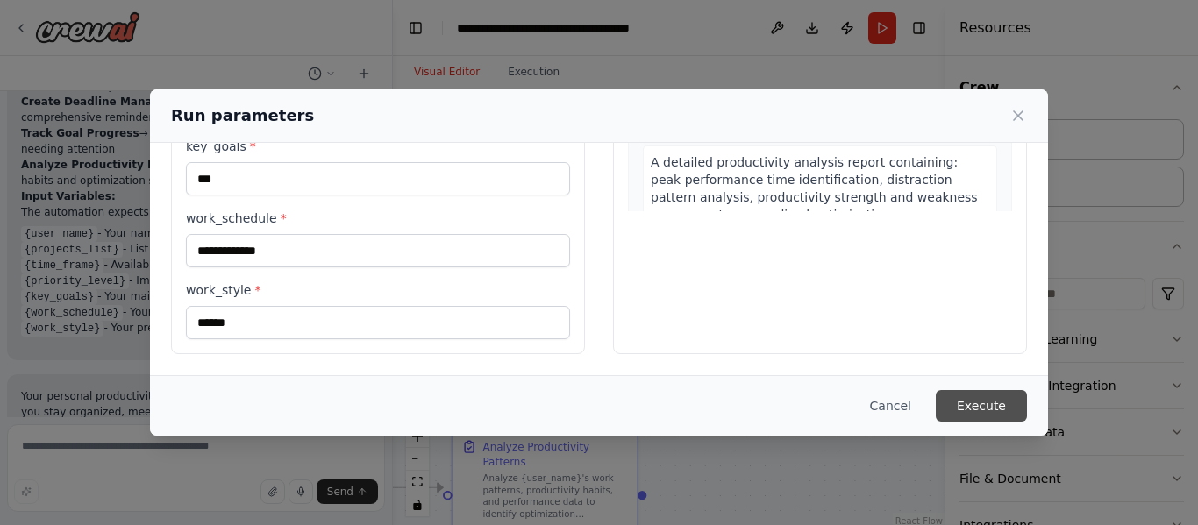
click at [968, 399] on button "Execute" at bounding box center [981, 406] width 91 height 32
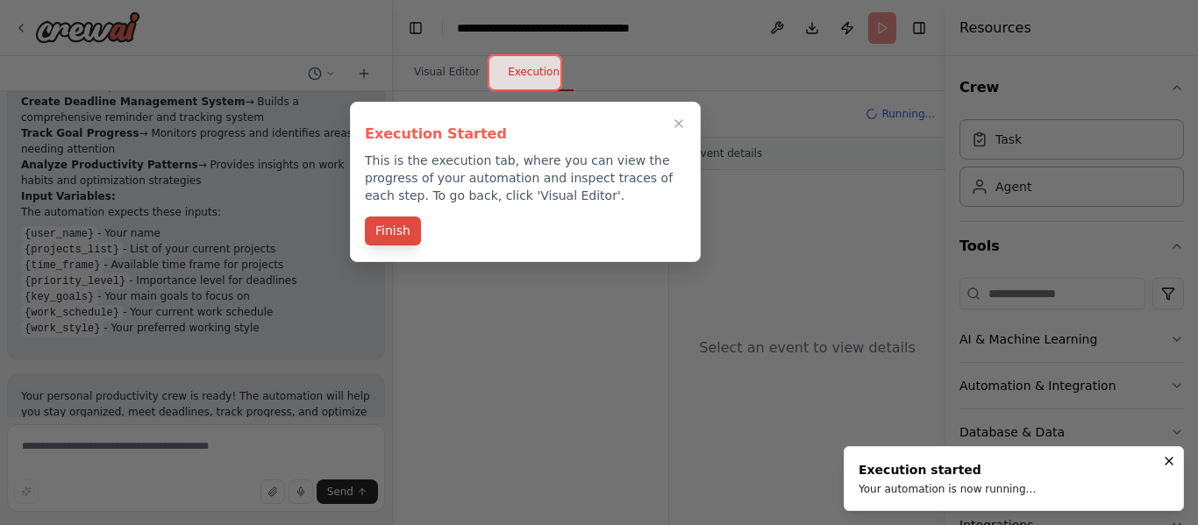
click at [384, 233] on button "Finish" at bounding box center [393, 231] width 56 height 29
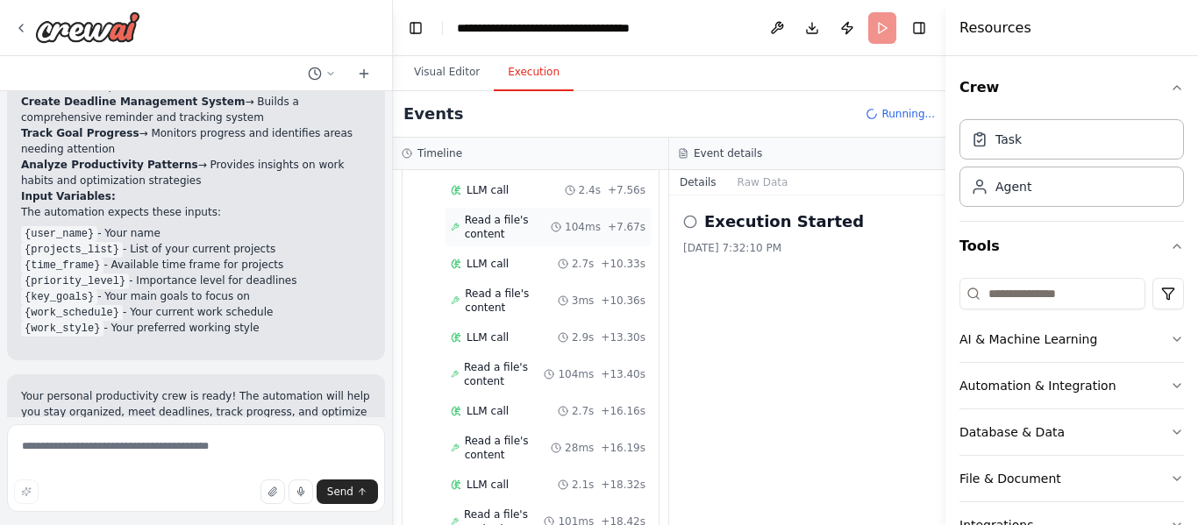
scroll to position [338, 0]
click at [773, 326] on div "Execution Started 10/3/2025, 7:32:10 PM" at bounding box center [807, 361] width 276 height 330
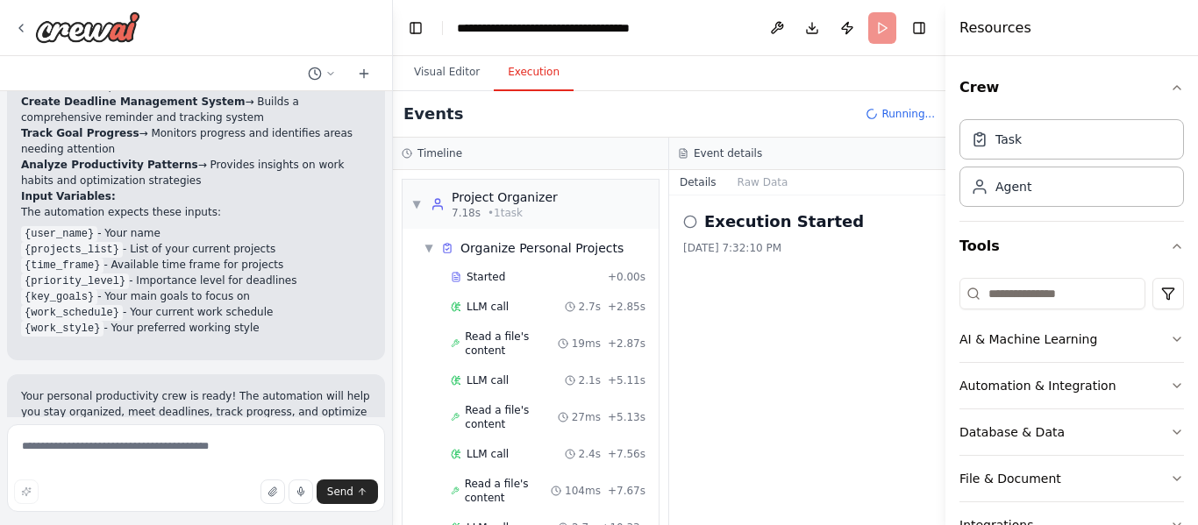
scroll to position [1, 0]
click at [540, 245] on span "Organize Personal Projects" at bounding box center [541, 248] width 163 height 18
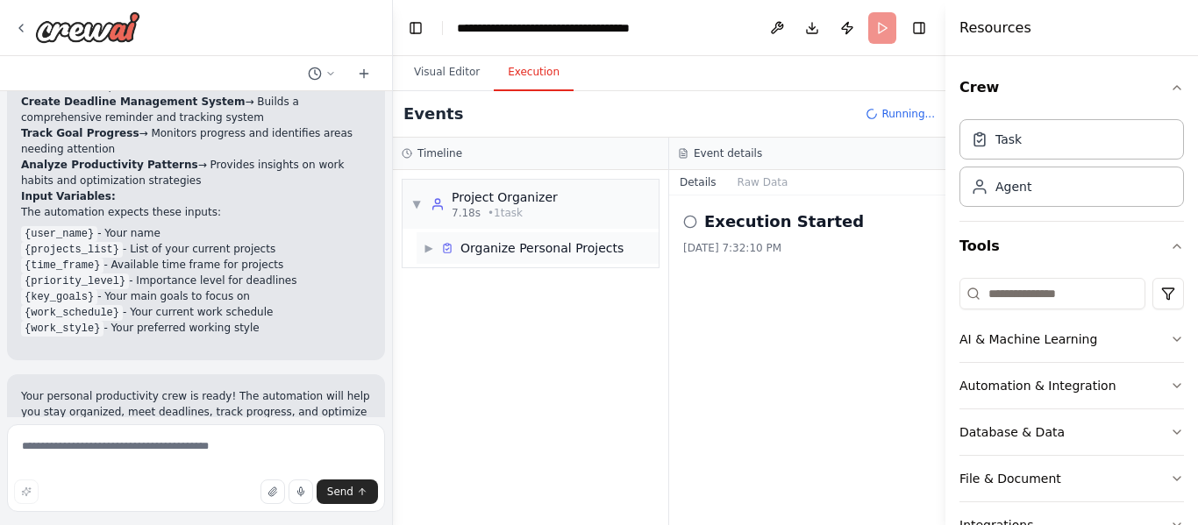
click at [540, 245] on span "Organize Personal Projects" at bounding box center [541, 248] width 163 height 18
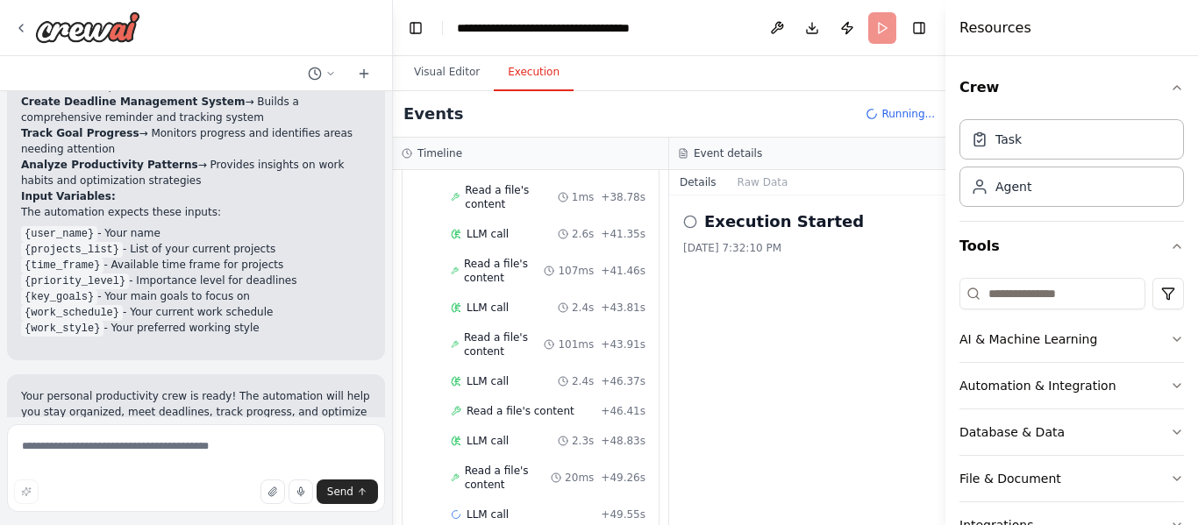
scroll to position [1120, 0]
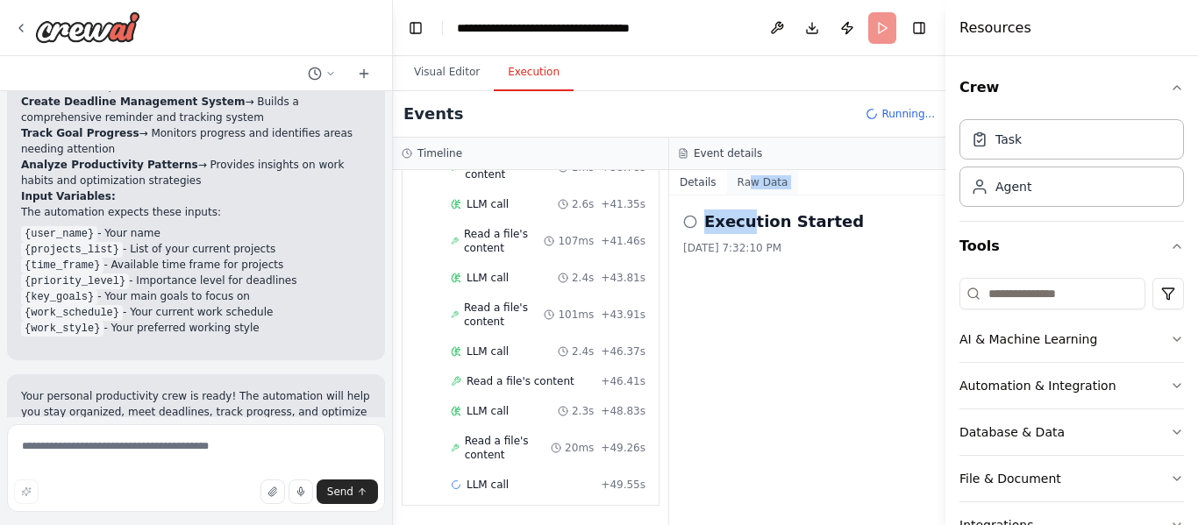
drag, startPoint x: 744, startPoint y: 216, endPoint x: 744, endPoint y: 174, distance: 42.1
click at [744, 174] on div "Details Raw Data Execution Started 10/3/2025, 7:32:10 PM" at bounding box center [807, 347] width 276 height 355
click at [744, 174] on button "Raw Data" at bounding box center [763, 182] width 72 height 25
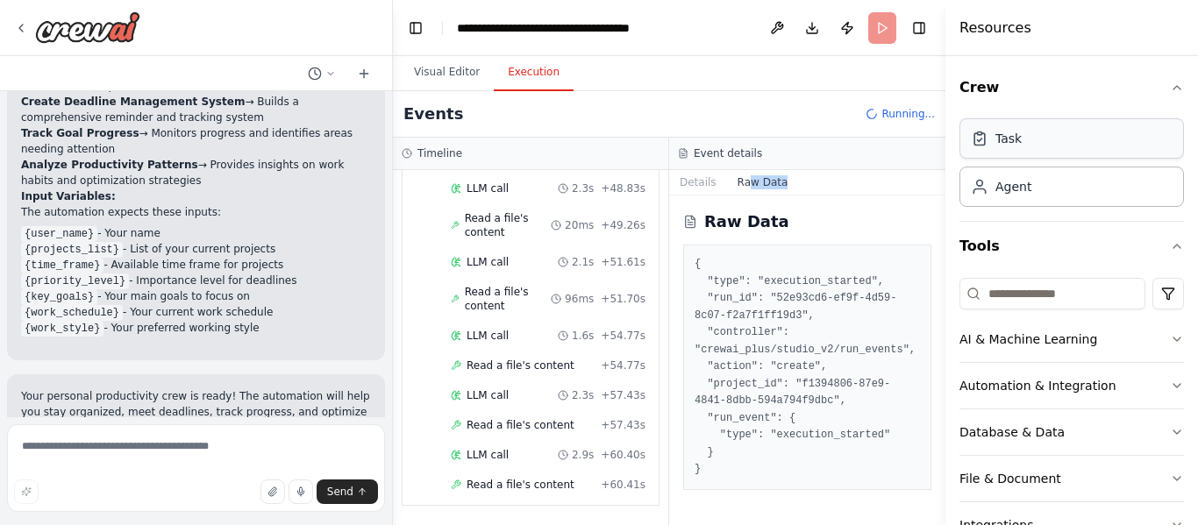
scroll to position [1372, 0]
click at [1104, 133] on div "Task" at bounding box center [1071, 138] width 224 height 40
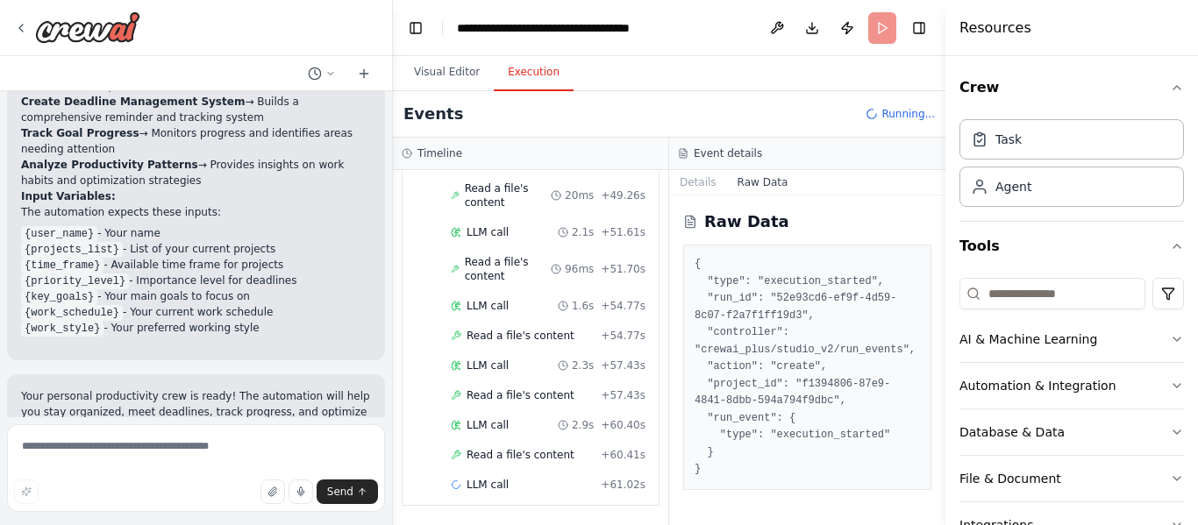
click at [831, 122] on div "Events Running..." at bounding box center [669, 114] width 552 height 46
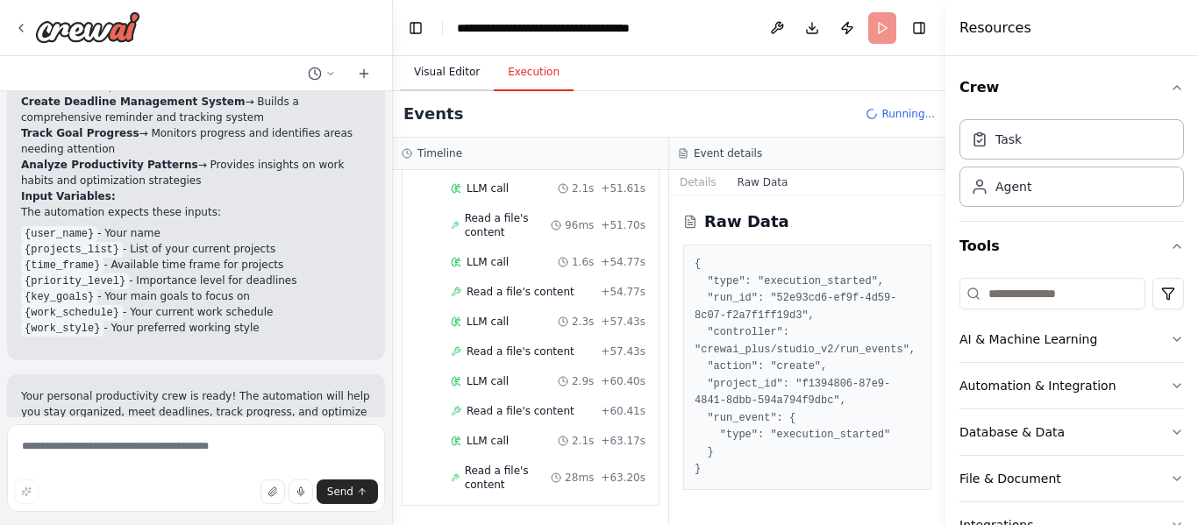
scroll to position [0, 0]
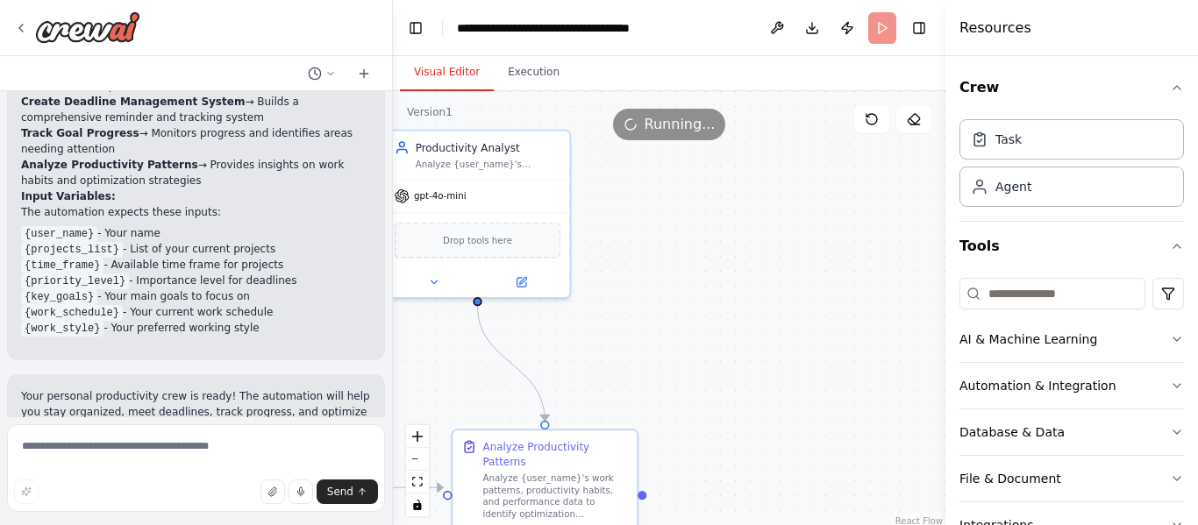
click at [452, 71] on button "Visual Editor" at bounding box center [447, 72] width 94 height 37
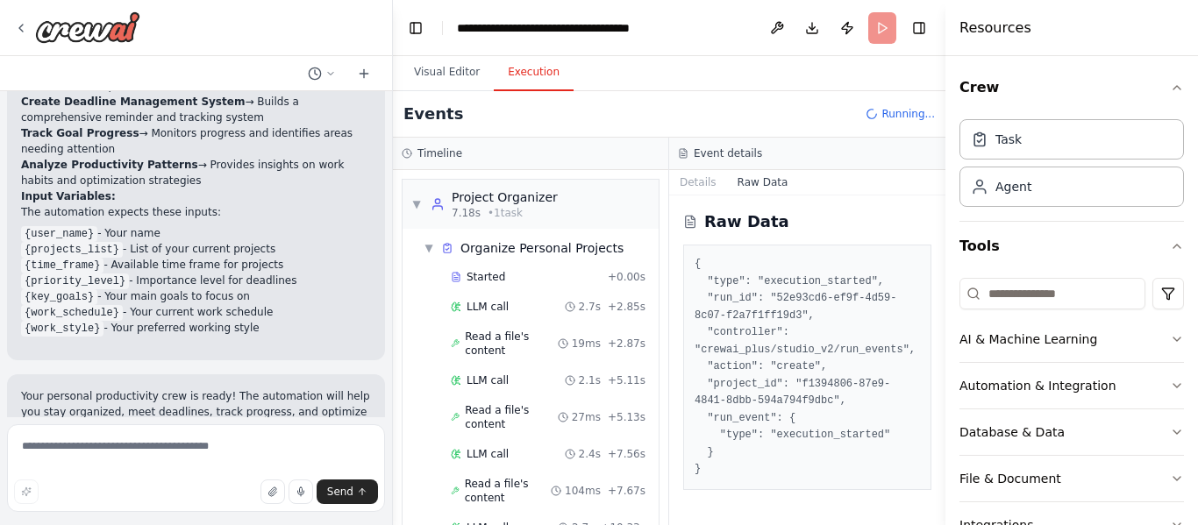
click at [517, 68] on button "Execution" at bounding box center [534, 72] width 80 height 37
click at [28, 23] on div at bounding box center [77, 27] width 126 height 32
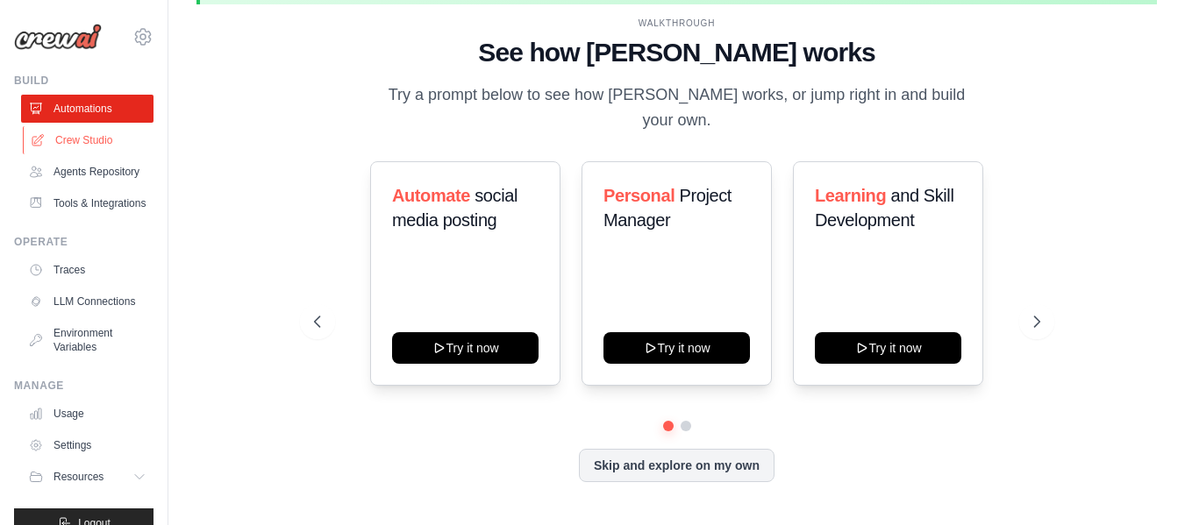
click at [89, 147] on link "Crew Studio" at bounding box center [89, 140] width 132 height 28
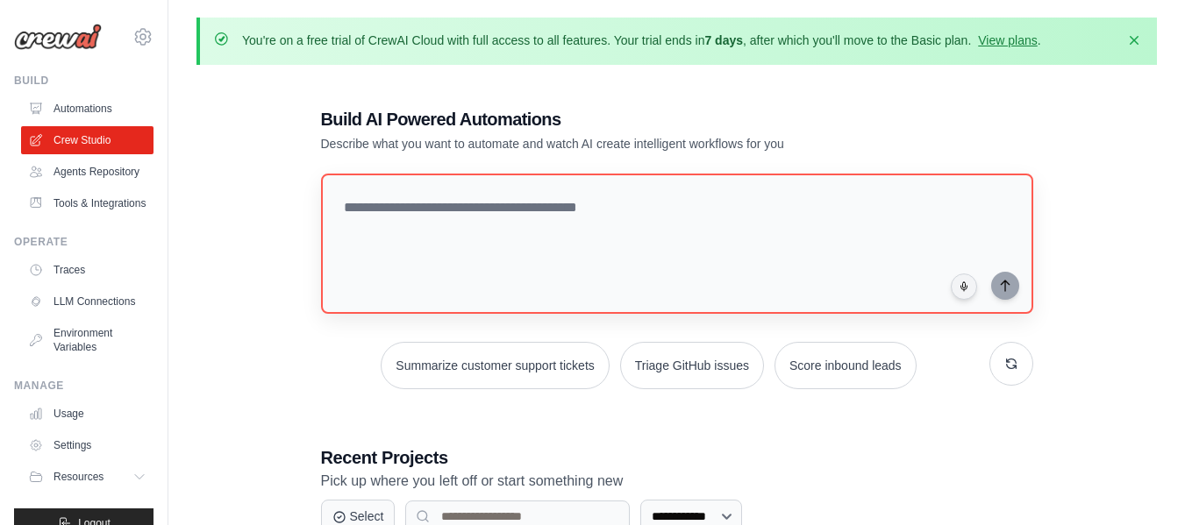
scroll to position [241, 0]
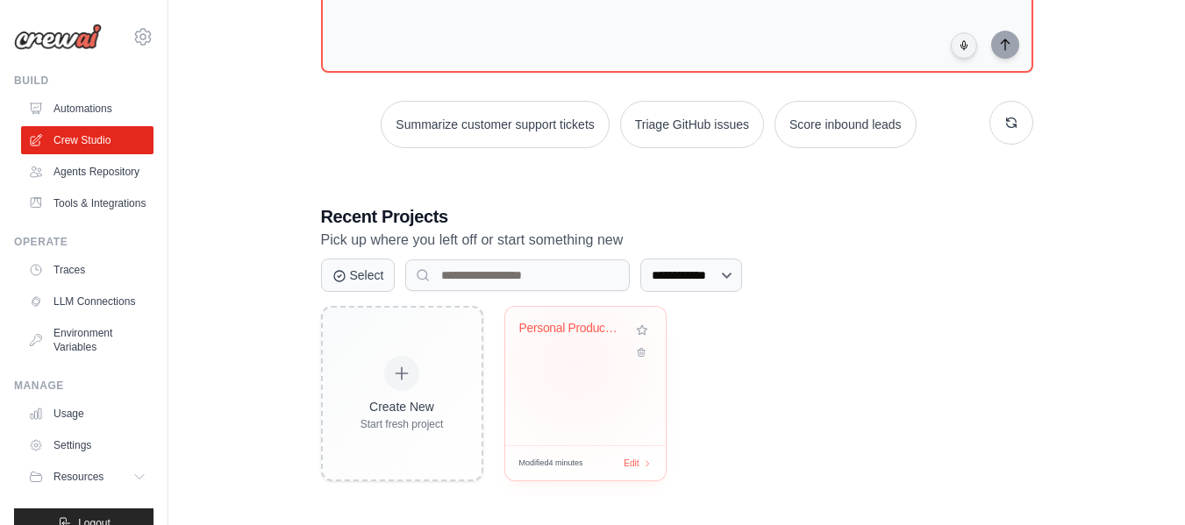
click at [576, 363] on div "Personal Productivity & Project Man..." at bounding box center [585, 376] width 160 height 139
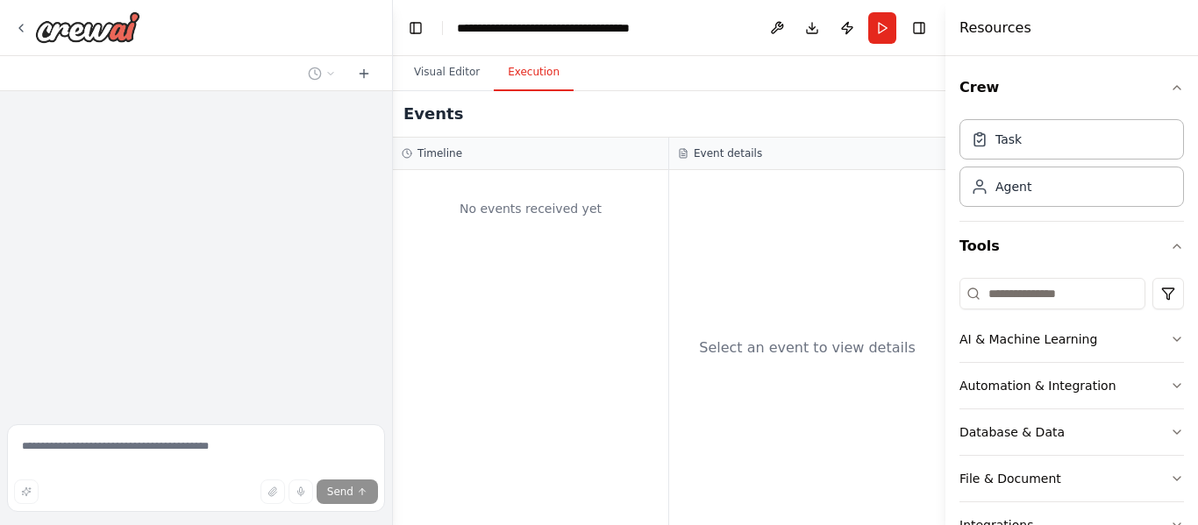
click at [531, 86] on button "Execution" at bounding box center [534, 72] width 80 height 37
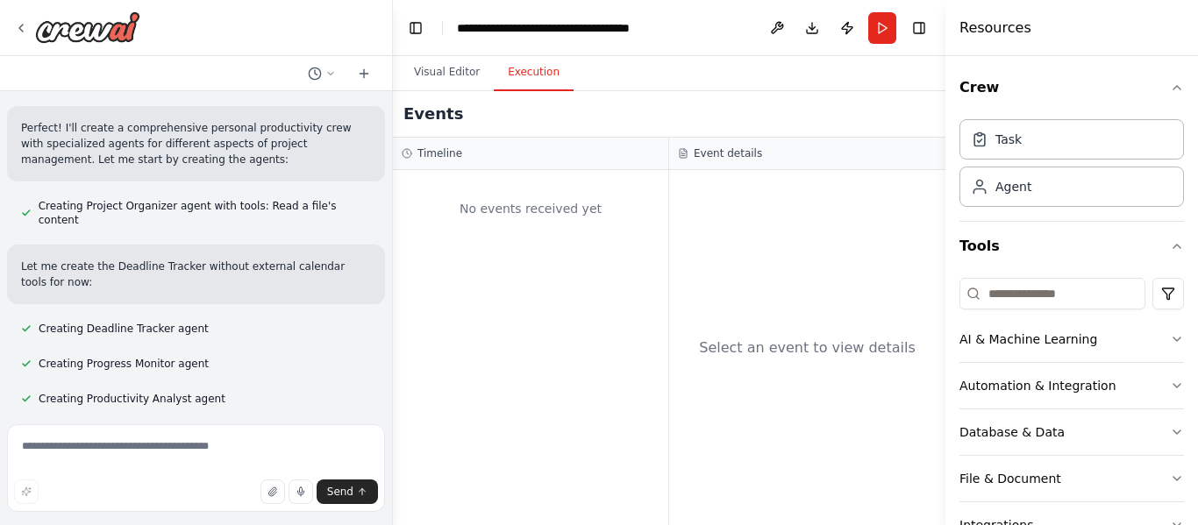
scroll to position [658, 0]
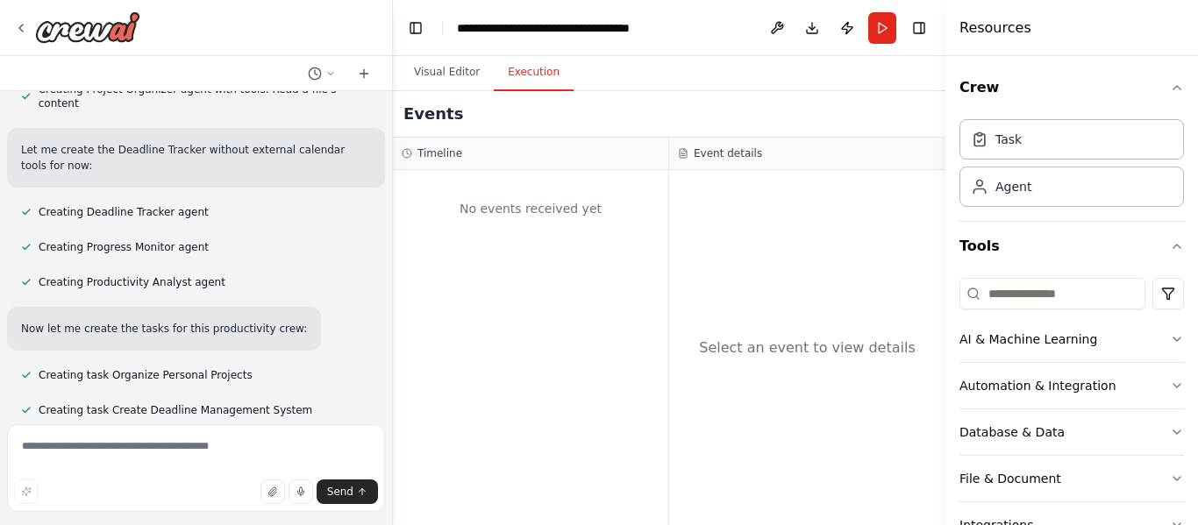
click at [392, 71] on div at bounding box center [389, 262] width 7 height 525
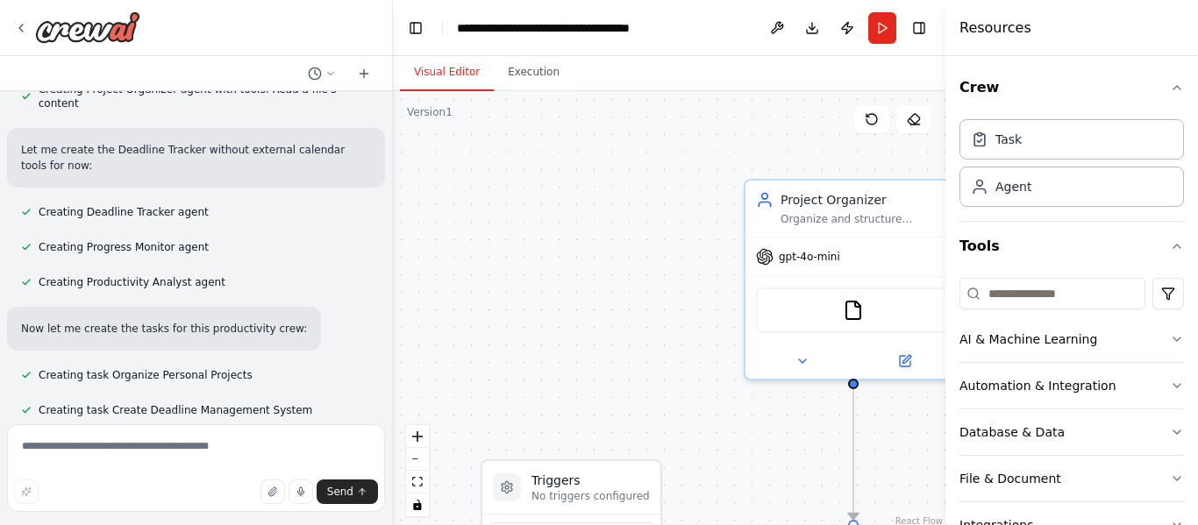
click at [438, 75] on button "Visual Editor" at bounding box center [447, 72] width 94 height 37
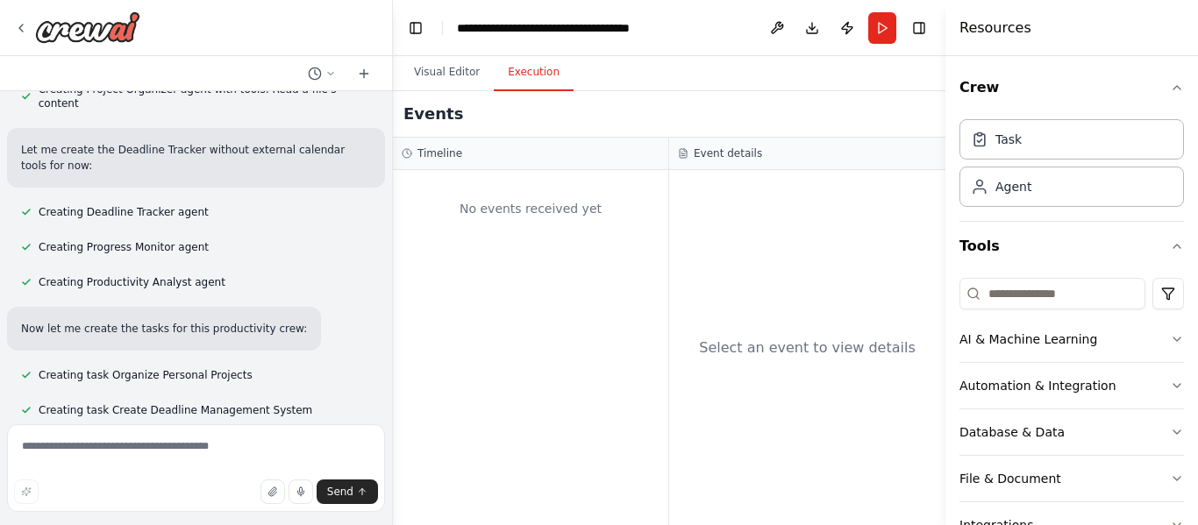
click at [501, 72] on button "Execution" at bounding box center [534, 72] width 80 height 37
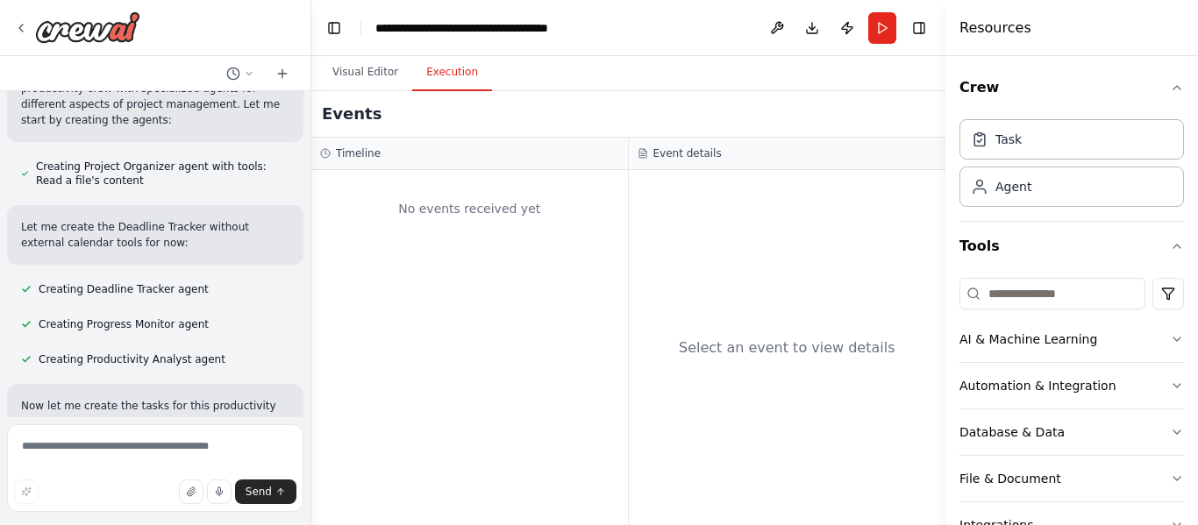
scroll to position [765, 0]
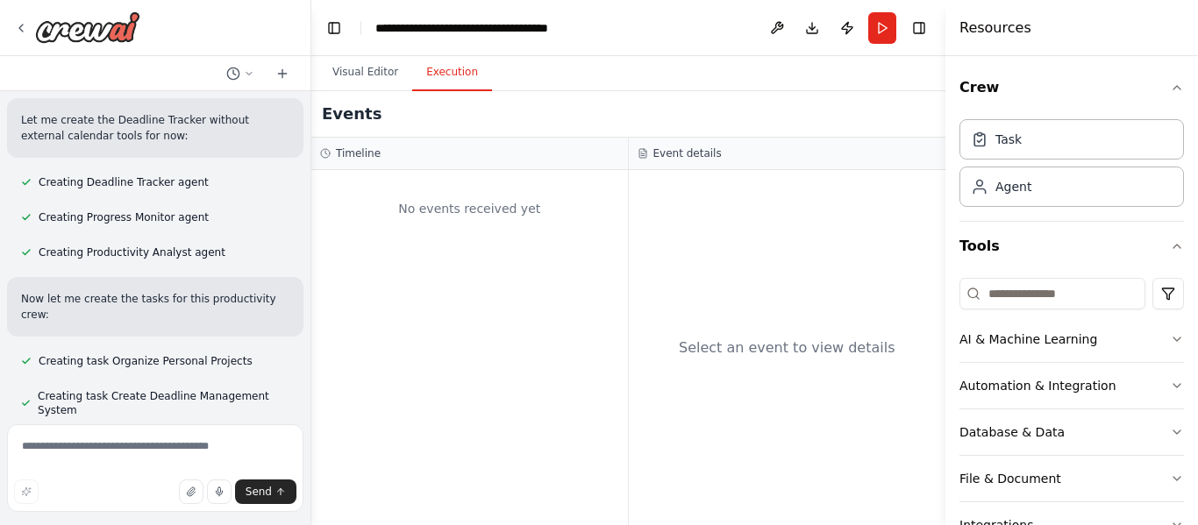
drag, startPoint x: 392, startPoint y: 27, endPoint x: 295, endPoint y: 72, distance: 106.3
click at [295, 72] on div "Create a crew that helps organize your personal projects, sets reminders for im…" at bounding box center [599, 262] width 1198 height 525
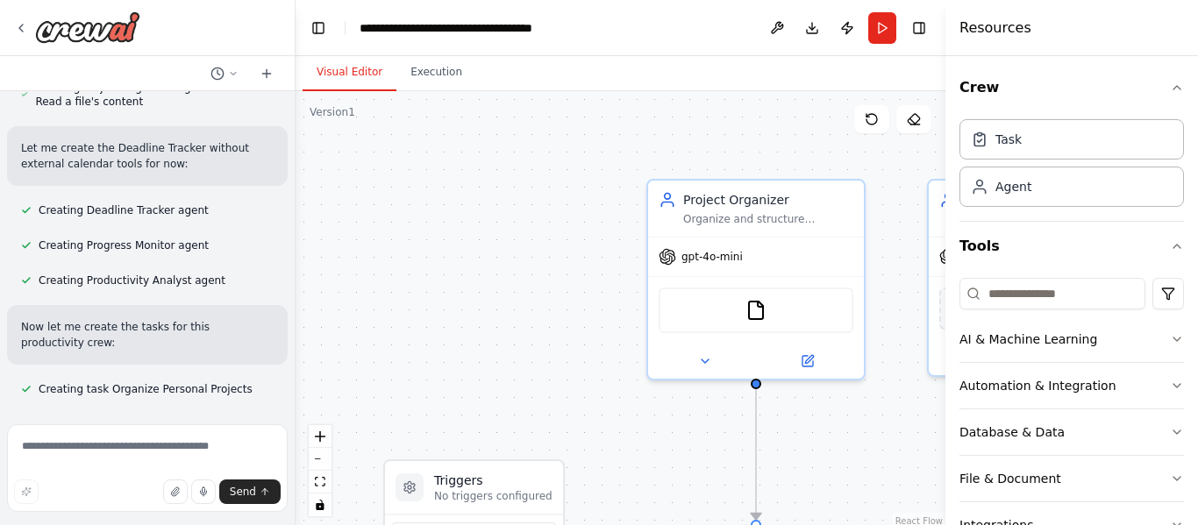
click at [333, 76] on button "Visual Editor" at bounding box center [350, 72] width 94 height 37
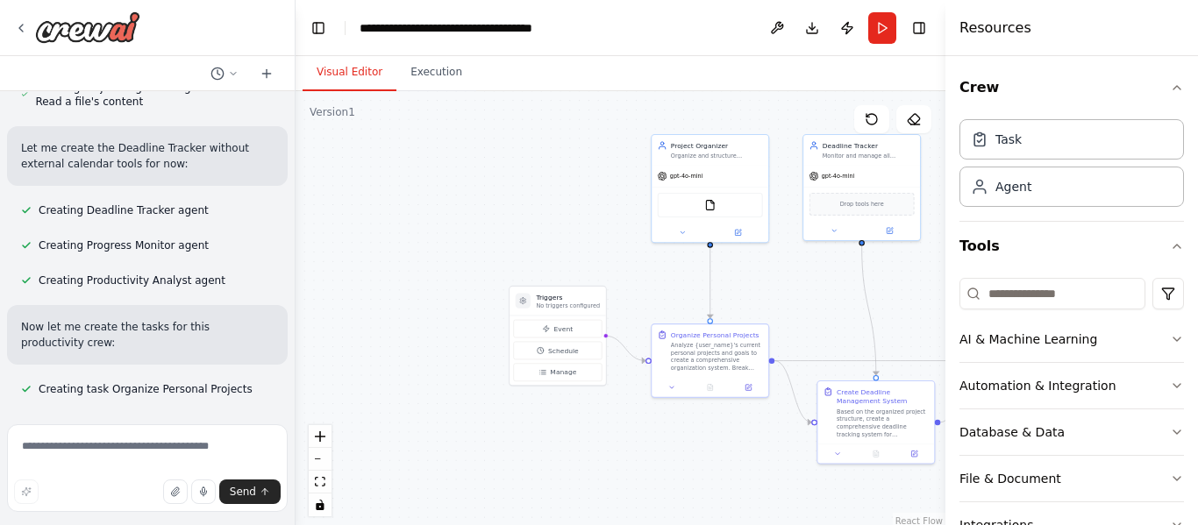
drag, startPoint x: 471, startPoint y: 250, endPoint x: 578, endPoint y: 132, distance: 159.6
click at [578, 132] on div ".deletable-edge-delete-btn { width: 20px; height: 20px; border: 0px solid #ffff…" at bounding box center [620, 310] width 650 height 438
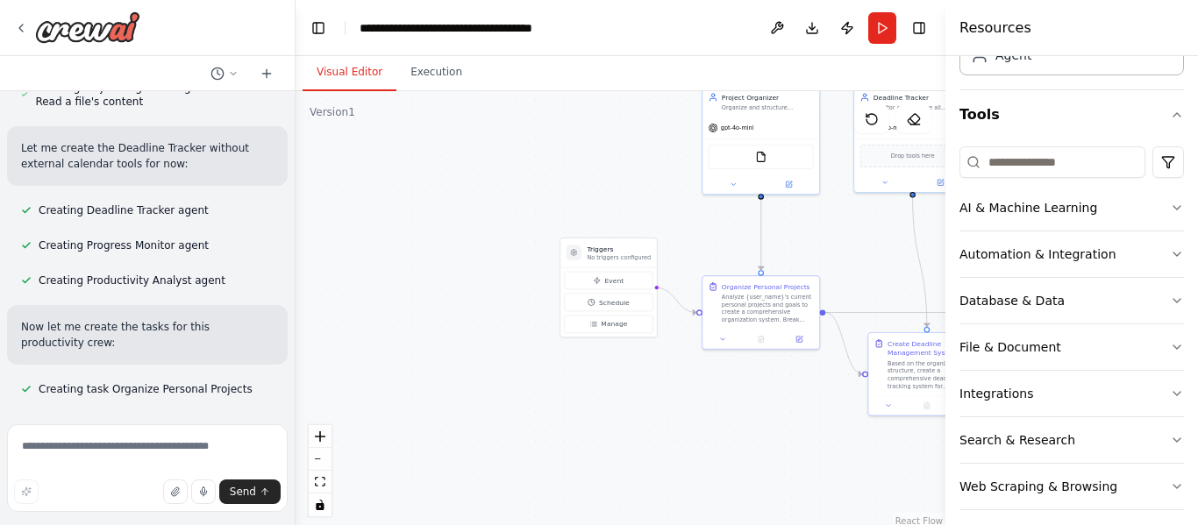
scroll to position [133, 0]
drag, startPoint x: 844, startPoint y: 246, endPoint x: 808, endPoint y: 255, distance: 36.4
click at [808, 255] on div ".deletable-edge-delete-btn { width: 20px; height: 20px; border: 0px solid #ffff…" at bounding box center [620, 310] width 650 height 438
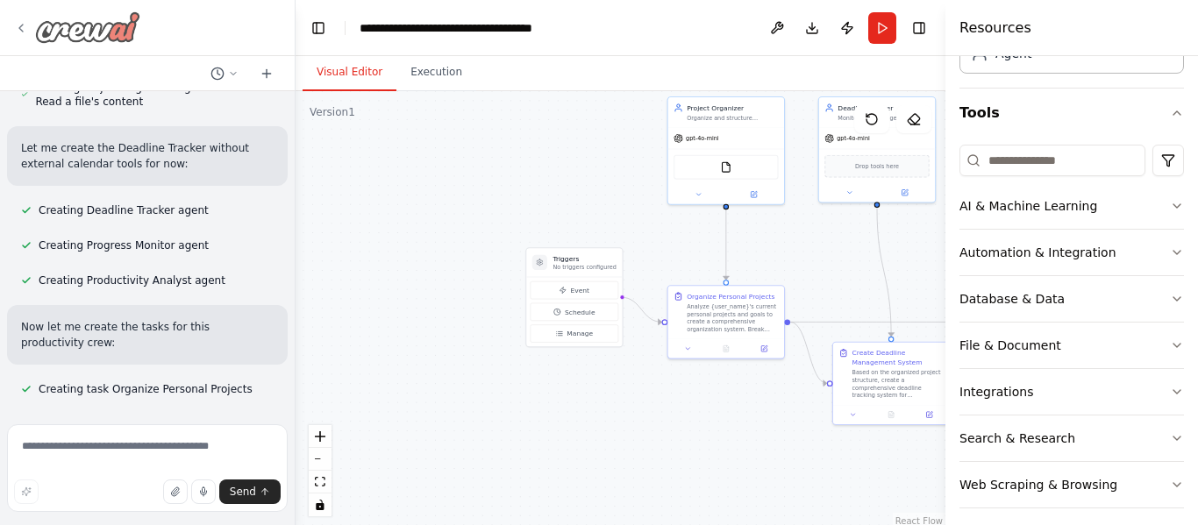
click at [32, 36] on div at bounding box center [77, 27] width 126 height 32
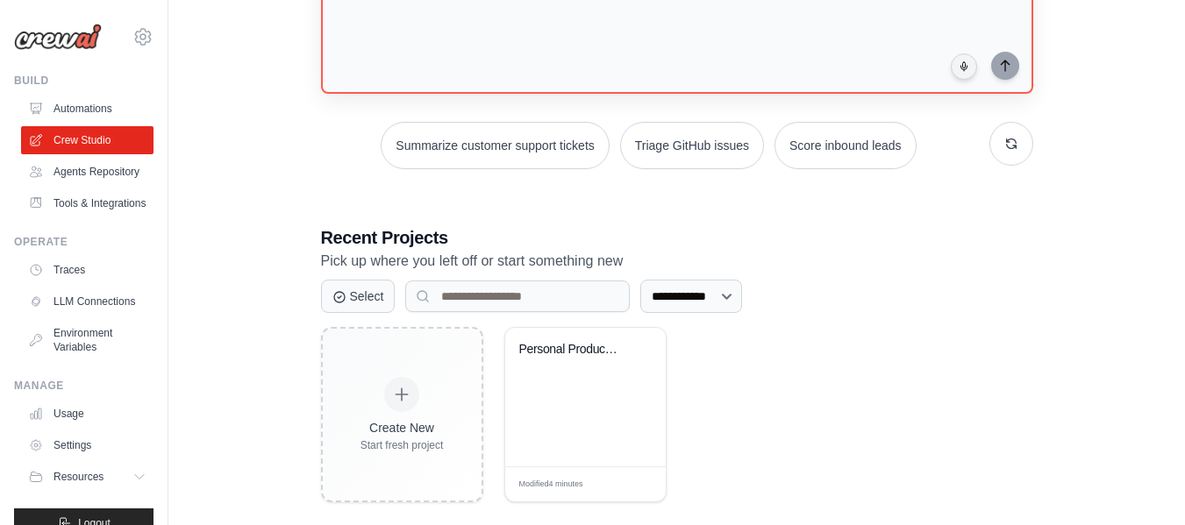
scroll to position [224, 0]
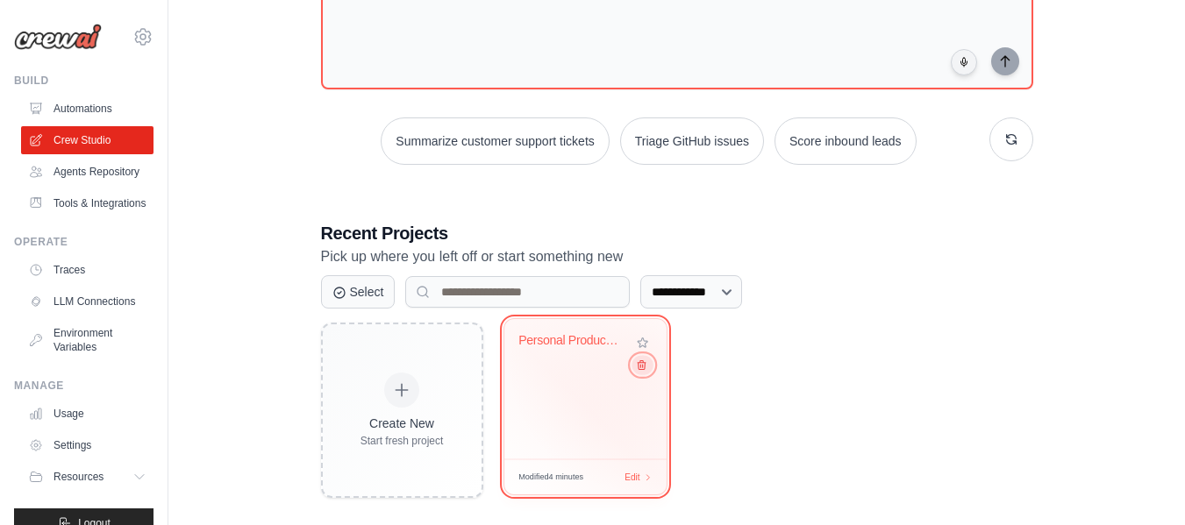
click at [638, 364] on icon at bounding box center [640, 365] width 11 height 11
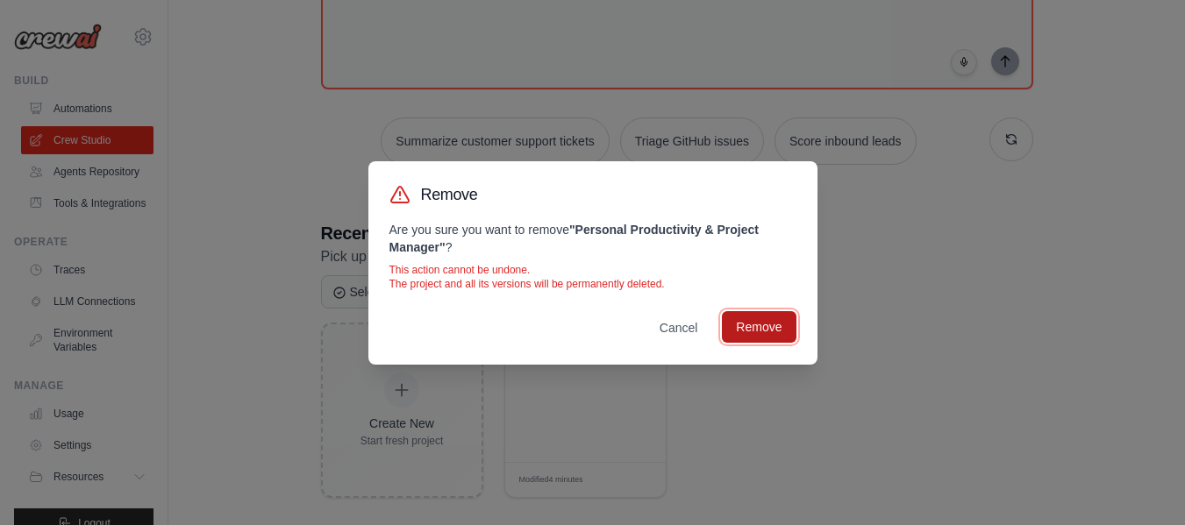
click at [757, 338] on button "Remove" at bounding box center [759, 327] width 74 height 32
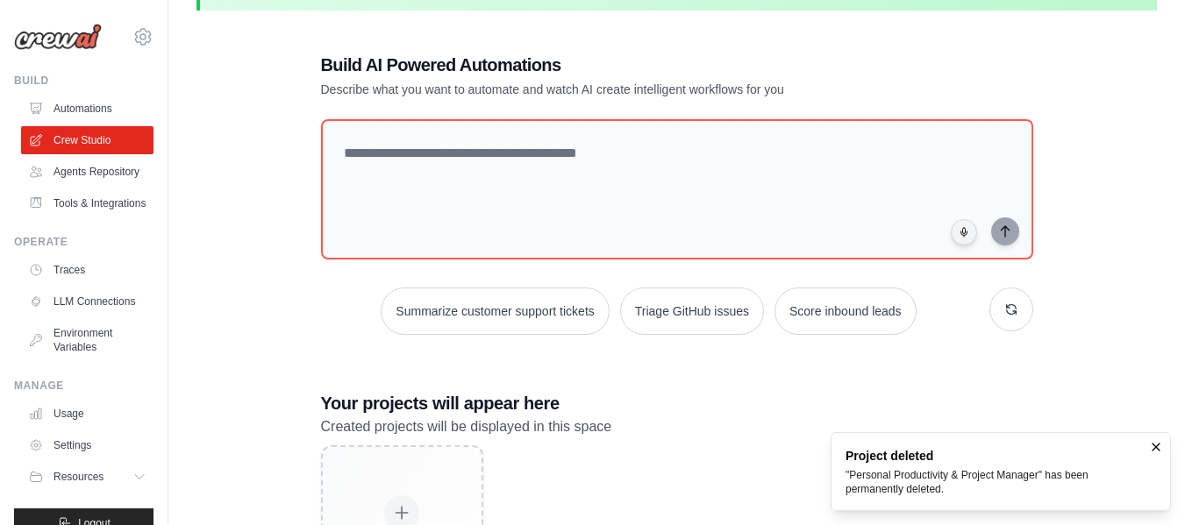
scroll to position [53, 0]
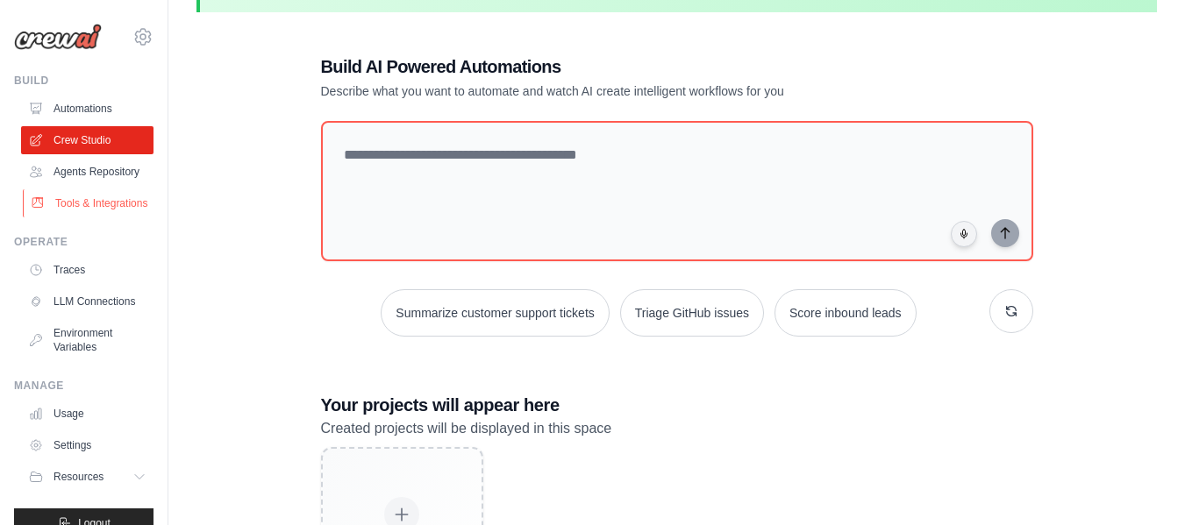
click at [85, 217] on link "Tools & Integrations" at bounding box center [89, 203] width 132 height 28
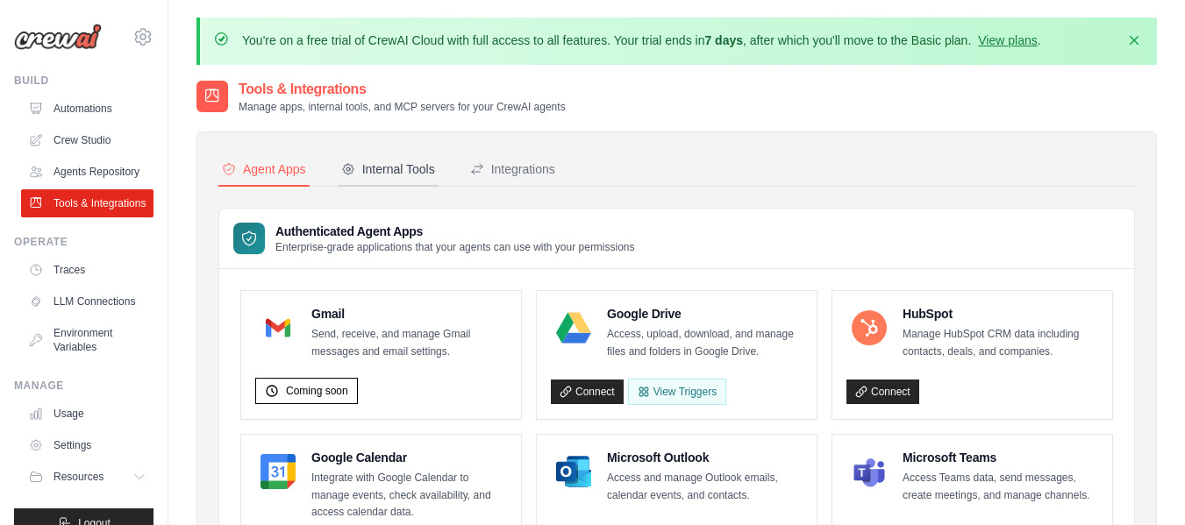
click at [417, 171] on div "Internal Tools" at bounding box center [388, 169] width 94 height 18
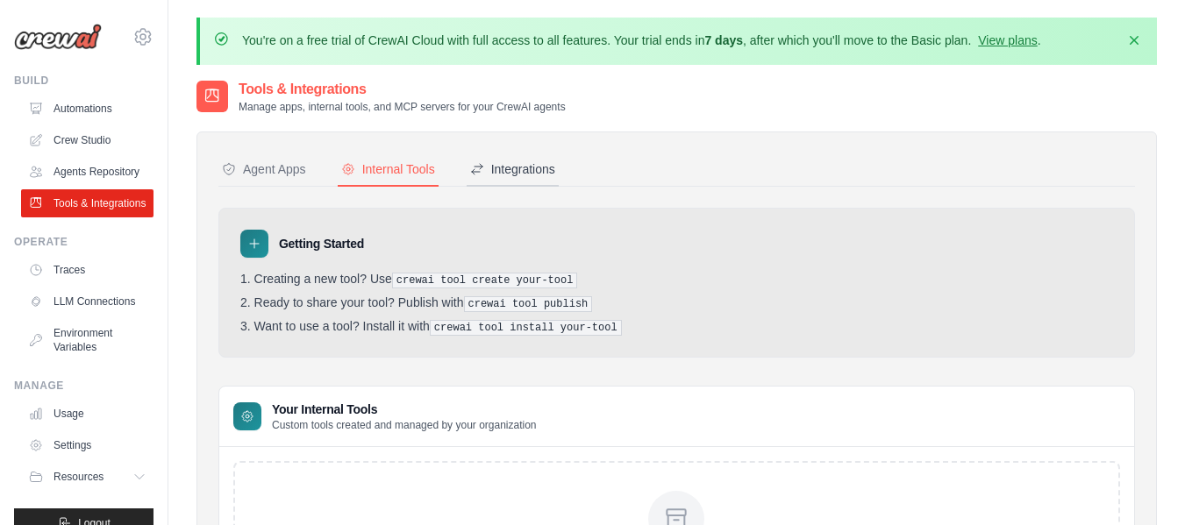
click at [538, 165] on div "Integrations" at bounding box center [512, 169] width 85 height 18
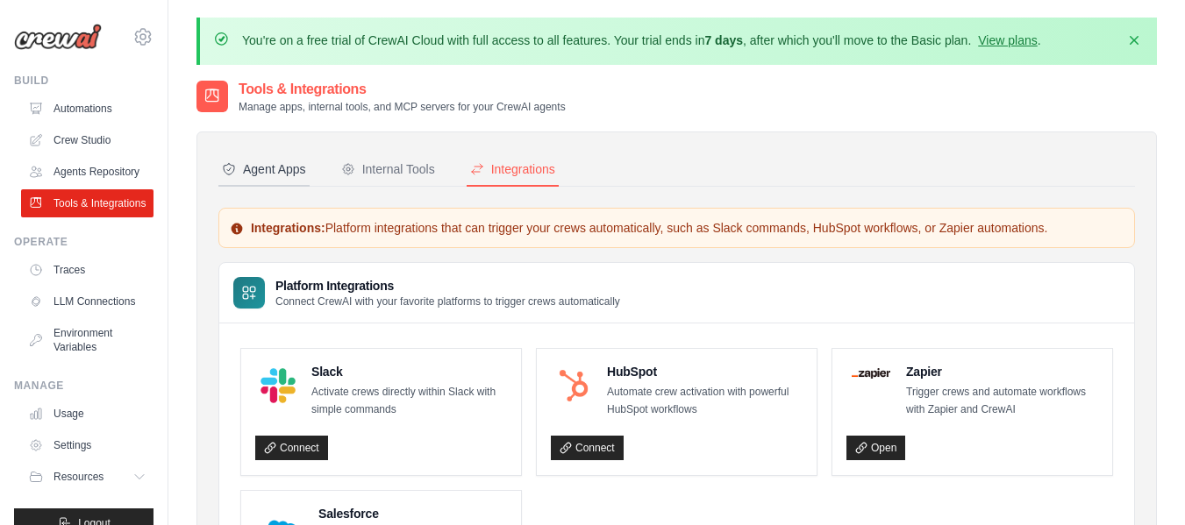
click at [268, 161] on div "Agent Apps" at bounding box center [264, 169] width 84 height 18
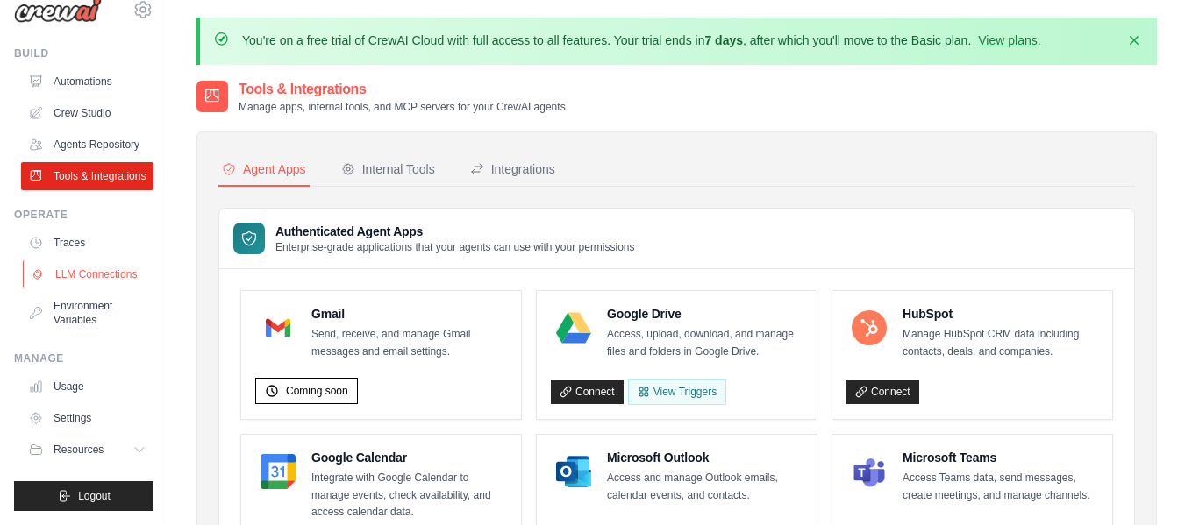
scroll to position [68, 0]
click at [83, 317] on link "Environment Variables" at bounding box center [89, 313] width 132 height 42
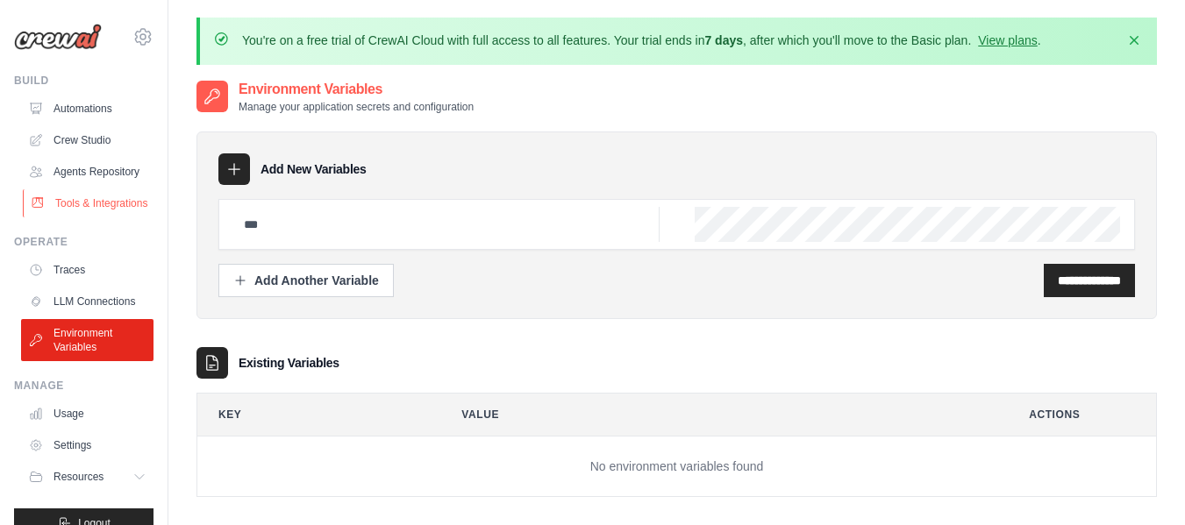
click at [62, 217] on link "Tools & Integrations" at bounding box center [89, 203] width 132 height 28
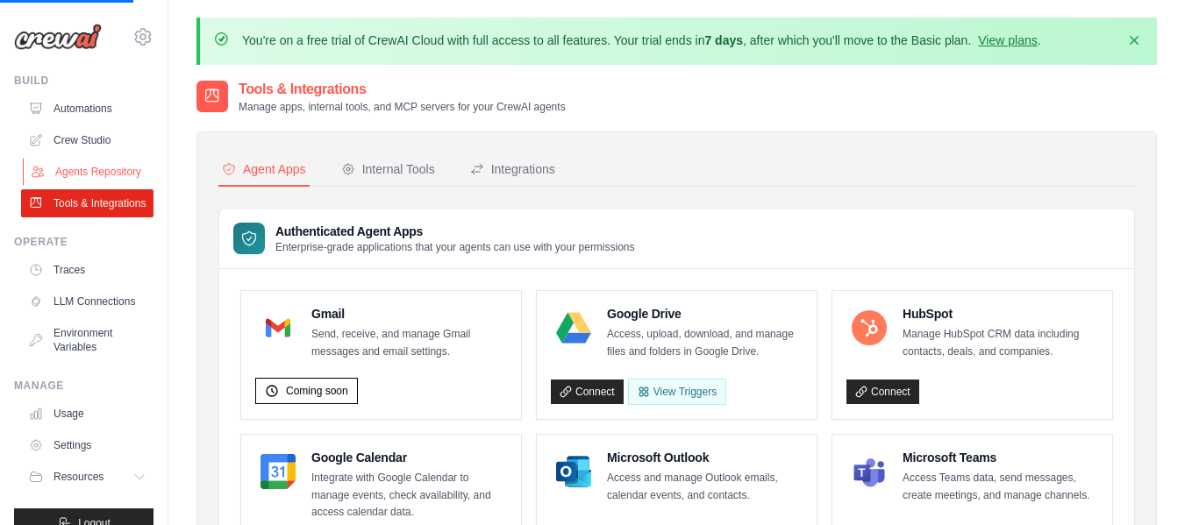
click at [89, 175] on link "Agents Repository" at bounding box center [89, 172] width 132 height 28
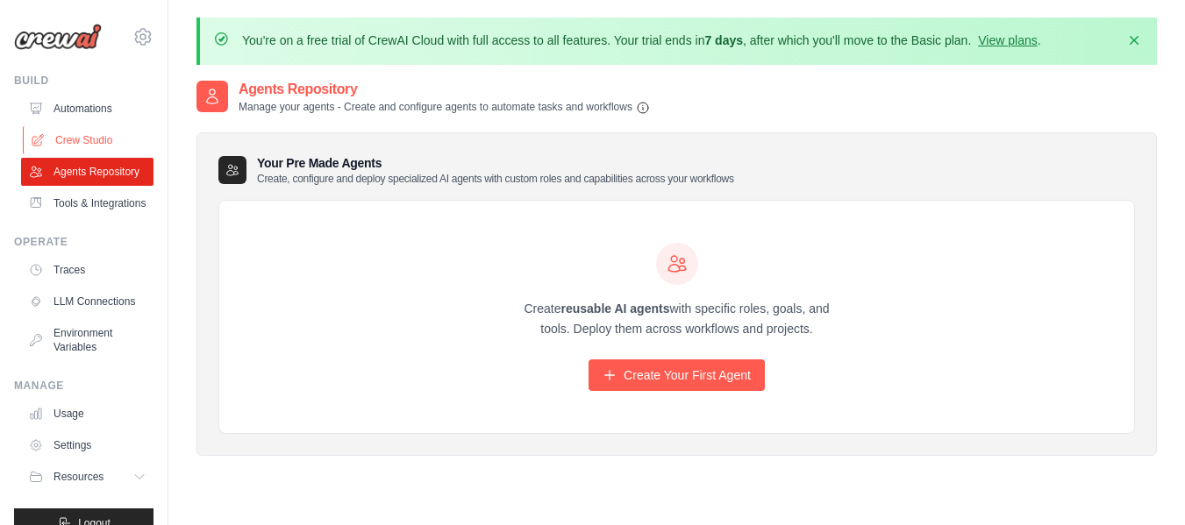
click at [108, 143] on link "Crew Studio" at bounding box center [89, 140] width 132 height 28
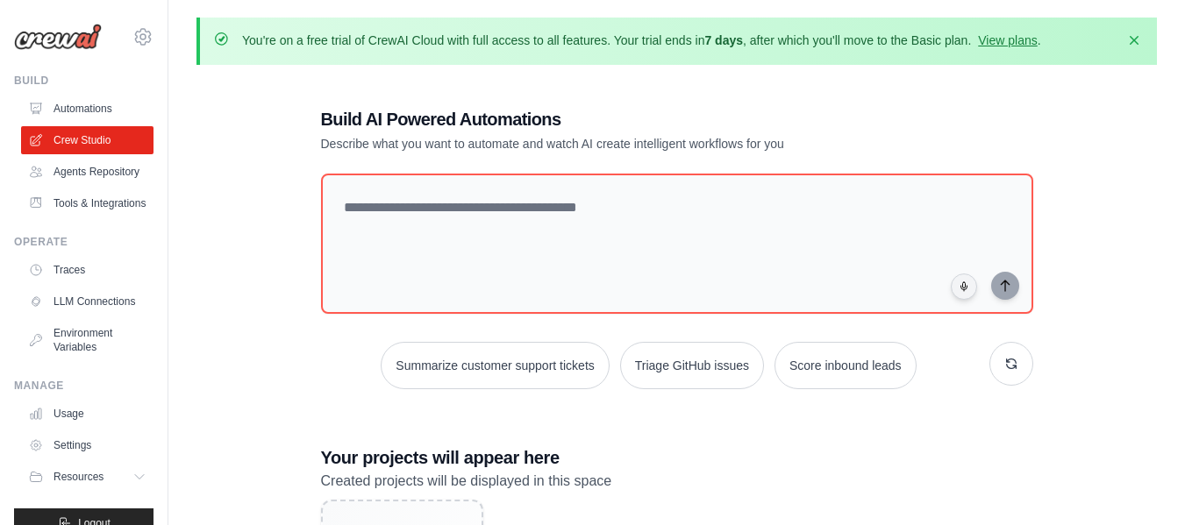
click at [61, 100] on link "Automations" at bounding box center [87, 109] width 132 height 28
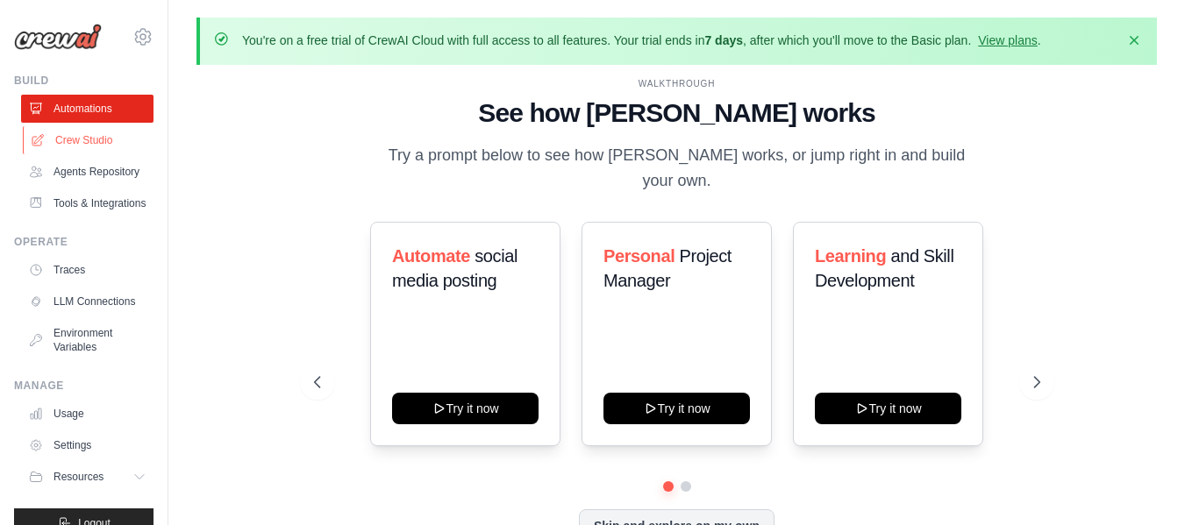
click at [86, 137] on link "Crew Studio" at bounding box center [89, 140] width 132 height 28
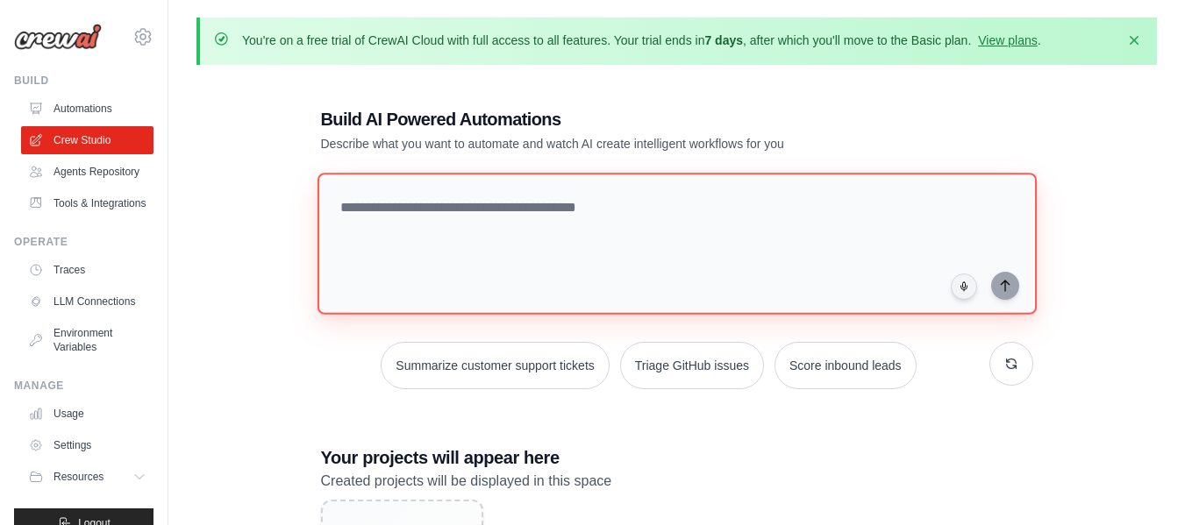
click at [467, 235] on textarea at bounding box center [676, 244] width 719 height 142
click at [403, 198] on textarea "To enrich screen reader interactions, please activate Accessibility in Grammarl…" at bounding box center [676, 244] width 719 height 142
